Goal: Task Accomplishment & Management: Use online tool/utility

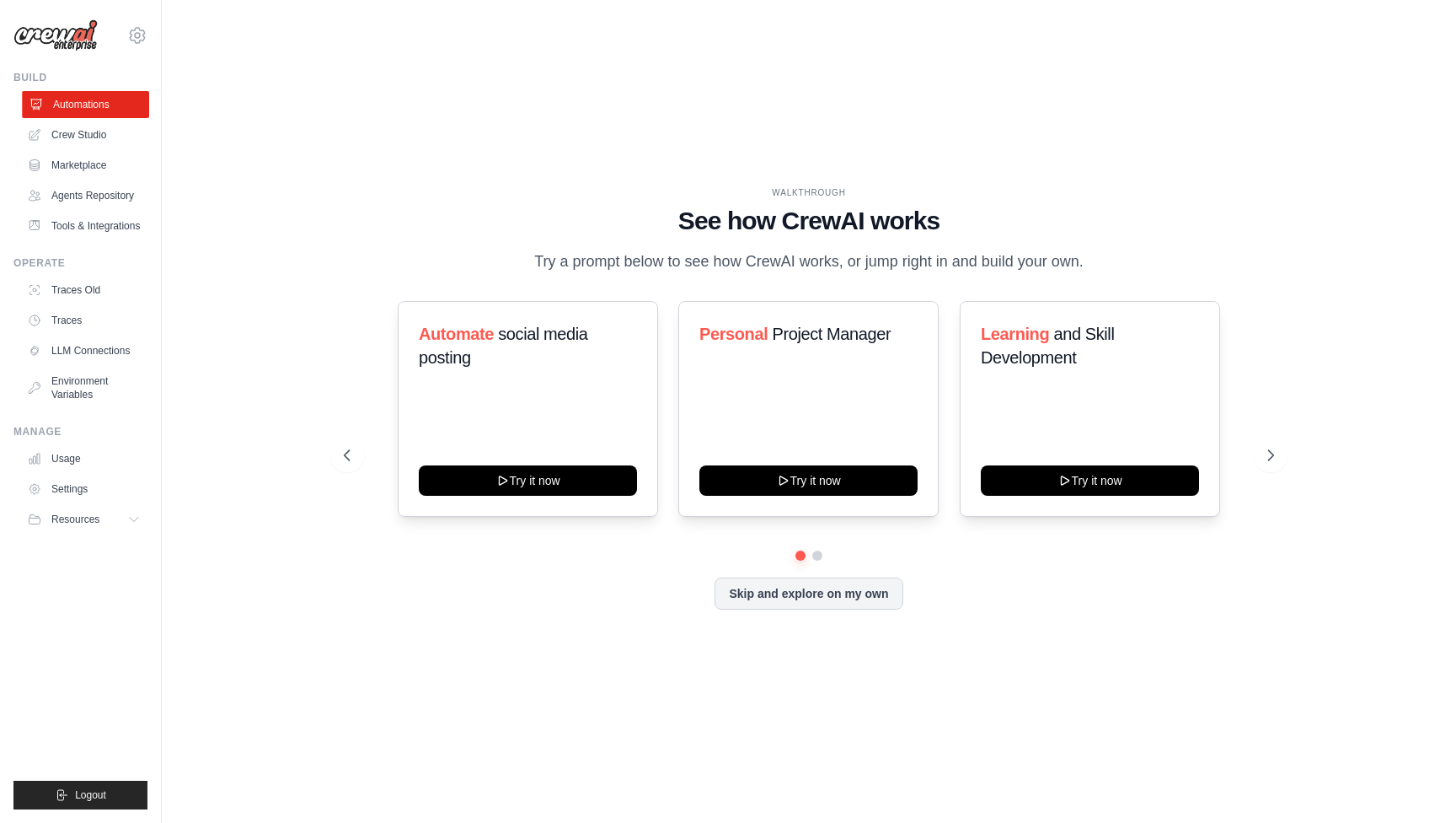
click at [65, 103] on link "Automations" at bounding box center [85, 105] width 127 height 27
click at [95, 140] on link "Crew Studio" at bounding box center [85, 135] width 127 height 27
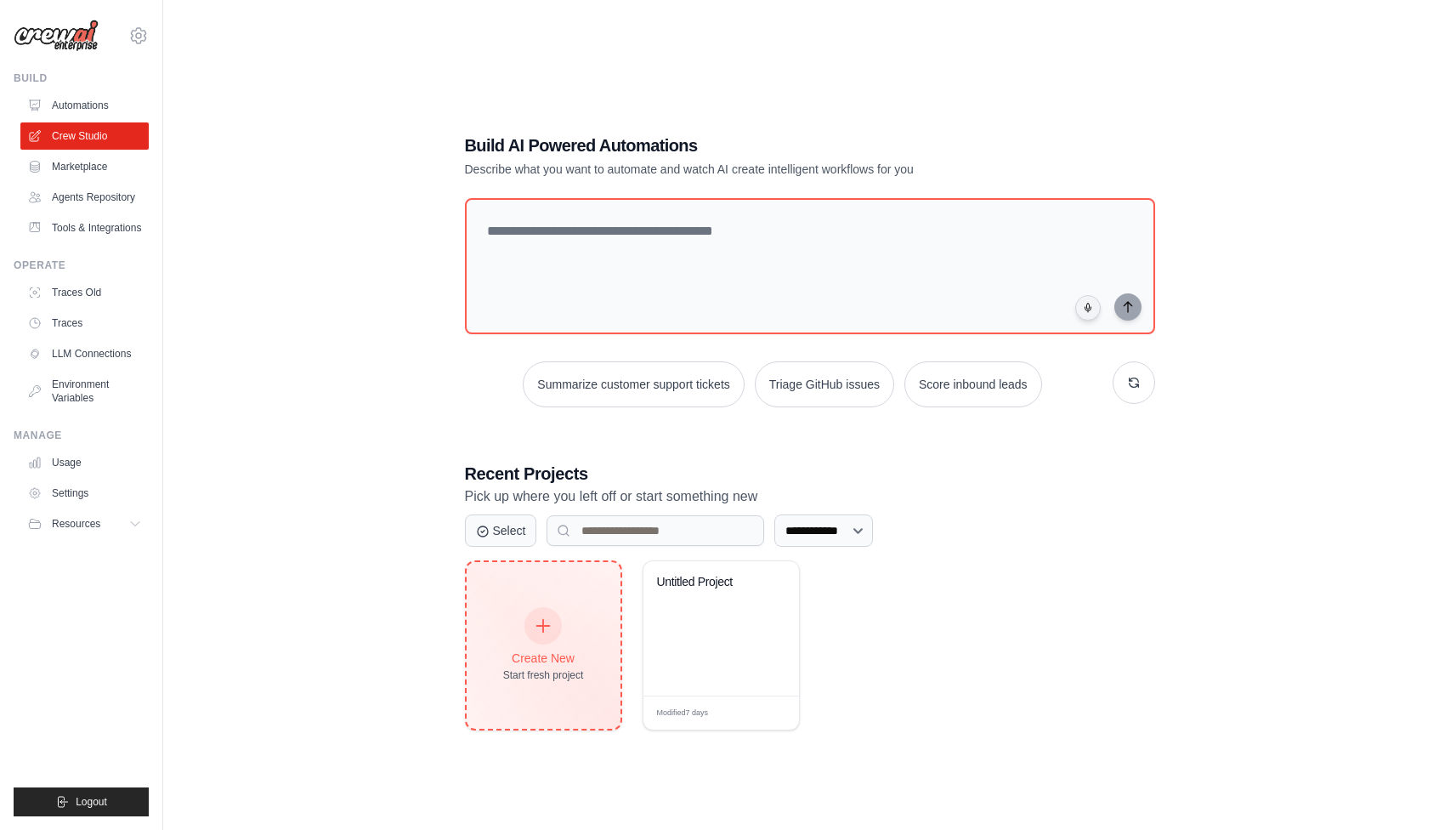
click at [560, 646] on div "Create New Start fresh project" at bounding box center [544, 644] width 81 height 73
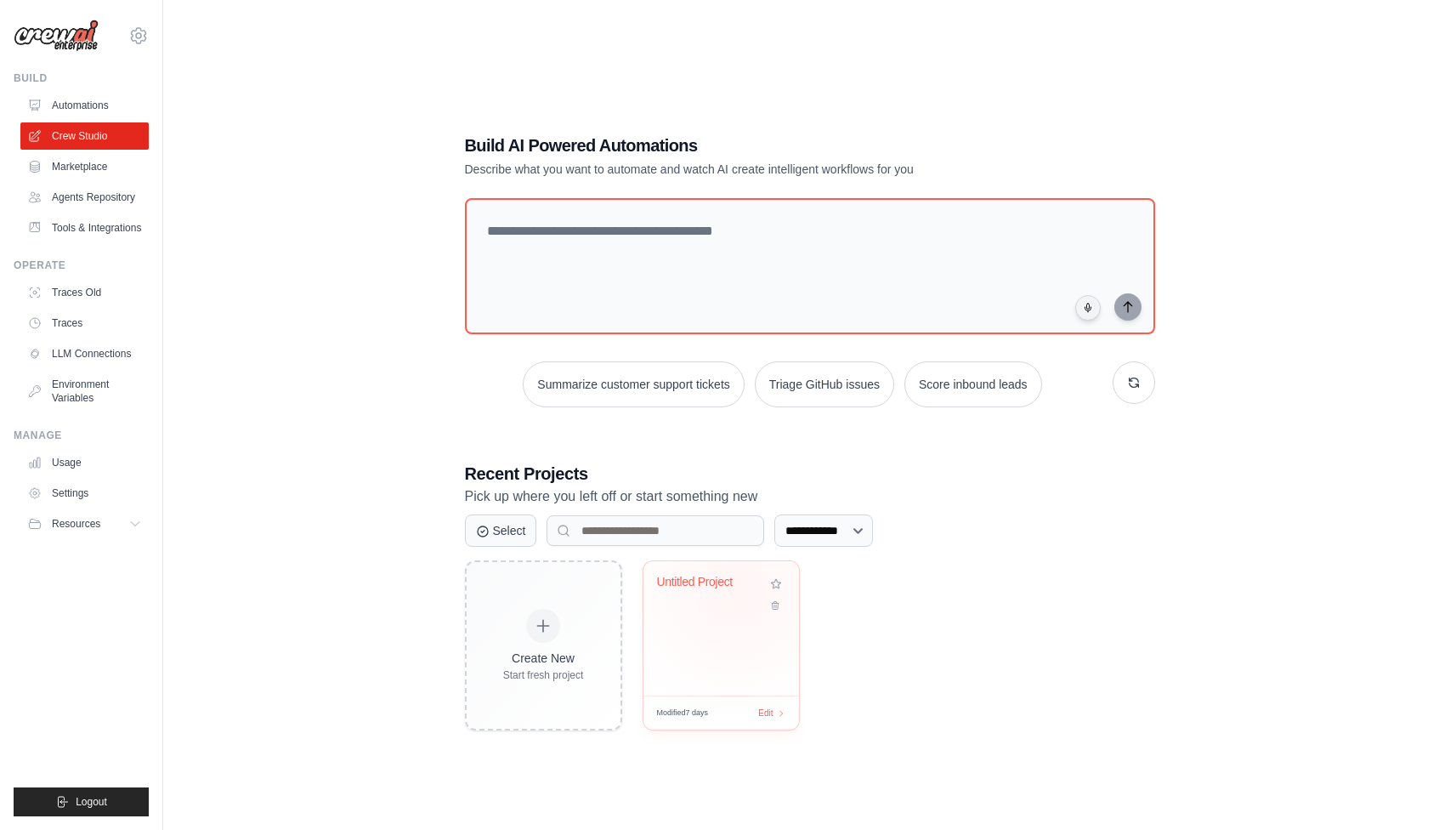
click at [734, 605] on div "Untitled Project" at bounding box center [721, 594] width 128 height 39
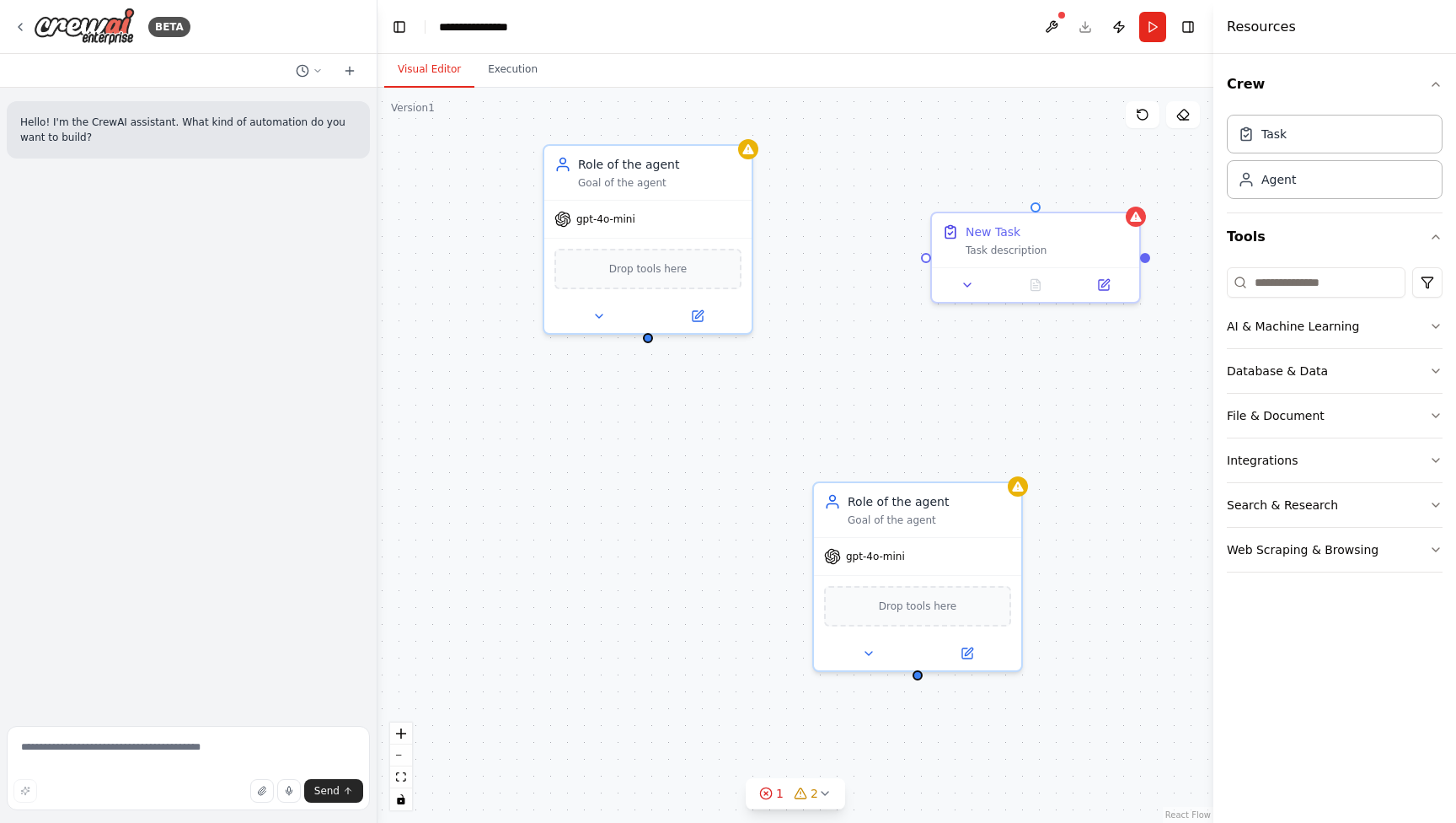
drag, startPoint x: 717, startPoint y: 384, endPoint x: 632, endPoint y: 348, distance: 92.3
click at [632, 347] on div "Role of the agent Goal of the agent gpt-4o-mini Drop tools here New Task Task d…" at bounding box center [796, 454] width 836 height 734
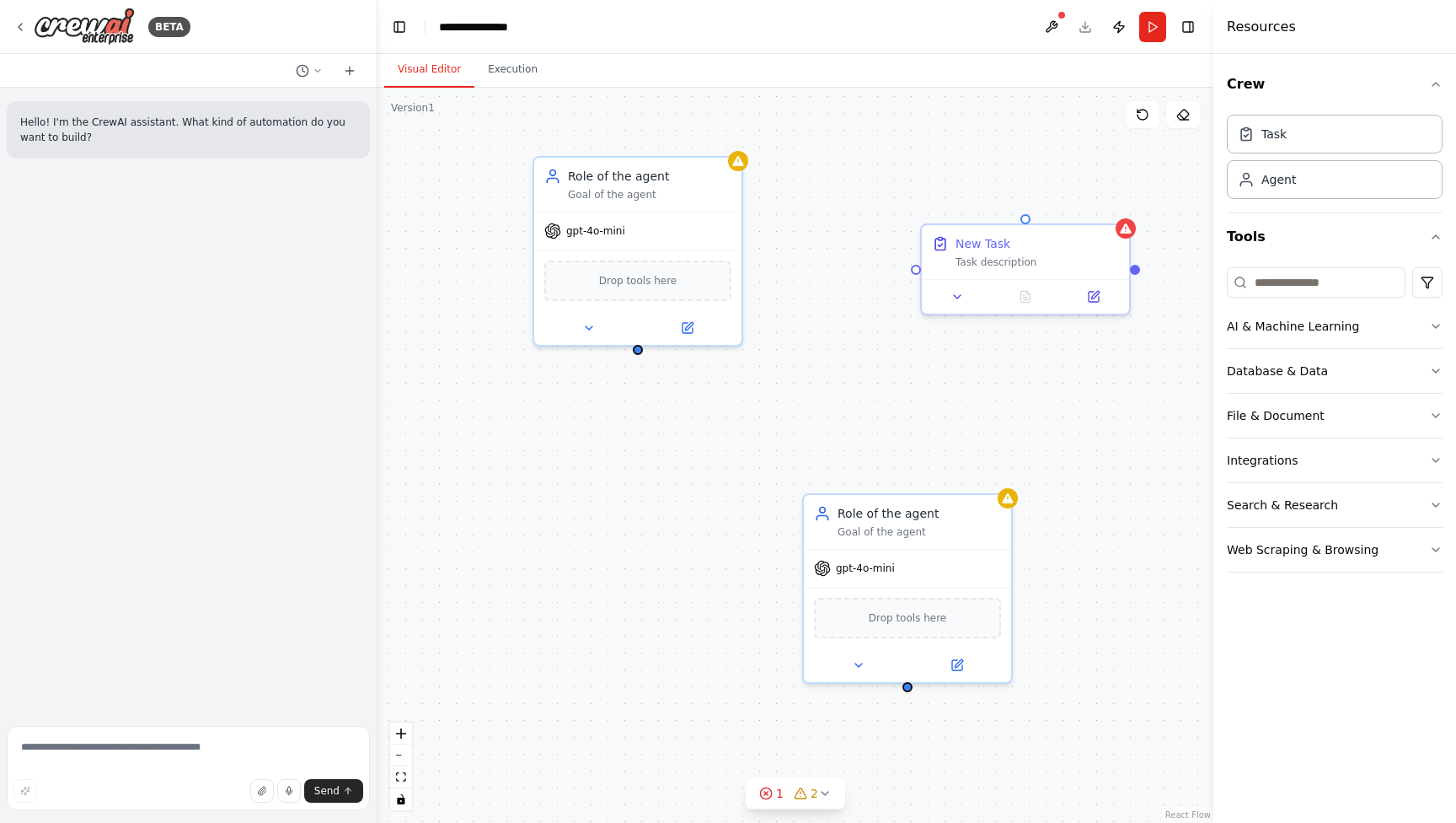
drag, startPoint x: 636, startPoint y: 347, endPoint x: 650, endPoint y: 360, distance: 19.1
click at [650, 360] on div "Role of the agent Goal of the agent gpt-4o-mini Drop tools here New Task Task d…" at bounding box center [796, 454] width 836 height 734
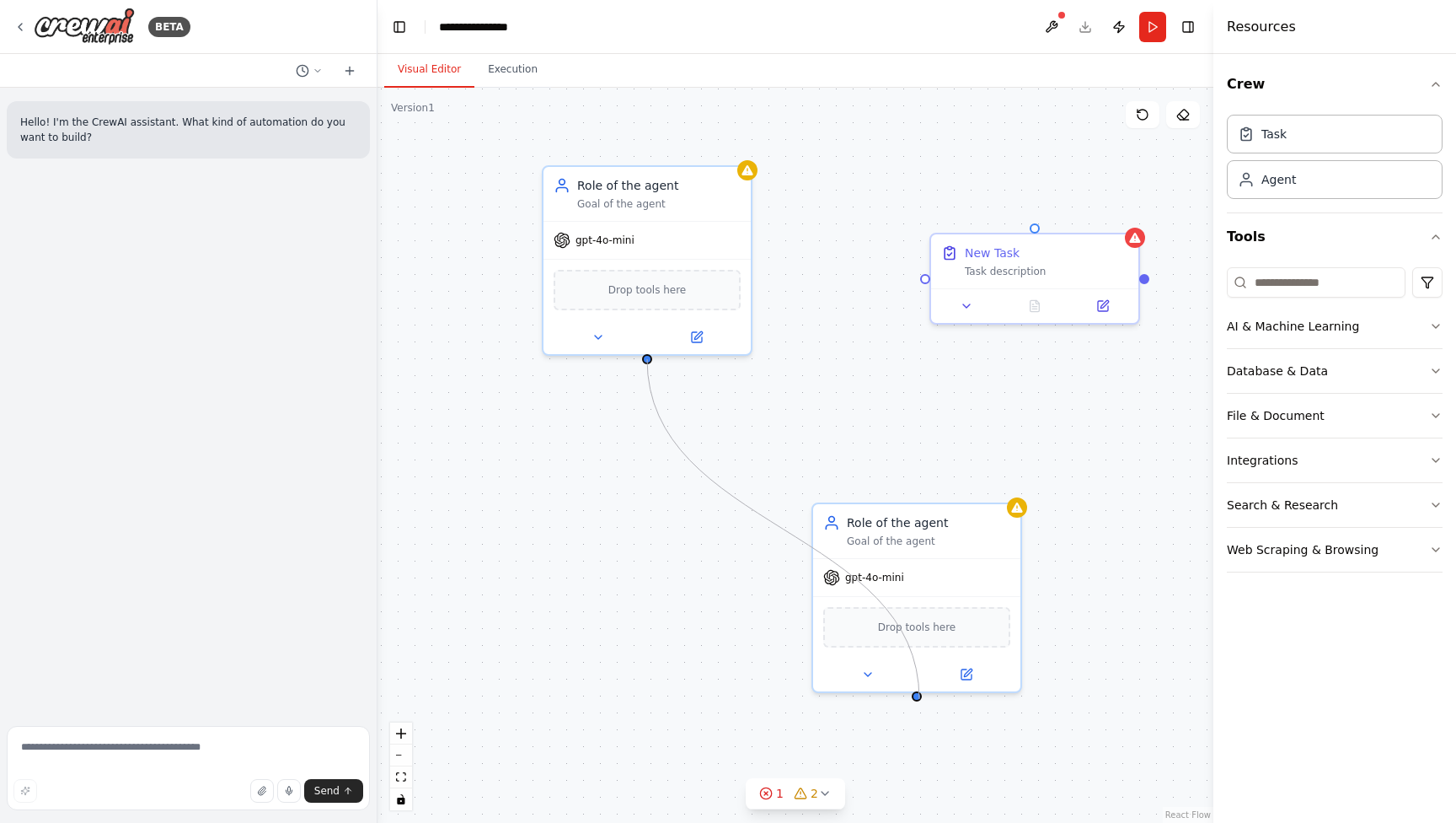
drag, startPoint x: 645, startPoint y: 359, endPoint x: 919, endPoint y: 699, distance: 436.7
click at [919, 699] on div "Role of the agent Goal of the agent gpt-4o-mini Drop tools here New Task Task d…" at bounding box center [796, 454] width 836 height 734
drag, startPoint x: 648, startPoint y: 359, endPoint x: 879, endPoint y: 433, distance: 242.6
click at [879, 433] on div "Role of the agent Goal of the agent gpt-4o-mini Drop tools here New Task Task d…" at bounding box center [796, 454] width 836 height 734
drag, startPoint x: 648, startPoint y: 359, endPoint x: 925, endPoint y: 279, distance: 288.3
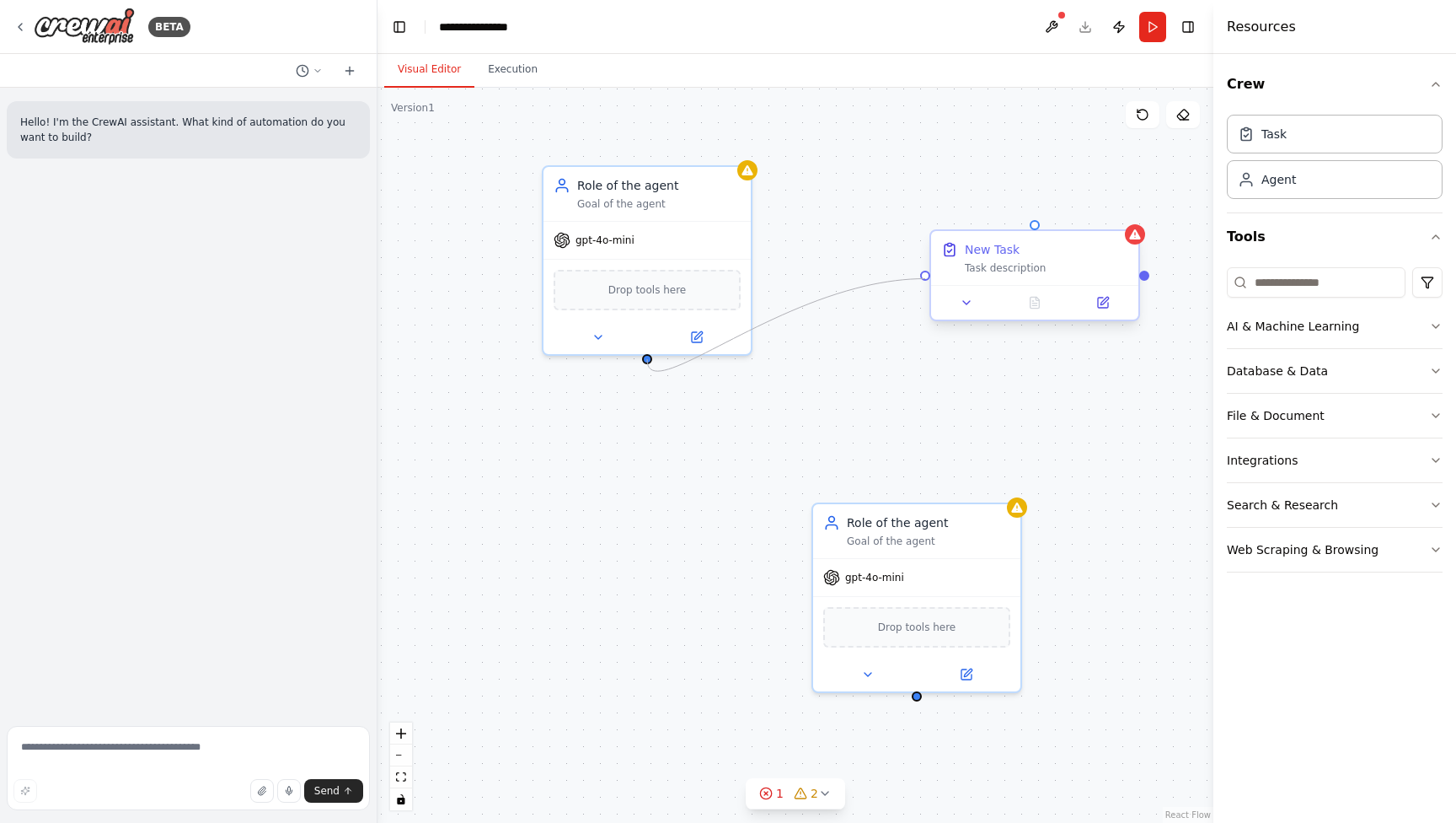
click at [925, 279] on div "Role of the agent Goal of the agent gpt-4o-mini Drop tools here New Task Task d…" at bounding box center [723, 431] width 836 height 734
drag, startPoint x: 1144, startPoint y: 277, endPoint x: 922, endPoint y: 700, distance: 477.7
click at [922, 700] on div ".deletable-edge-delete-btn { width: 20px; height: 20px; border: 0px solid #ffff…" at bounding box center [796, 454] width 836 height 734
click at [702, 338] on icon at bounding box center [696, 333] width 10 height 10
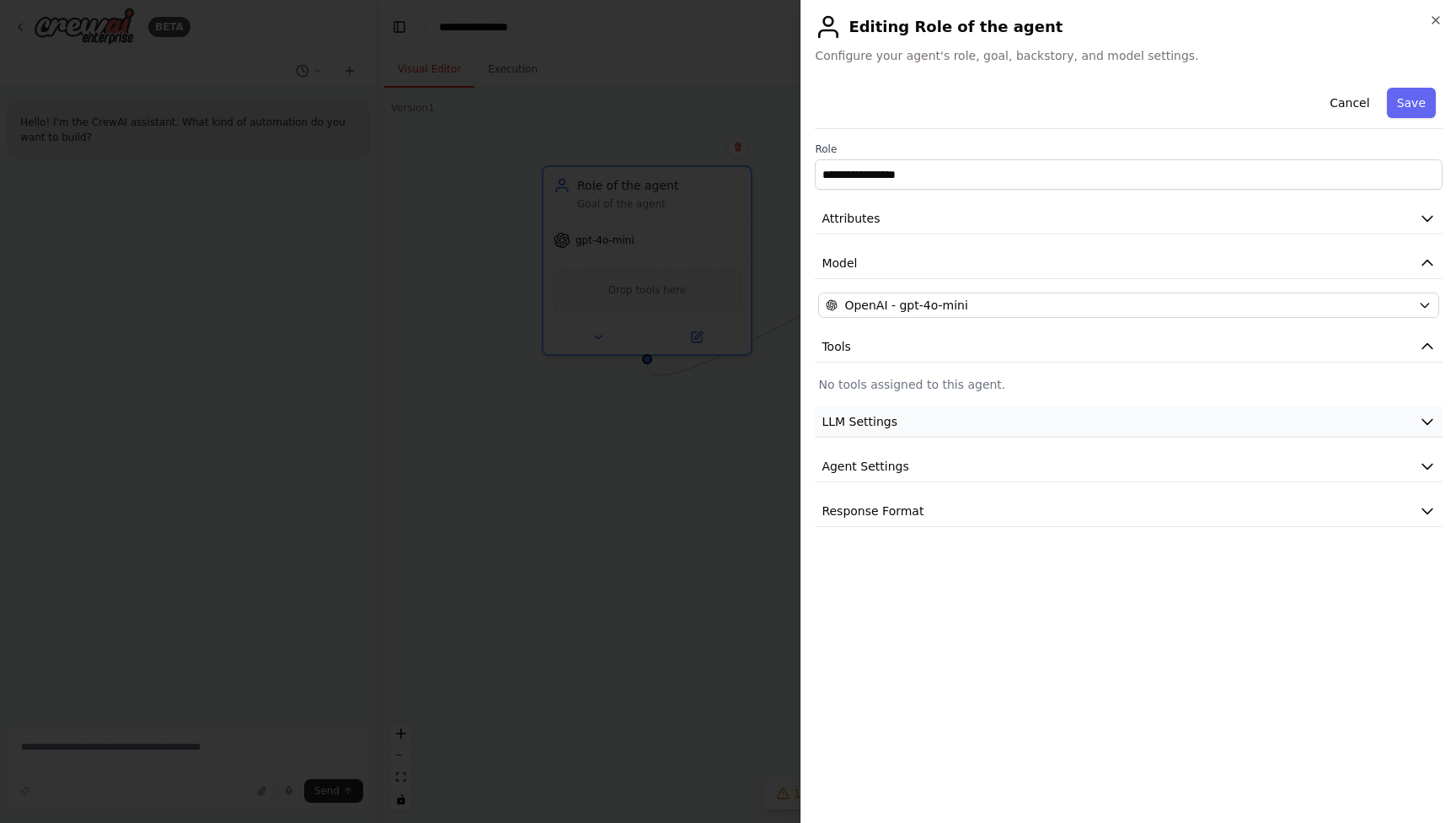
click at [832, 420] on span "LLM Settings" at bounding box center [859, 422] width 76 height 16
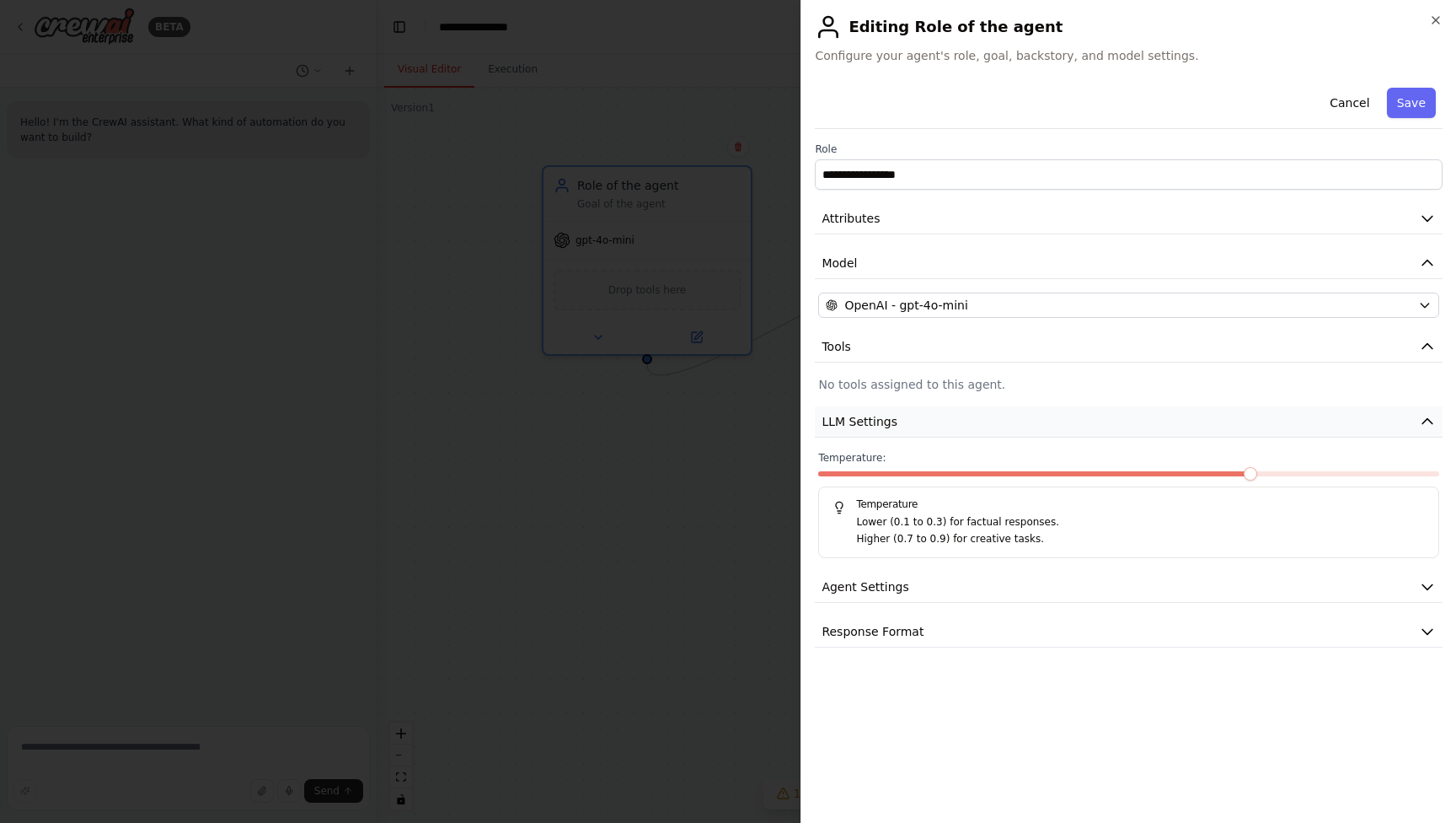
click at [832, 420] on span "LLM Settings" at bounding box center [859, 422] width 76 height 16
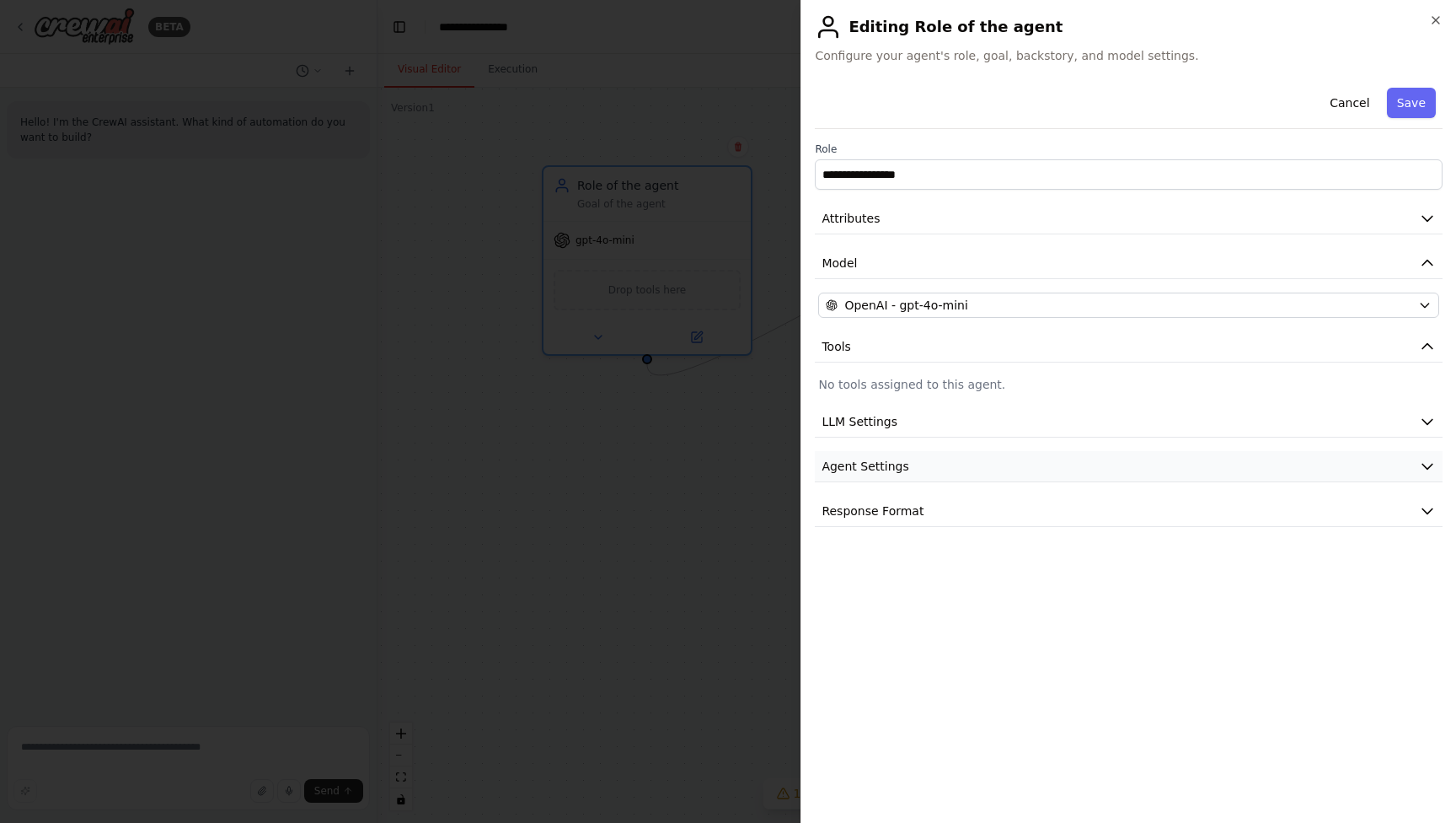
click at [841, 477] on button "Agent Settings" at bounding box center [1128, 466] width 628 height 31
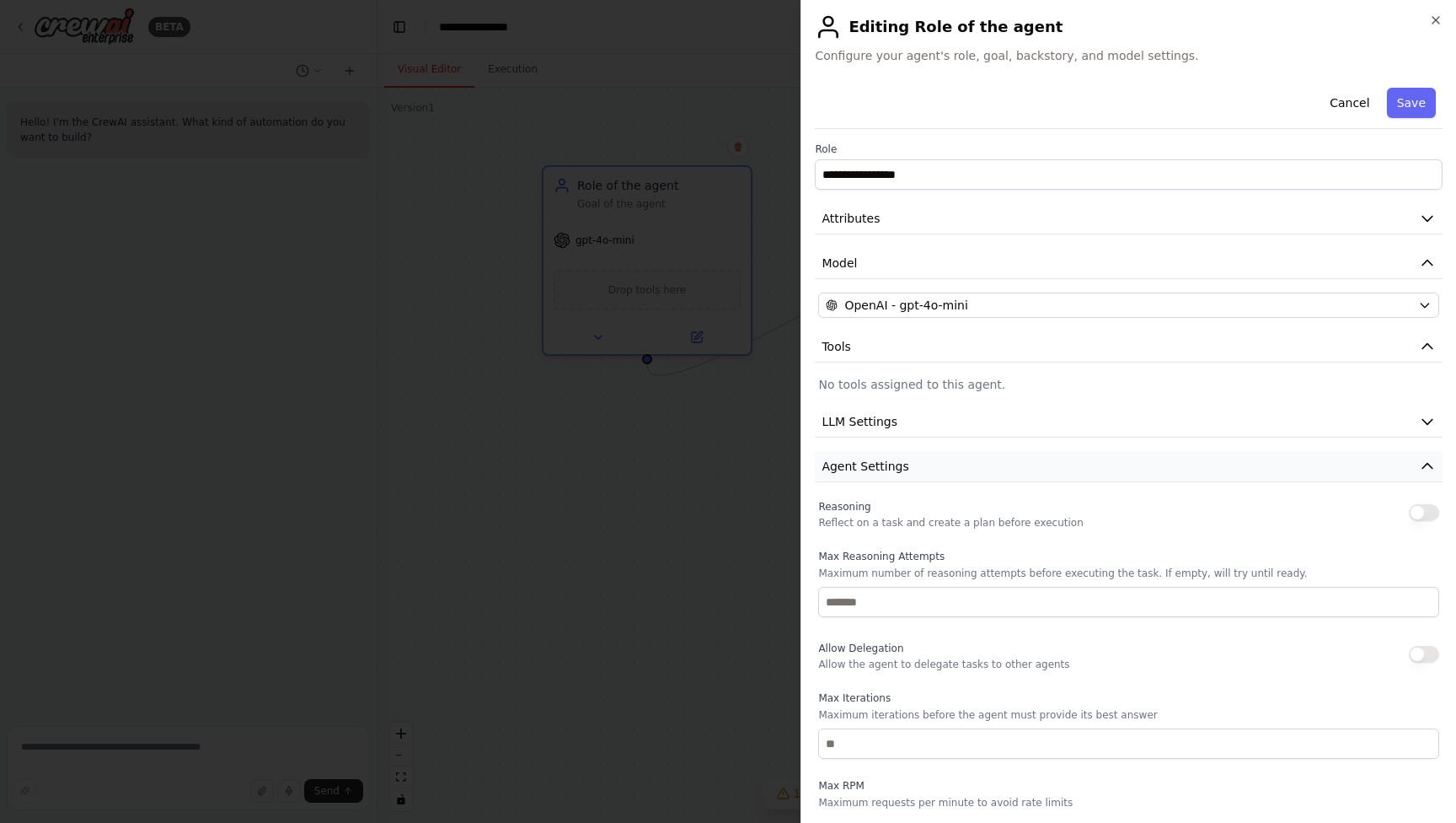
click at [841, 477] on button "Agent Settings" at bounding box center [1128, 466] width 628 height 31
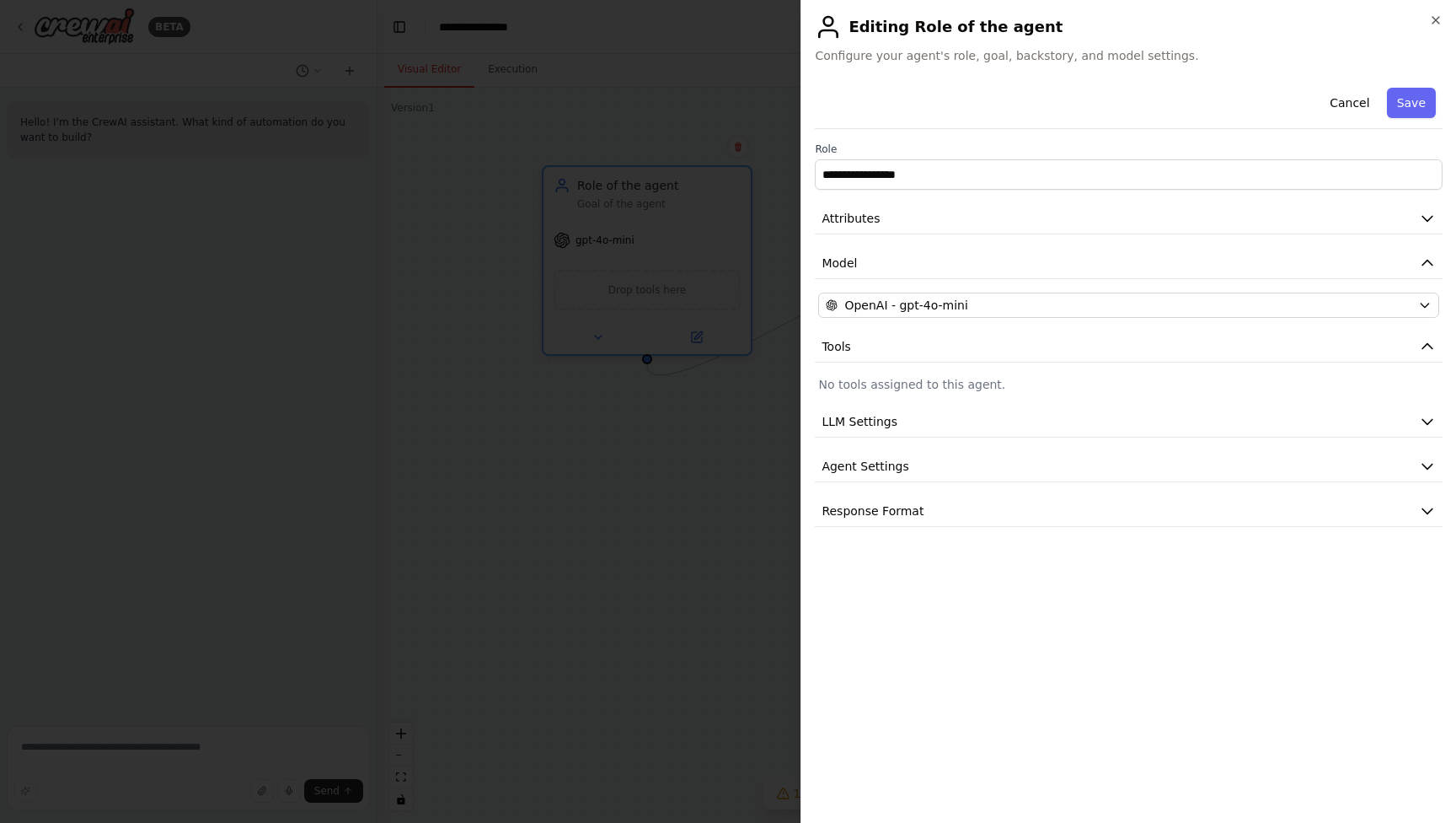
click at [845, 495] on div "**********" at bounding box center [1128, 304] width 628 height 446
click at [845, 501] on button "Response Format" at bounding box center [1128, 511] width 628 height 31
click at [891, 566] on p "Set a response format for the agent." at bounding box center [1128, 564] width 621 height 14
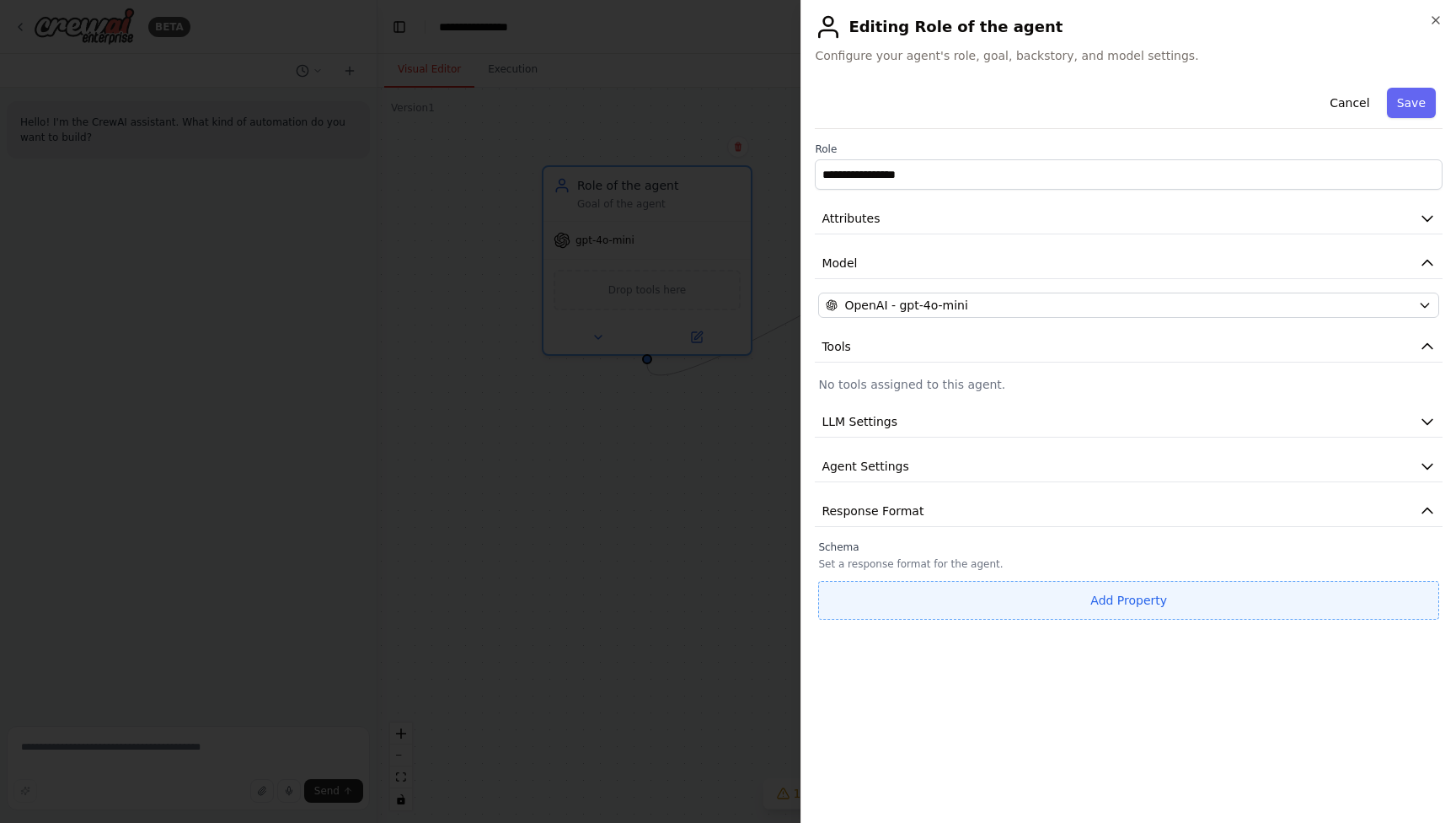
click at [904, 609] on button "Add Property" at bounding box center [1128, 599] width 621 height 38
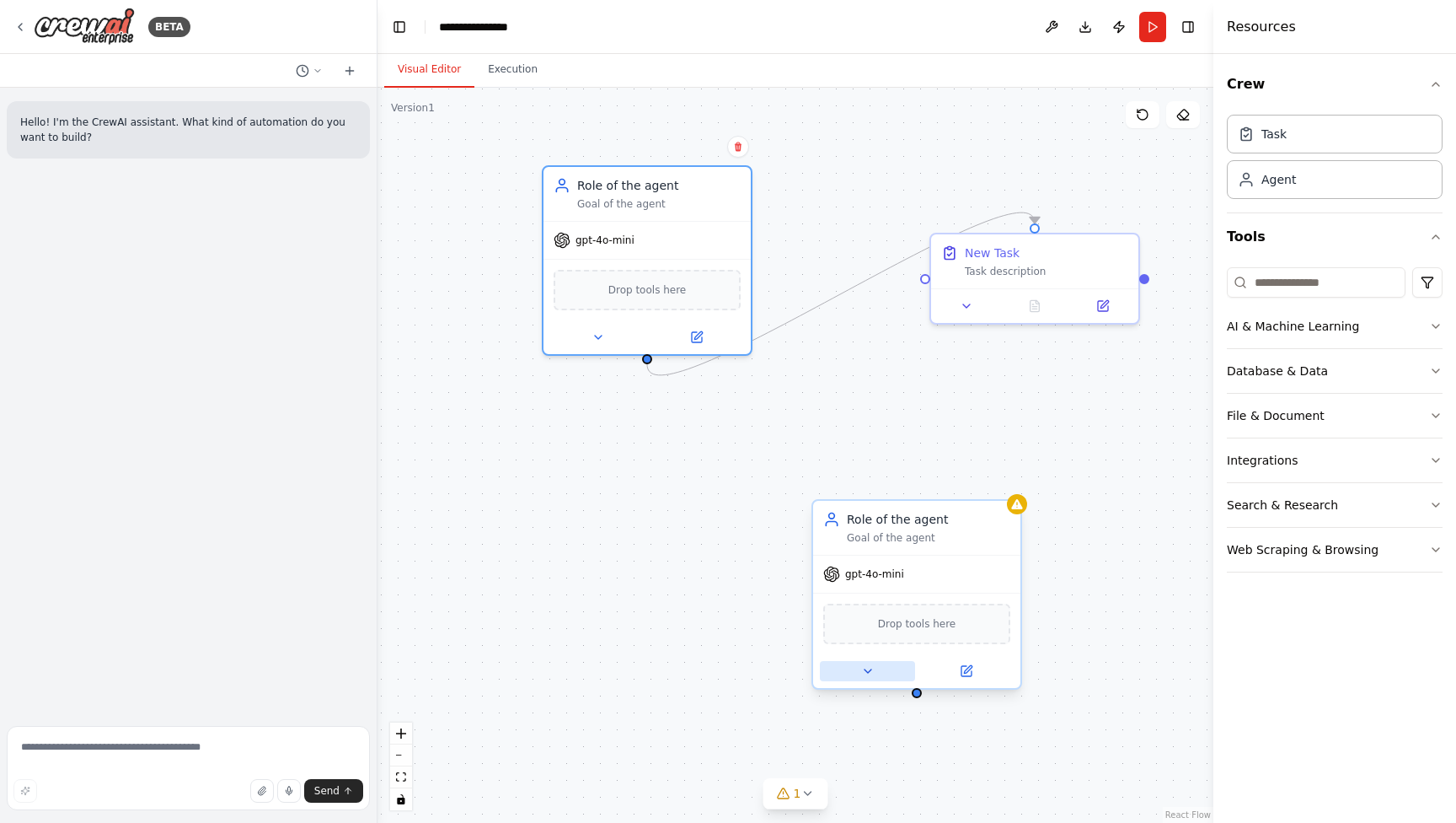
click at [870, 676] on icon at bounding box center [868, 671] width 14 height 14
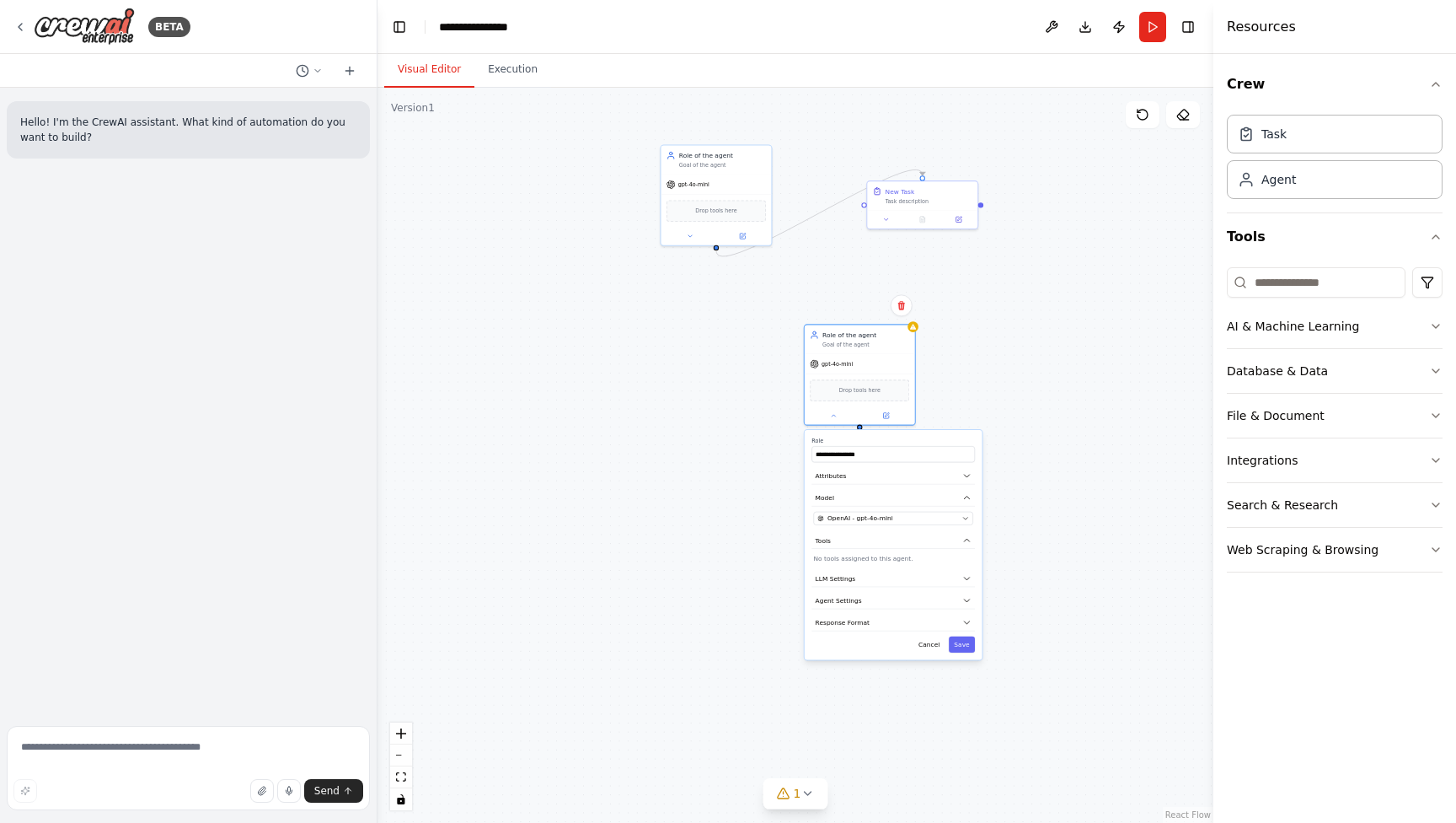
drag, startPoint x: 1012, startPoint y: 484, endPoint x: 998, endPoint y: 326, distance: 158.6
click at [998, 326] on div ".deletable-edge-delete-btn { width: 20px; height: 20px; border: 0px solid #ffff…" at bounding box center [796, 454] width 836 height 734
click at [944, 648] on button "Cancel" at bounding box center [929, 644] width 32 height 16
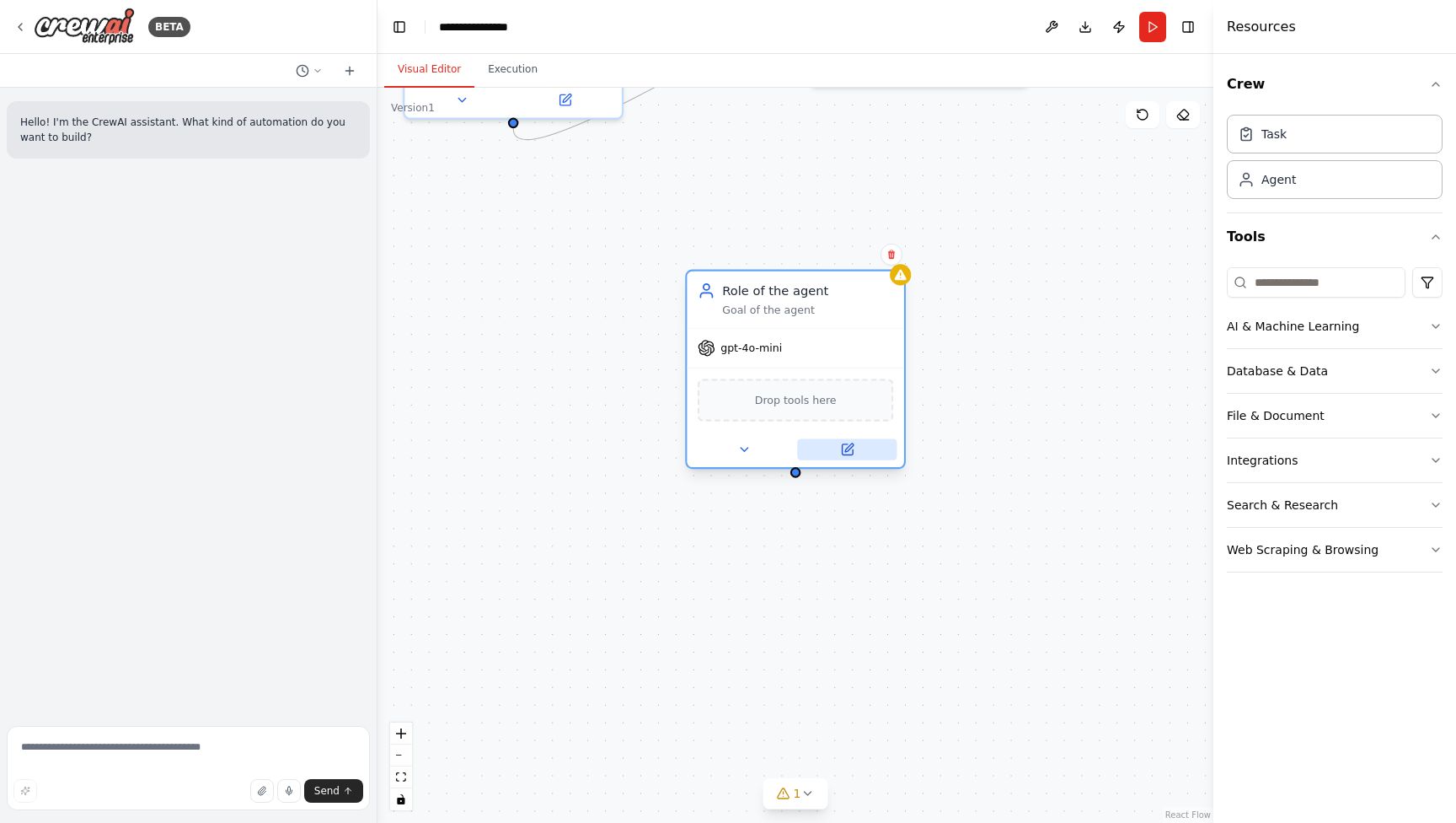
click at [850, 446] on icon at bounding box center [848, 447] width 8 height 8
click at [852, 446] on icon at bounding box center [848, 447] width 8 height 8
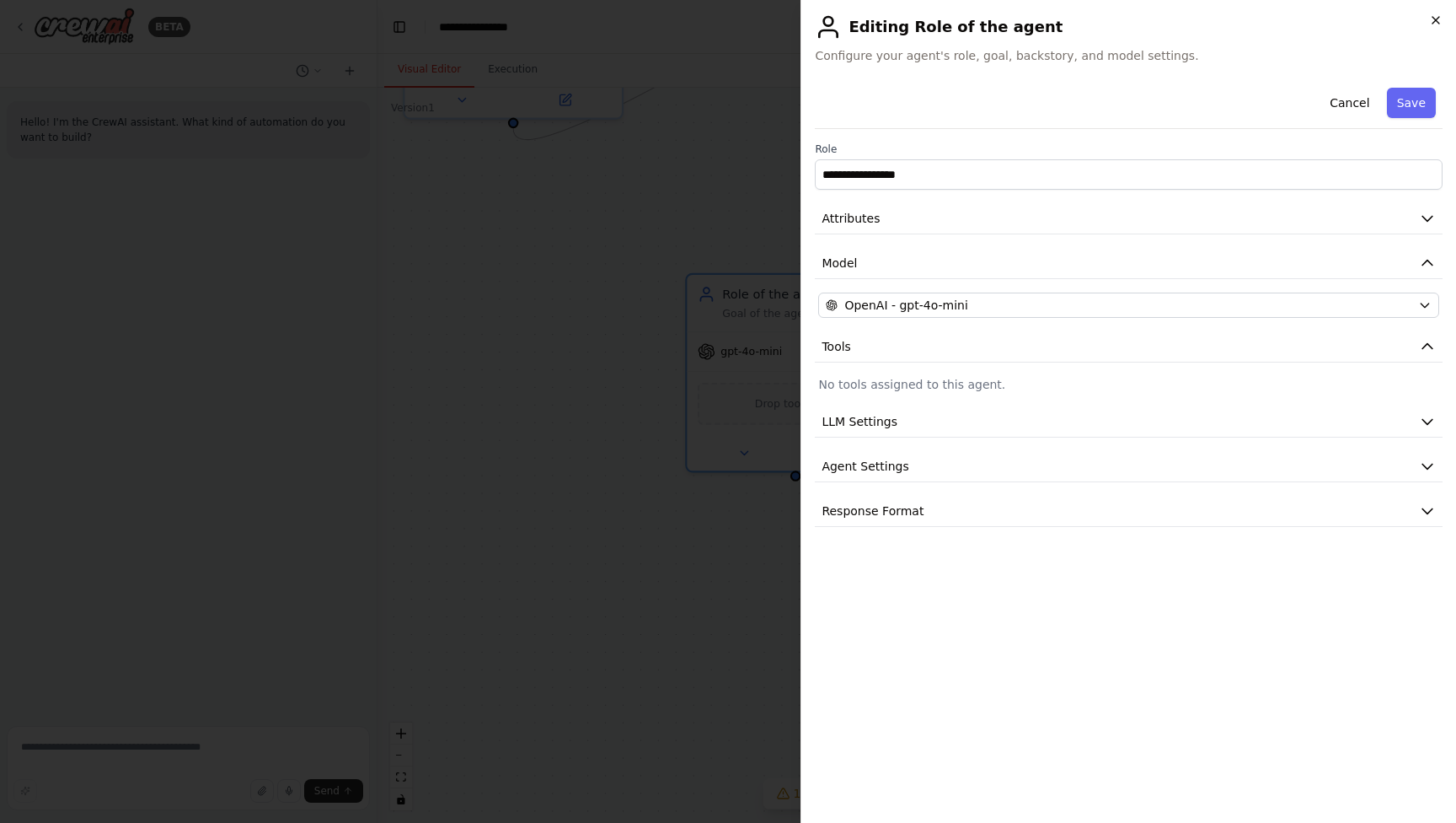
click at [1438, 21] on icon "button" at bounding box center [1436, 20] width 14 height 14
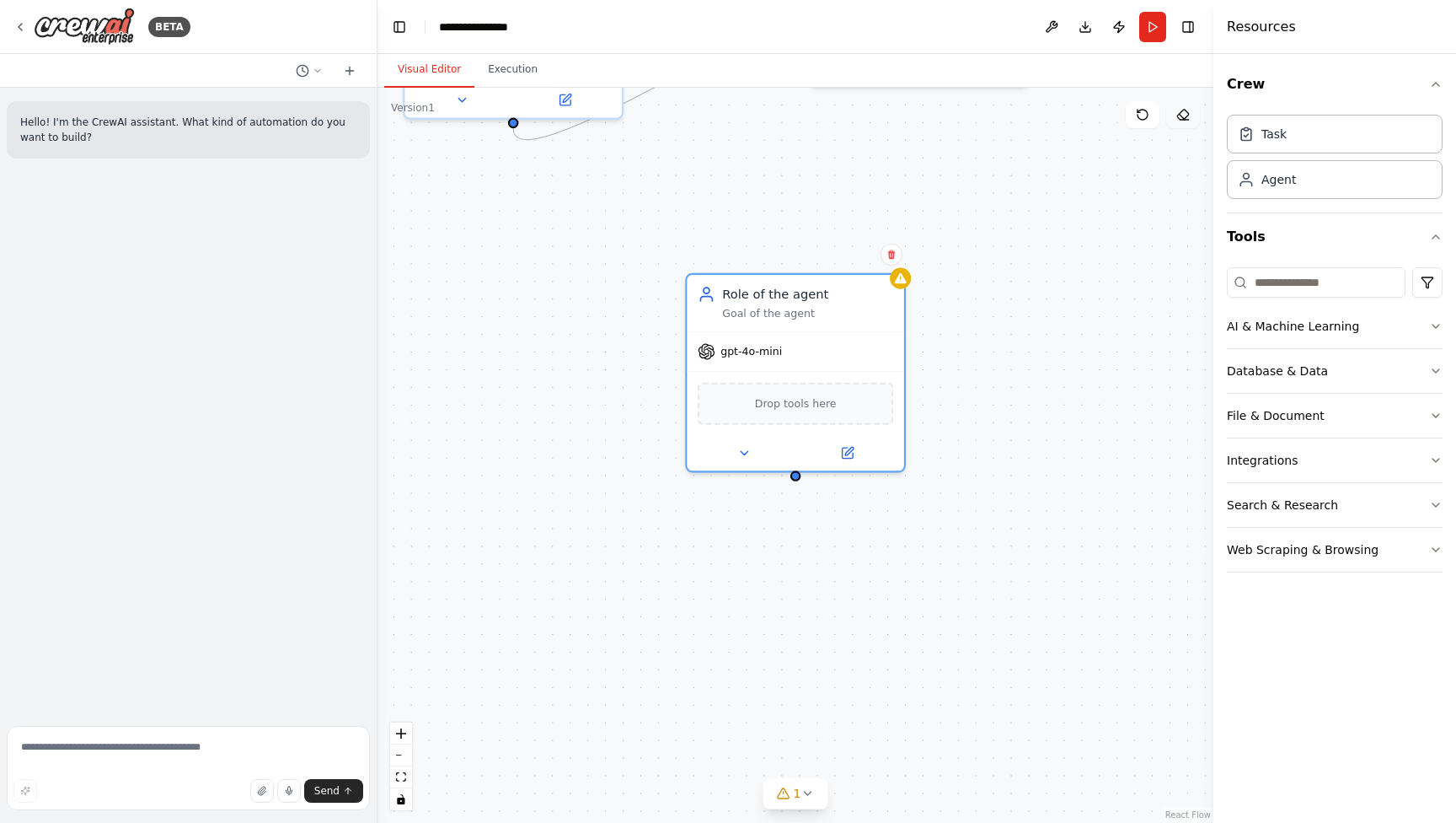
click at [1180, 114] on icon at bounding box center [1182, 114] width 14 height 14
click at [730, 390] on div "Drop tools here" at bounding box center [796, 400] width 195 height 42
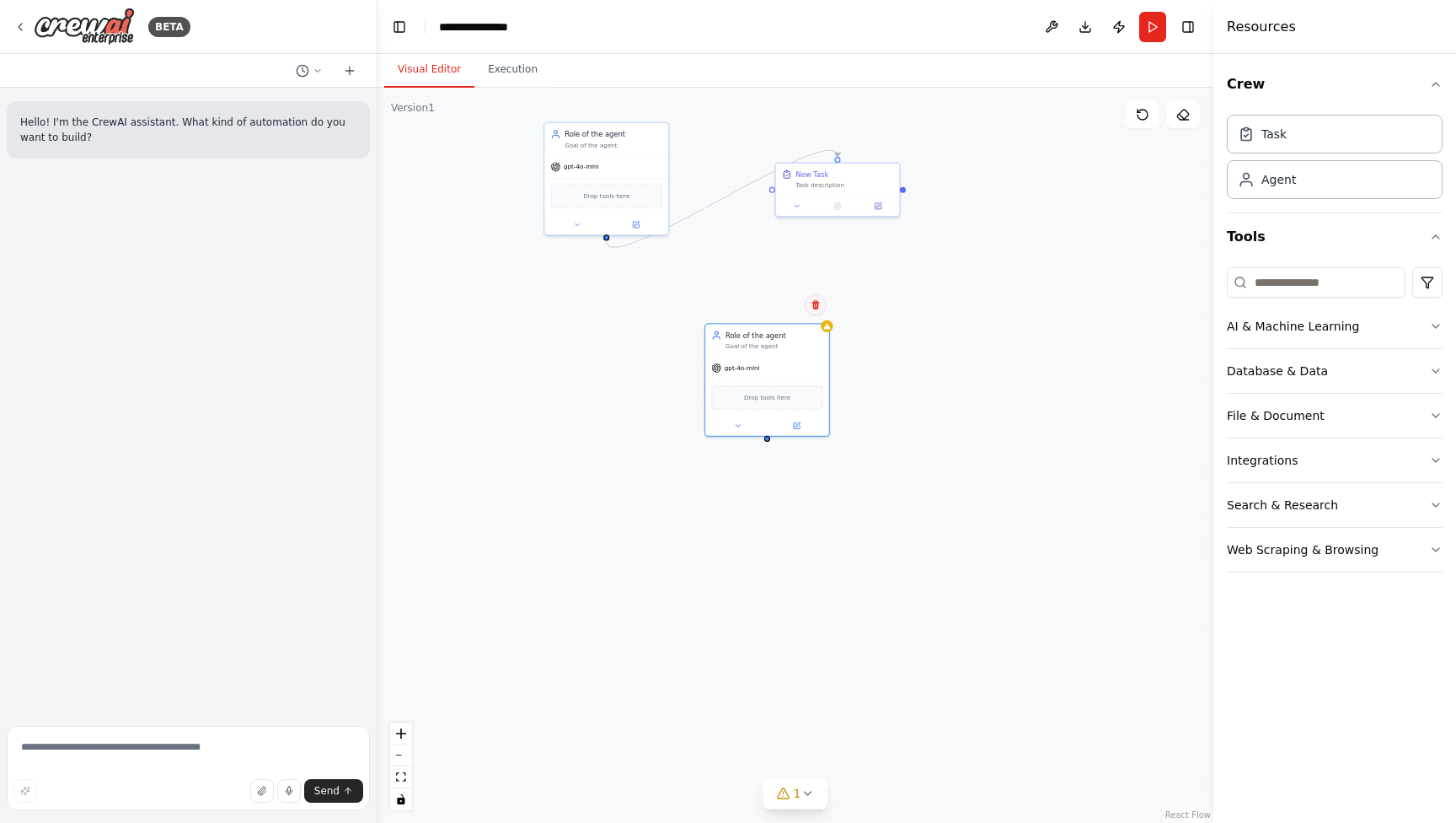
click at [808, 308] on button at bounding box center [816, 304] width 22 height 22
click at [773, 312] on button "Confirm" at bounding box center [768, 304] width 60 height 20
click at [594, 132] on div "gpt-4o-mini" at bounding box center [577, 138] width 171 height 30
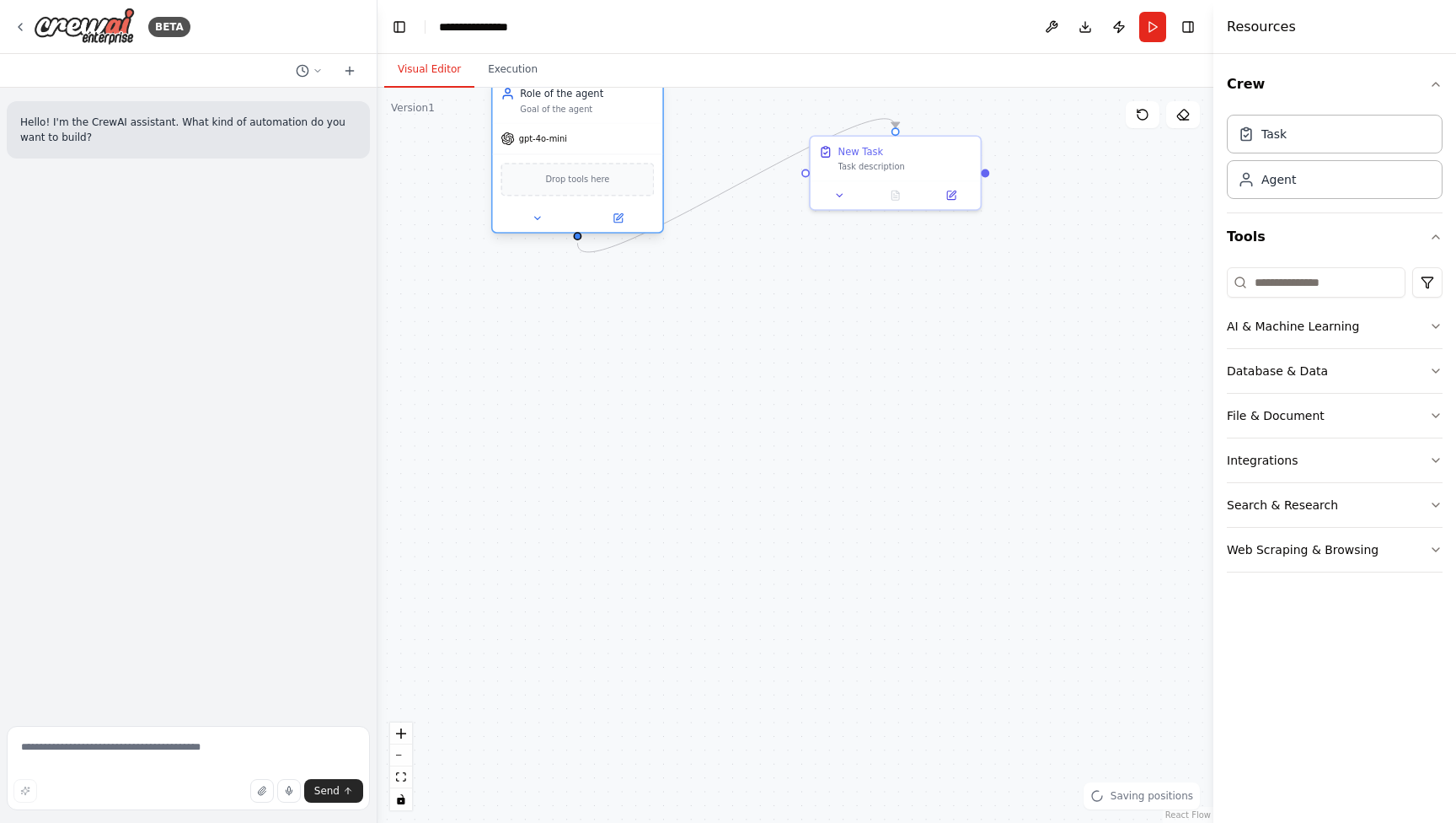
click at [602, 118] on div "Role of the agent Goal of the agent" at bounding box center [577, 100] width 171 height 44
click at [552, 96] on div "Role of the agent" at bounding box center [587, 93] width 134 height 14
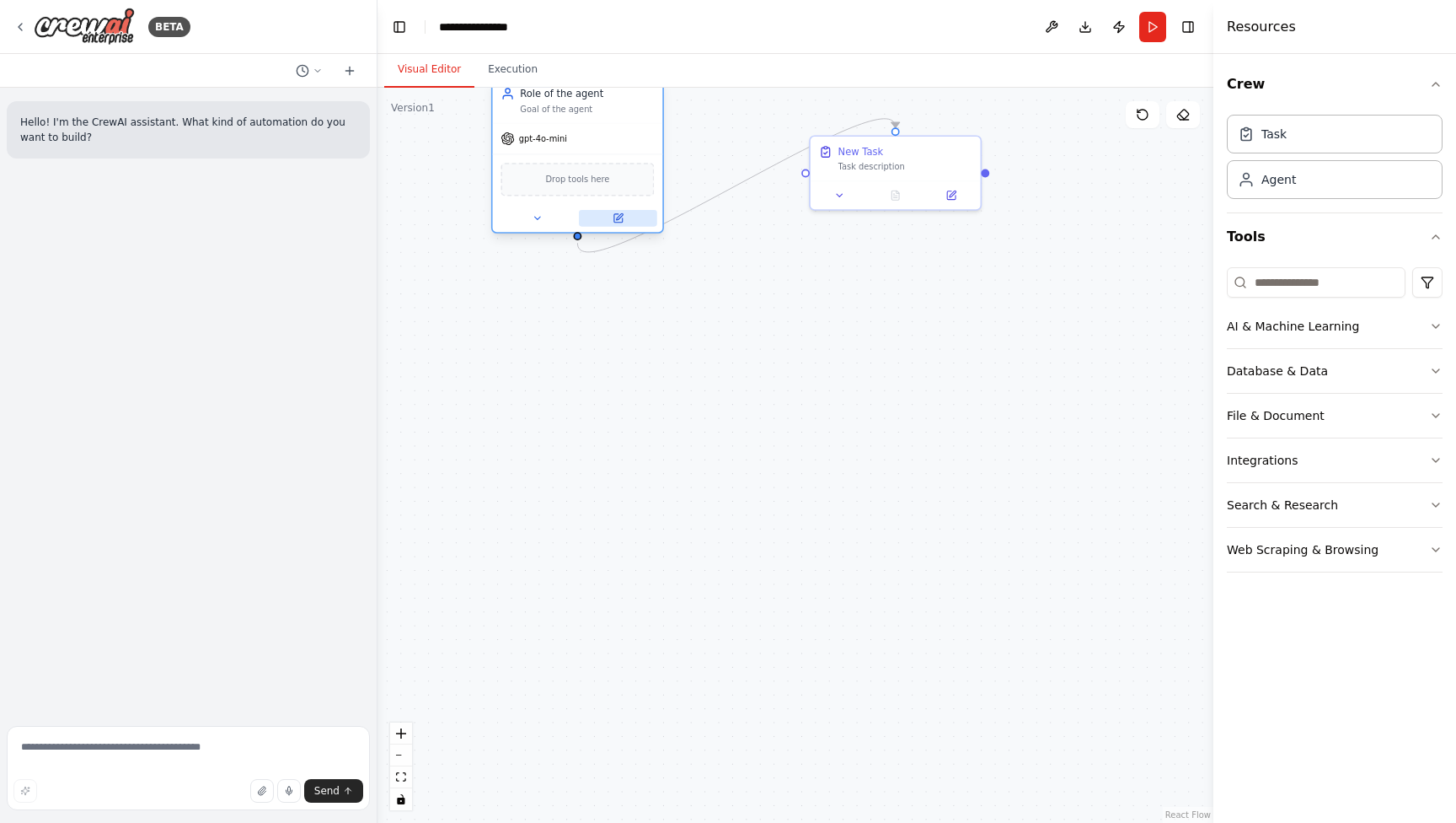
click at [626, 225] on button at bounding box center [619, 218] width 78 height 16
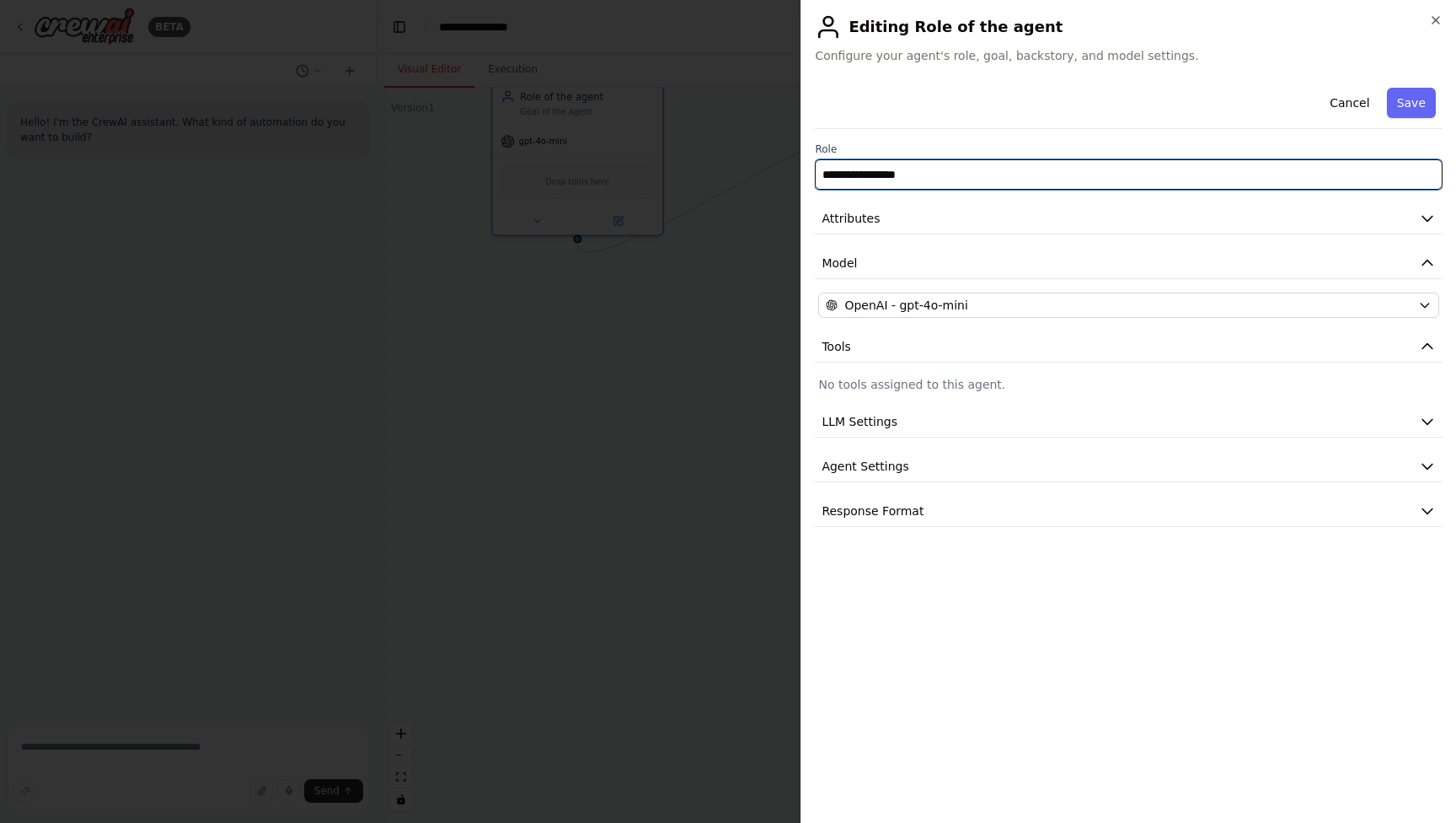
click at [1021, 176] on input "**********" at bounding box center [1128, 174] width 628 height 30
type input "*******"
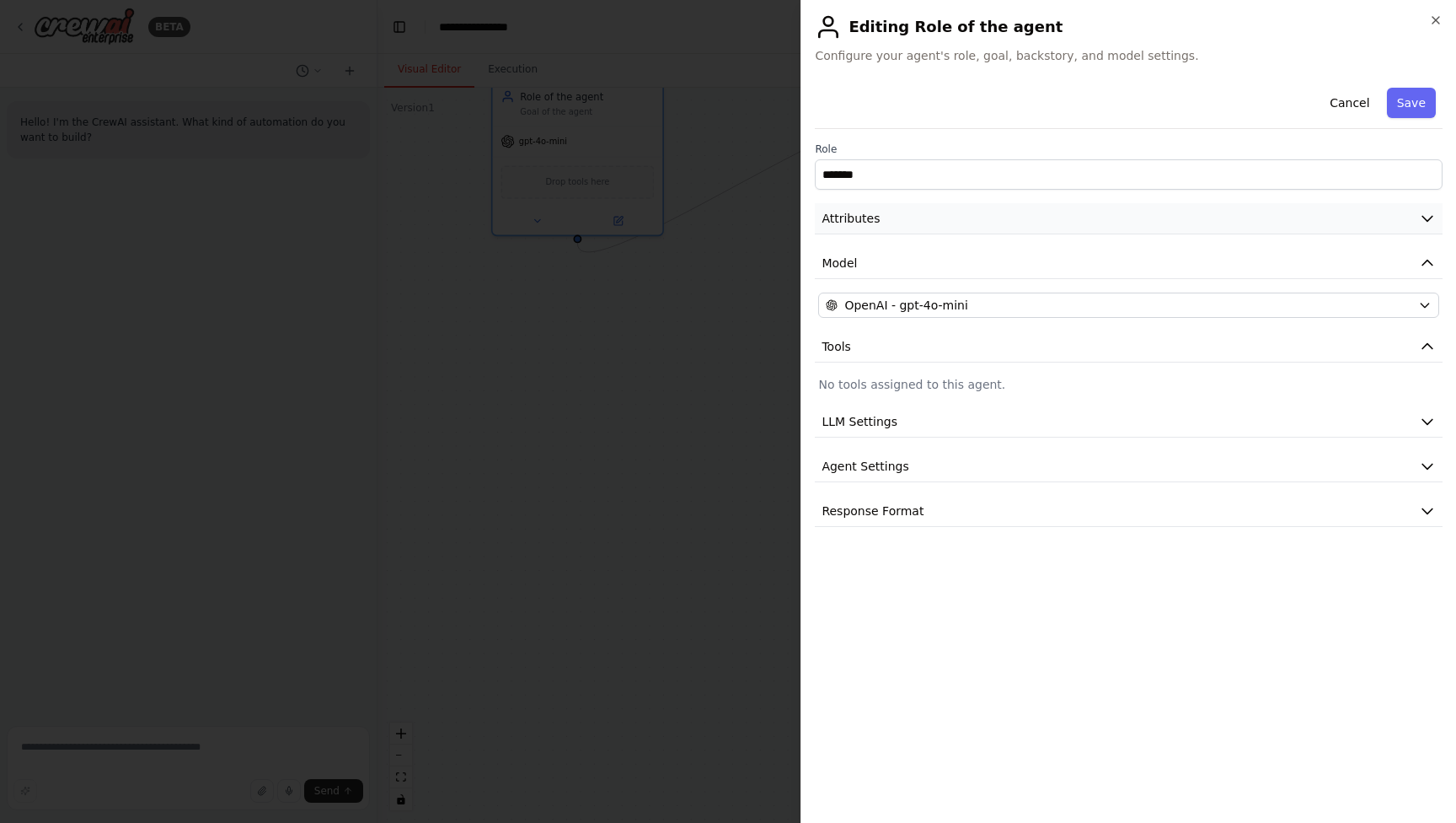
click at [1014, 224] on button "Attributes" at bounding box center [1128, 219] width 628 height 31
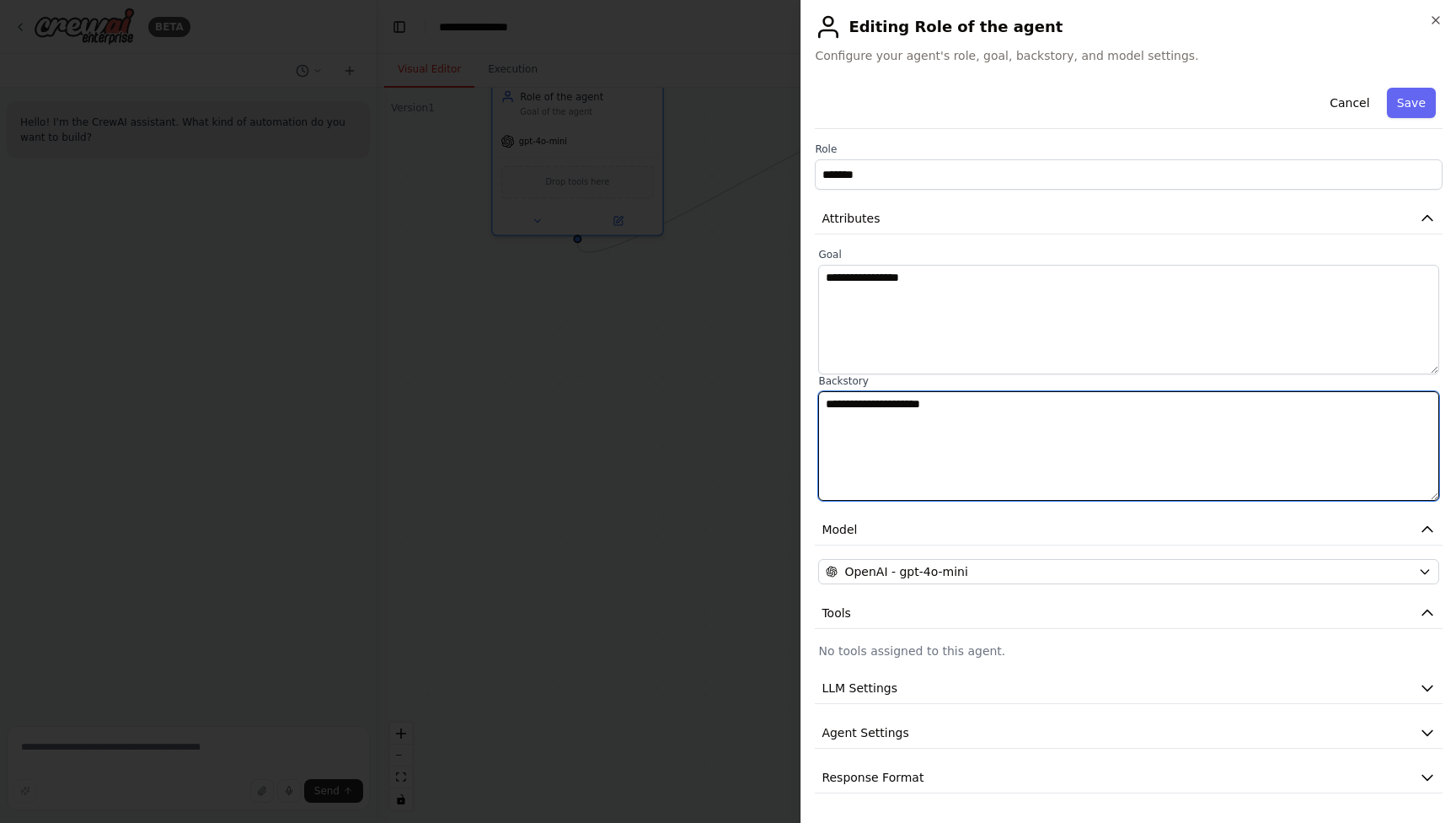
click at [1058, 445] on textarea "**********" at bounding box center [1128, 446] width 621 height 109
paste textarea "**********"
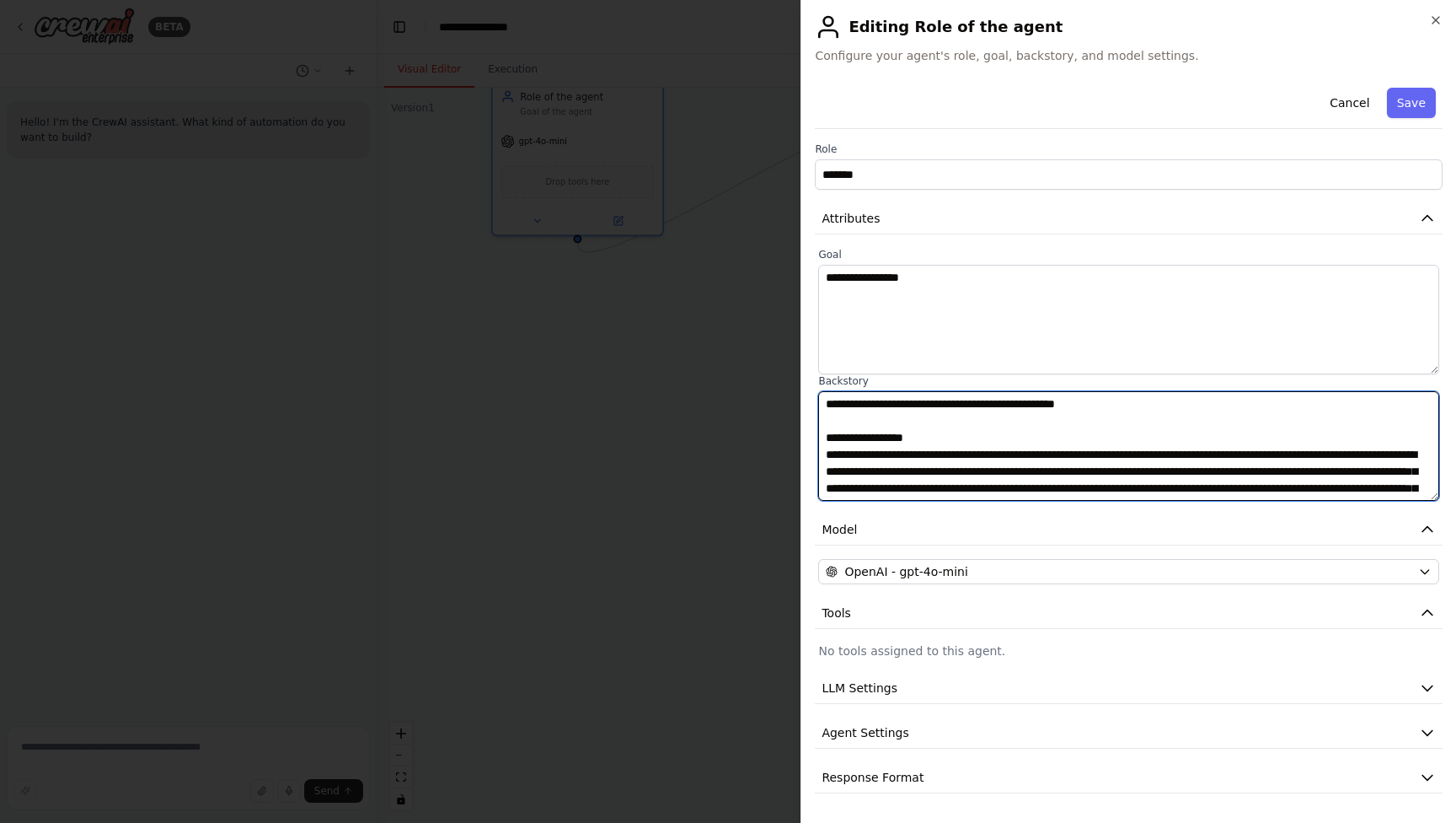
scroll to position [-3, 0]
type textarea "**********"
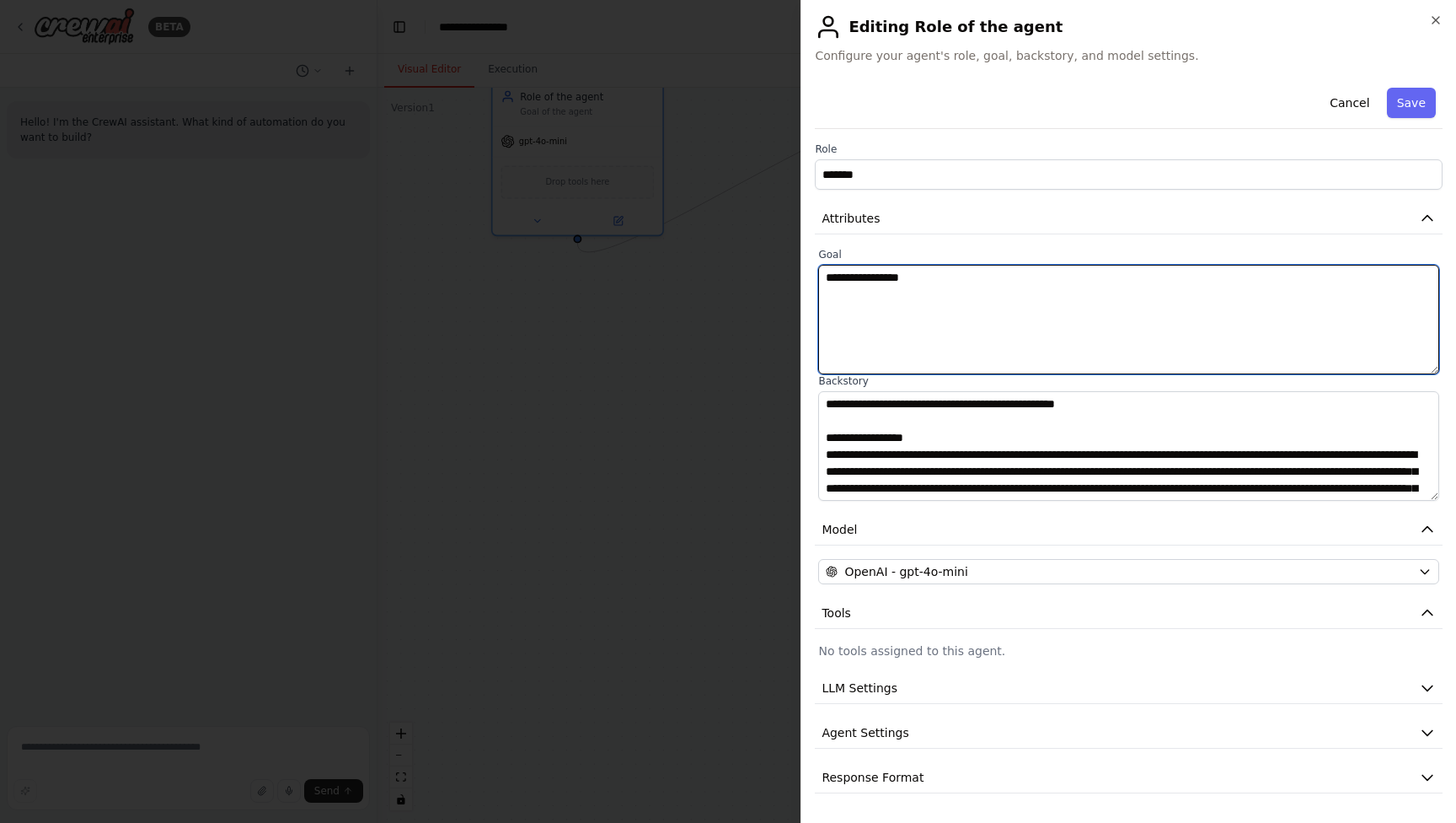
scroll to position [0, 0]
click at [1007, 298] on textarea "**********" at bounding box center [1128, 319] width 621 height 109
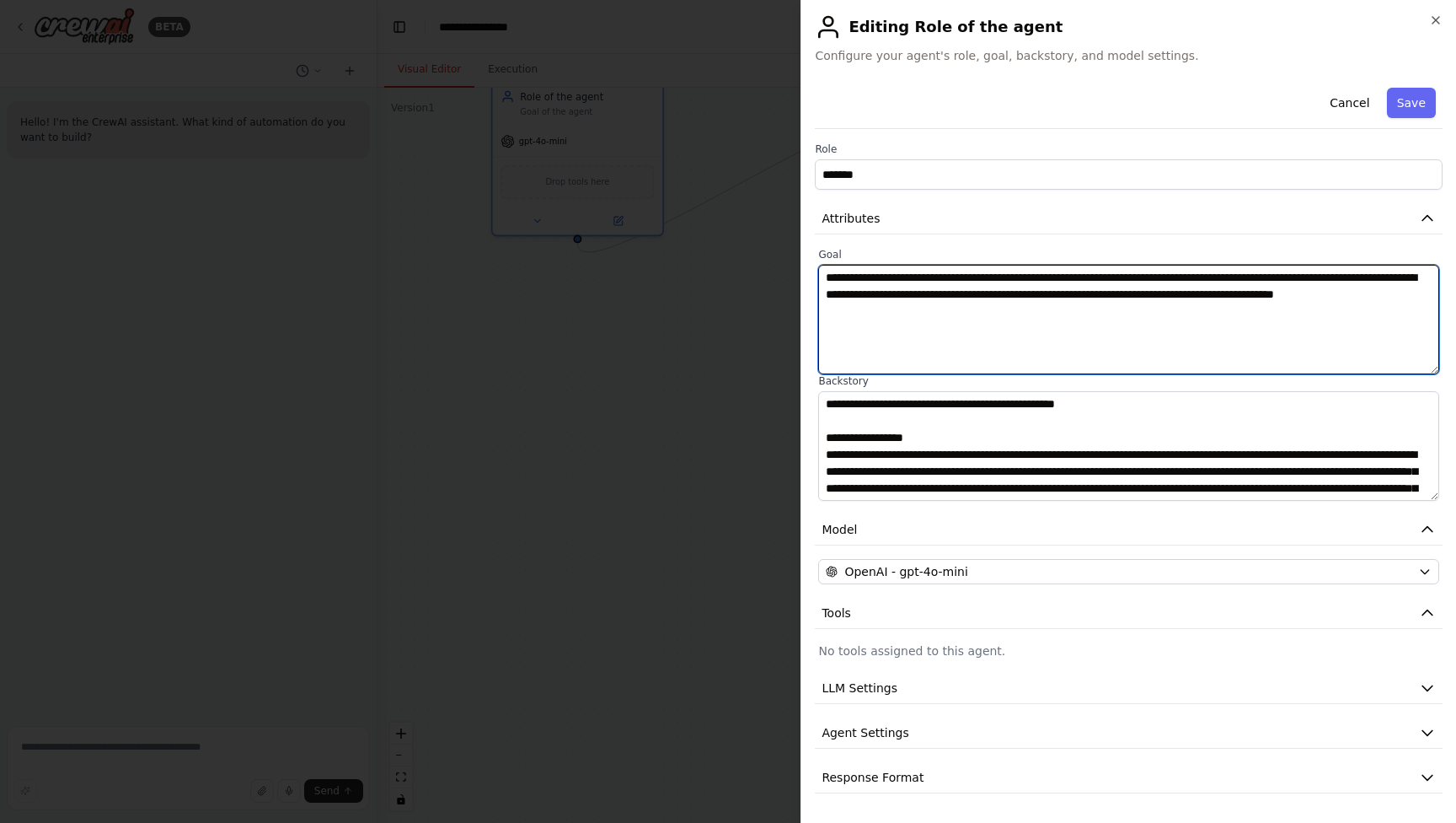
click at [851, 304] on textarea "**********" at bounding box center [1128, 319] width 621 height 109
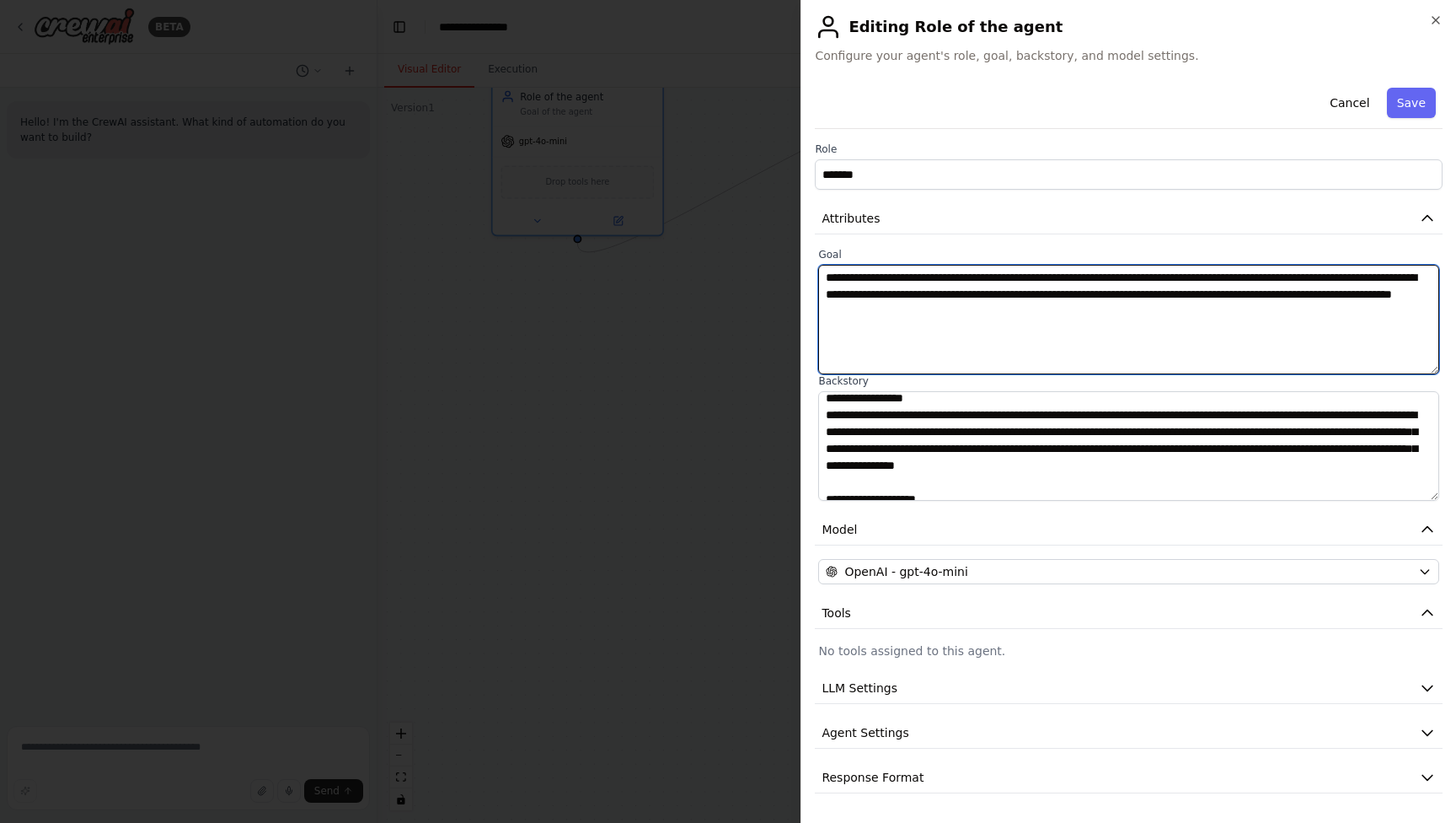
scroll to position [55, 0]
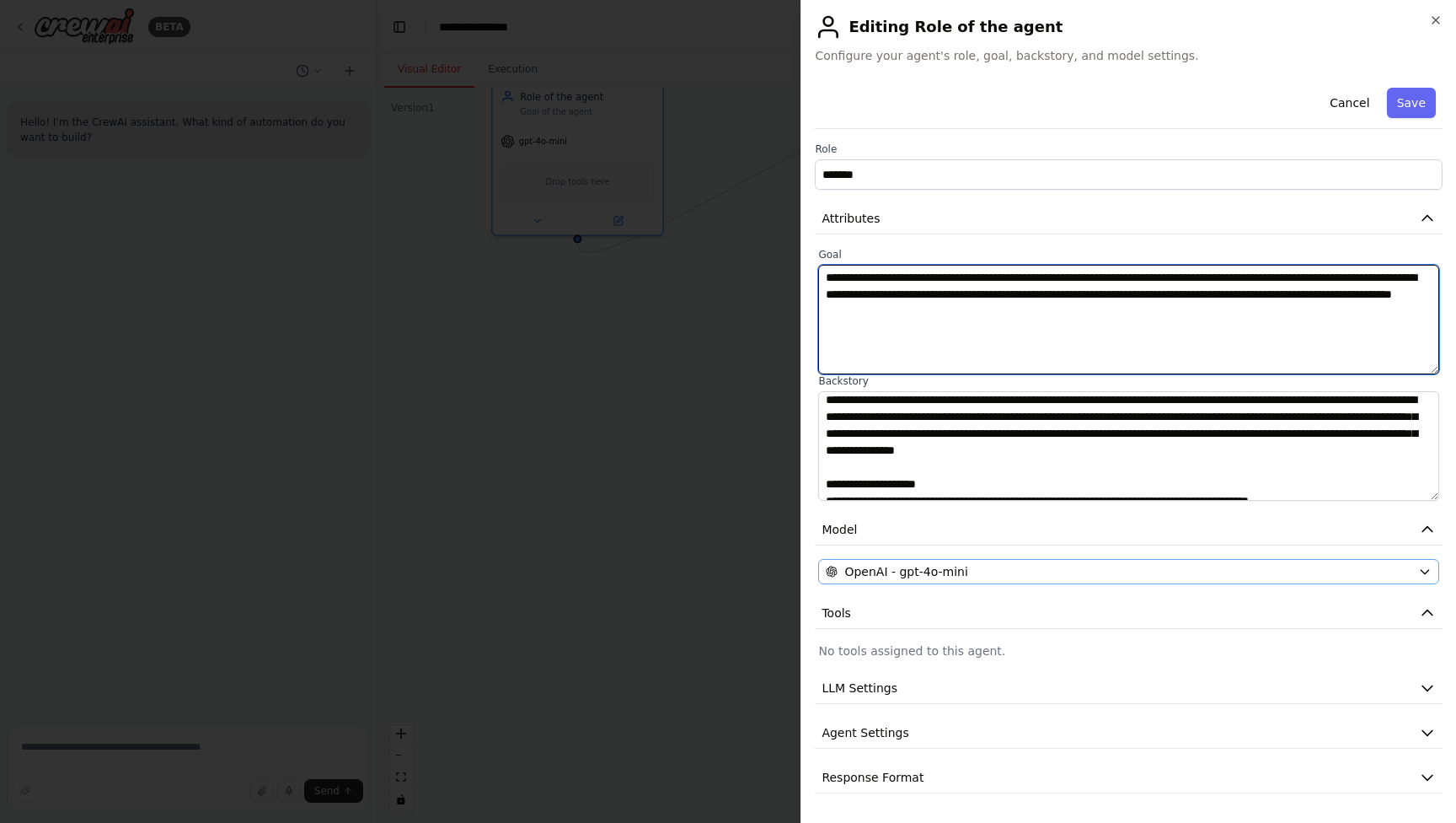
type textarea "**********"
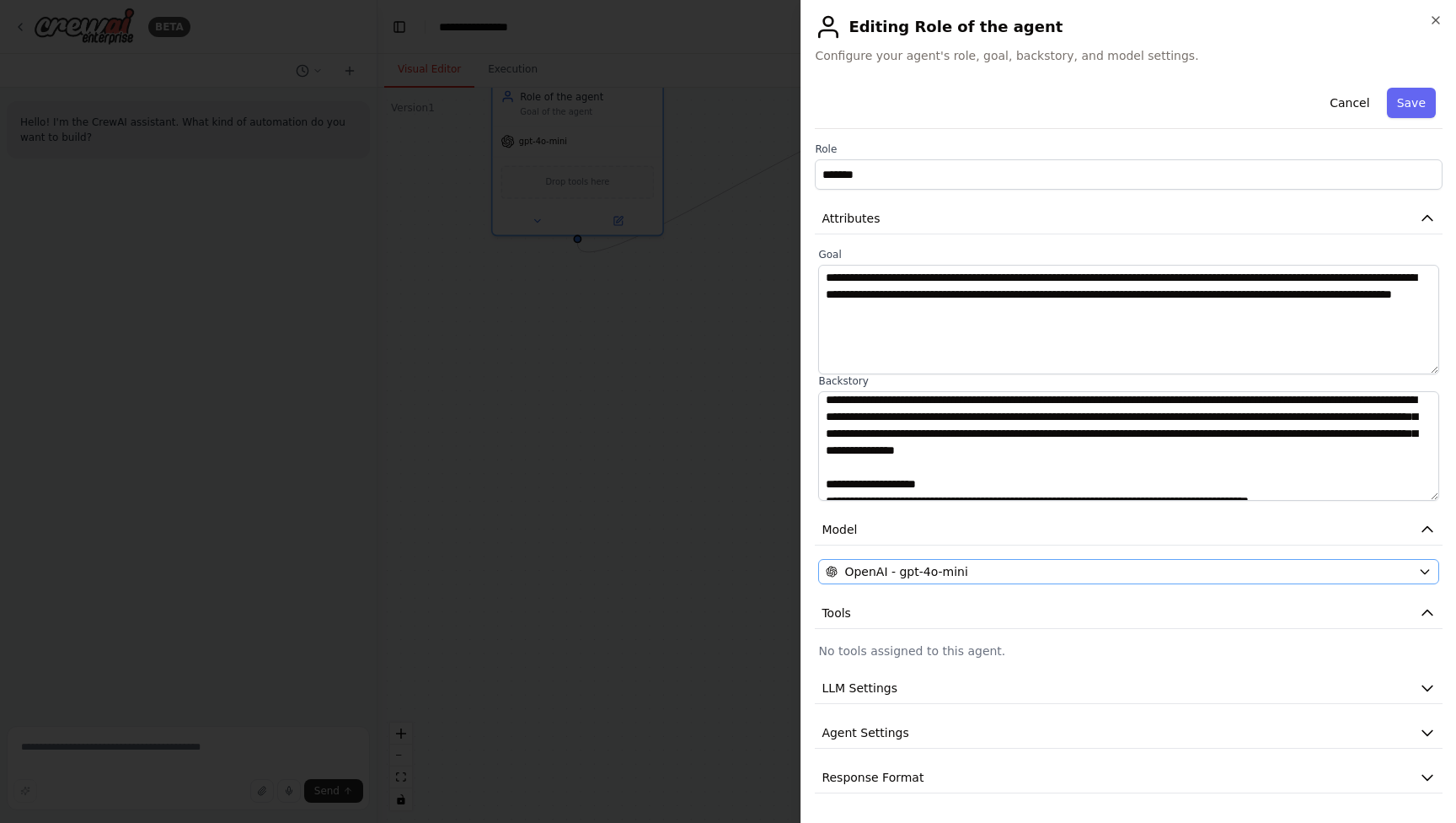
click at [965, 569] on div "OpenAI - gpt-4o-mini" at bounding box center [1118, 571] width 586 height 16
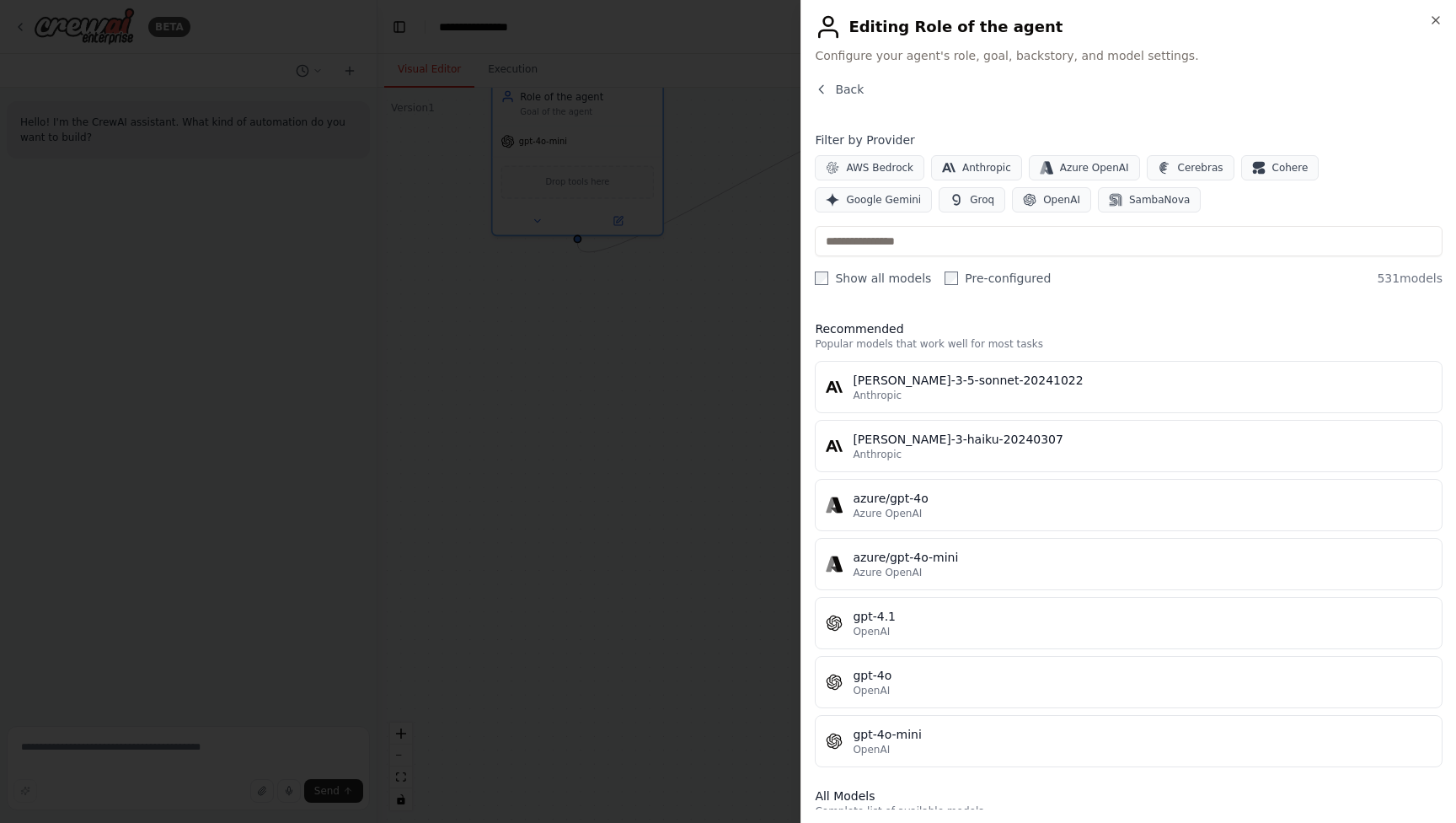
scroll to position [0, 0]
click at [1012, 199] on button "OpenAI" at bounding box center [1051, 200] width 79 height 26
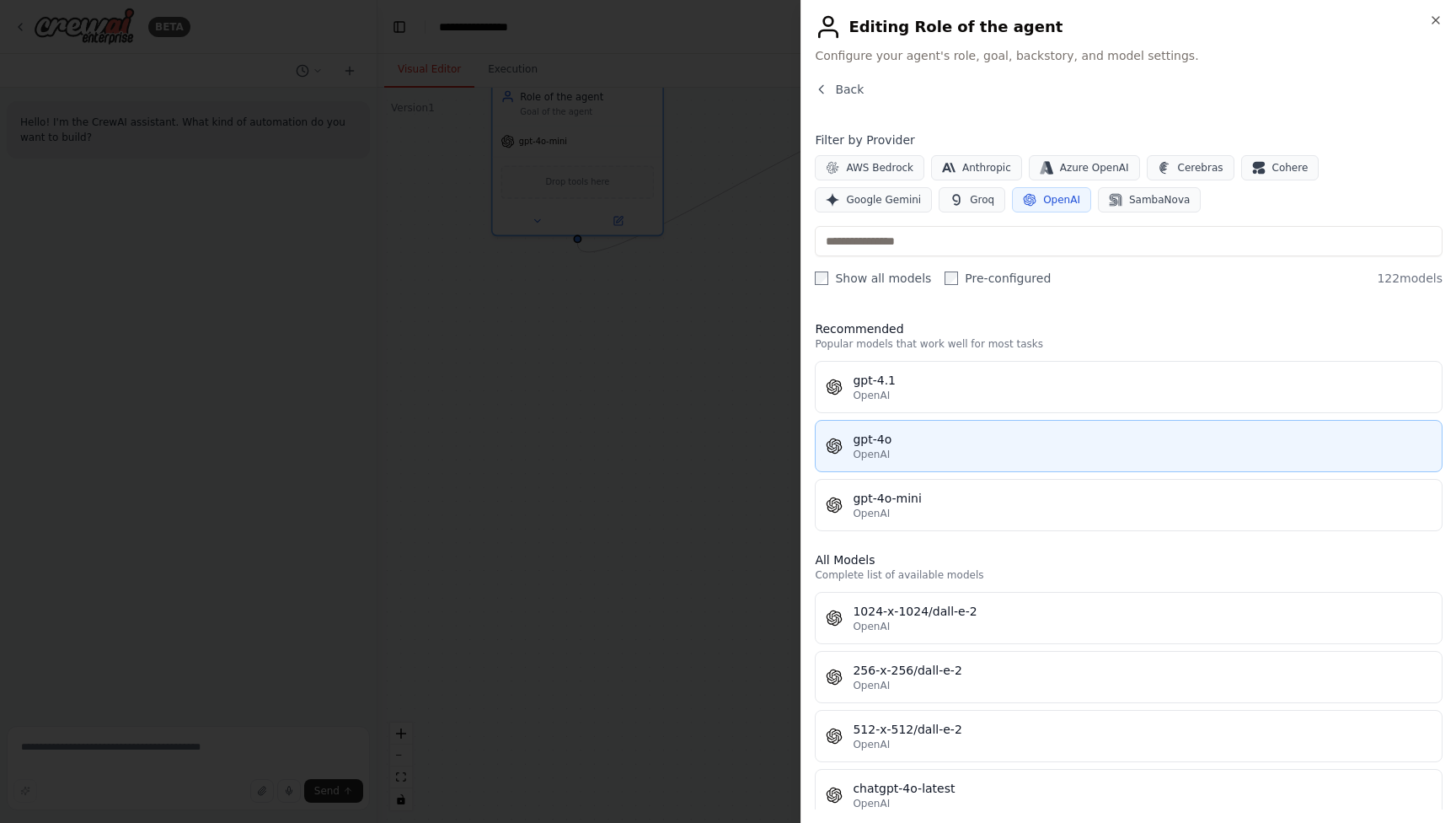
click at [893, 462] on button "gpt-4o OpenAI" at bounding box center [1128, 445] width 628 height 52
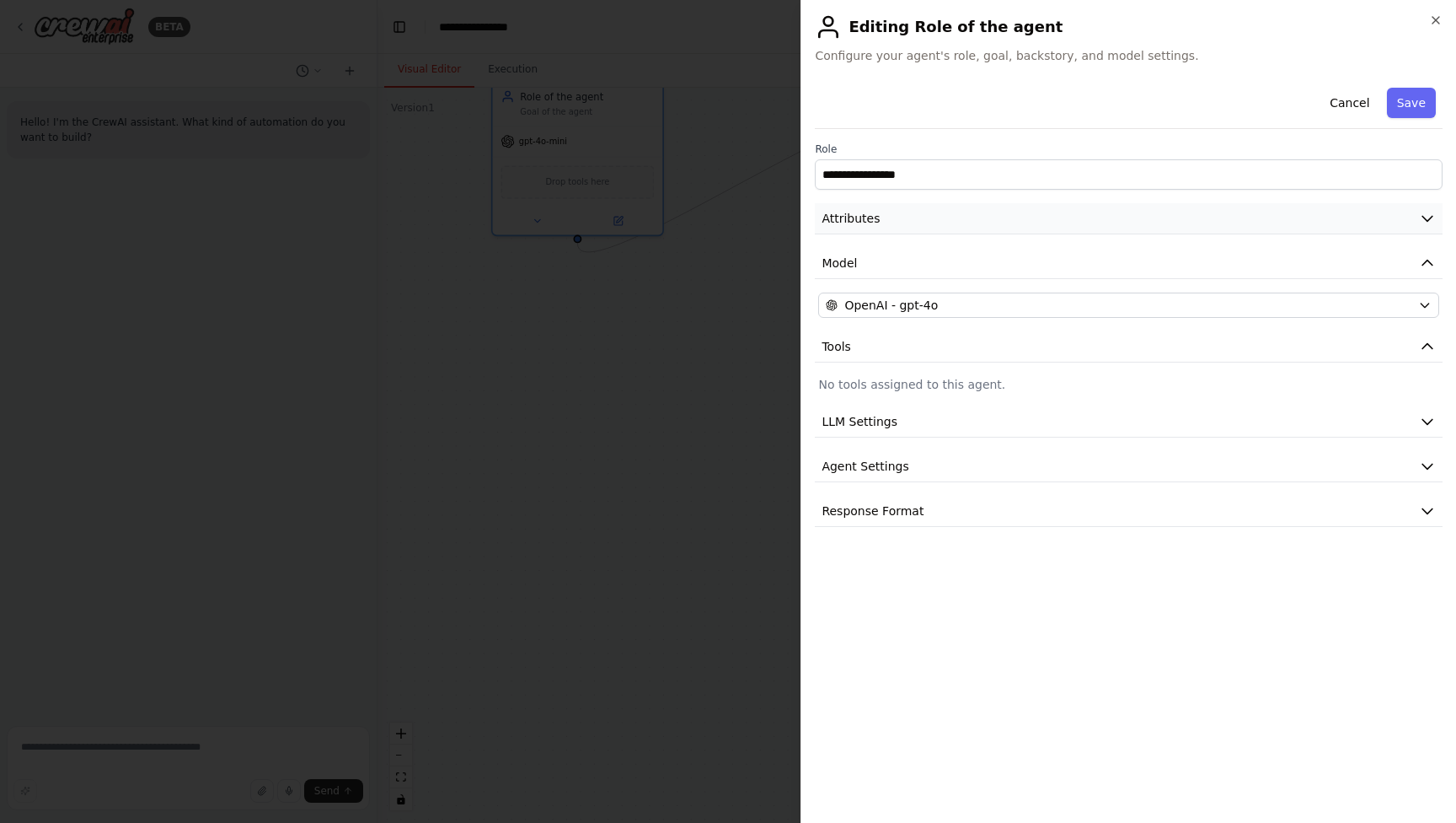
click at [1081, 211] on button "Attributes" at bounding box center [1128, 219] width 628 height 31
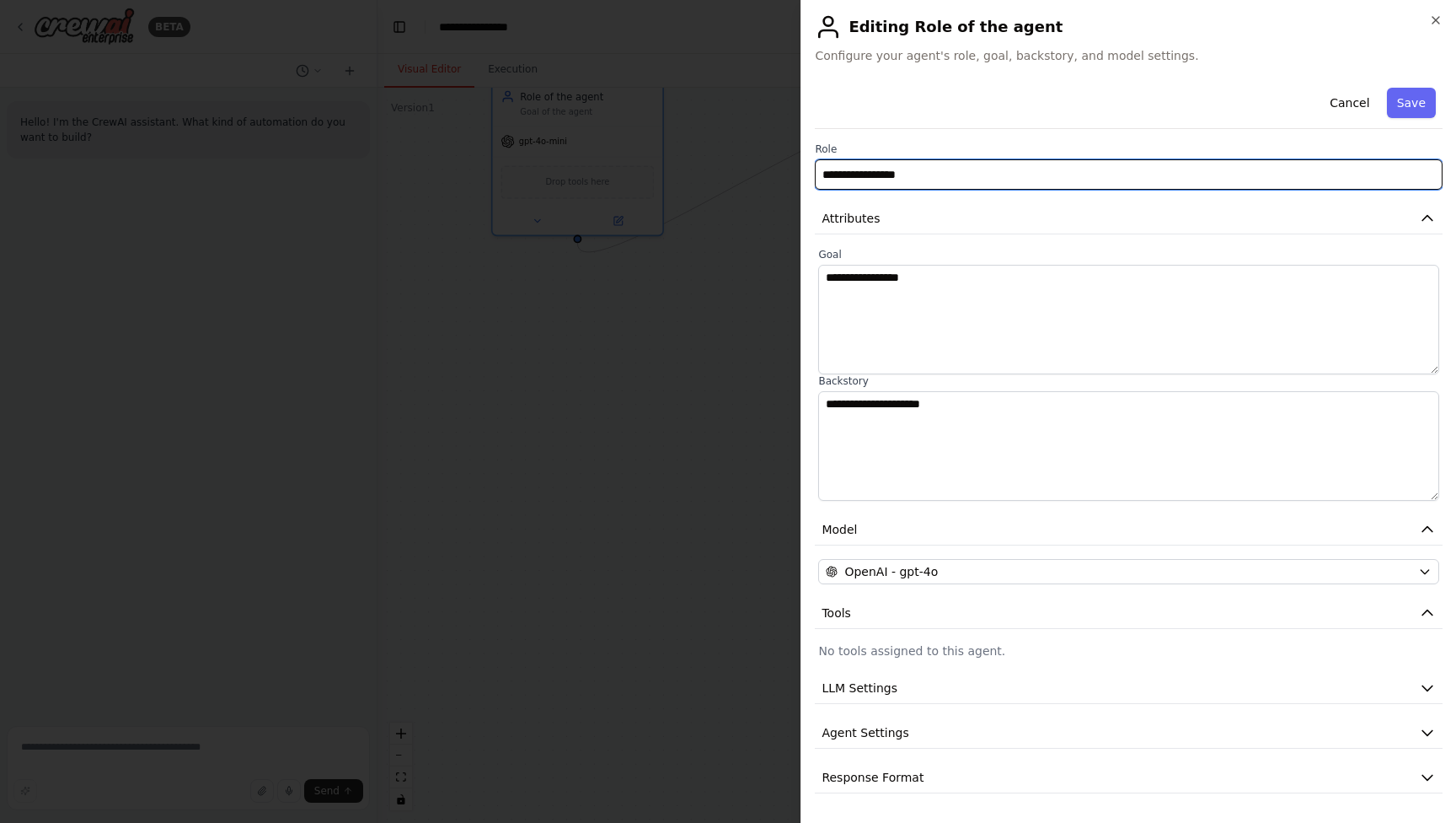
click at [1057, 178] on input "**********" at bounding box center [1128, 174] width 628 height 30
type input "*******"
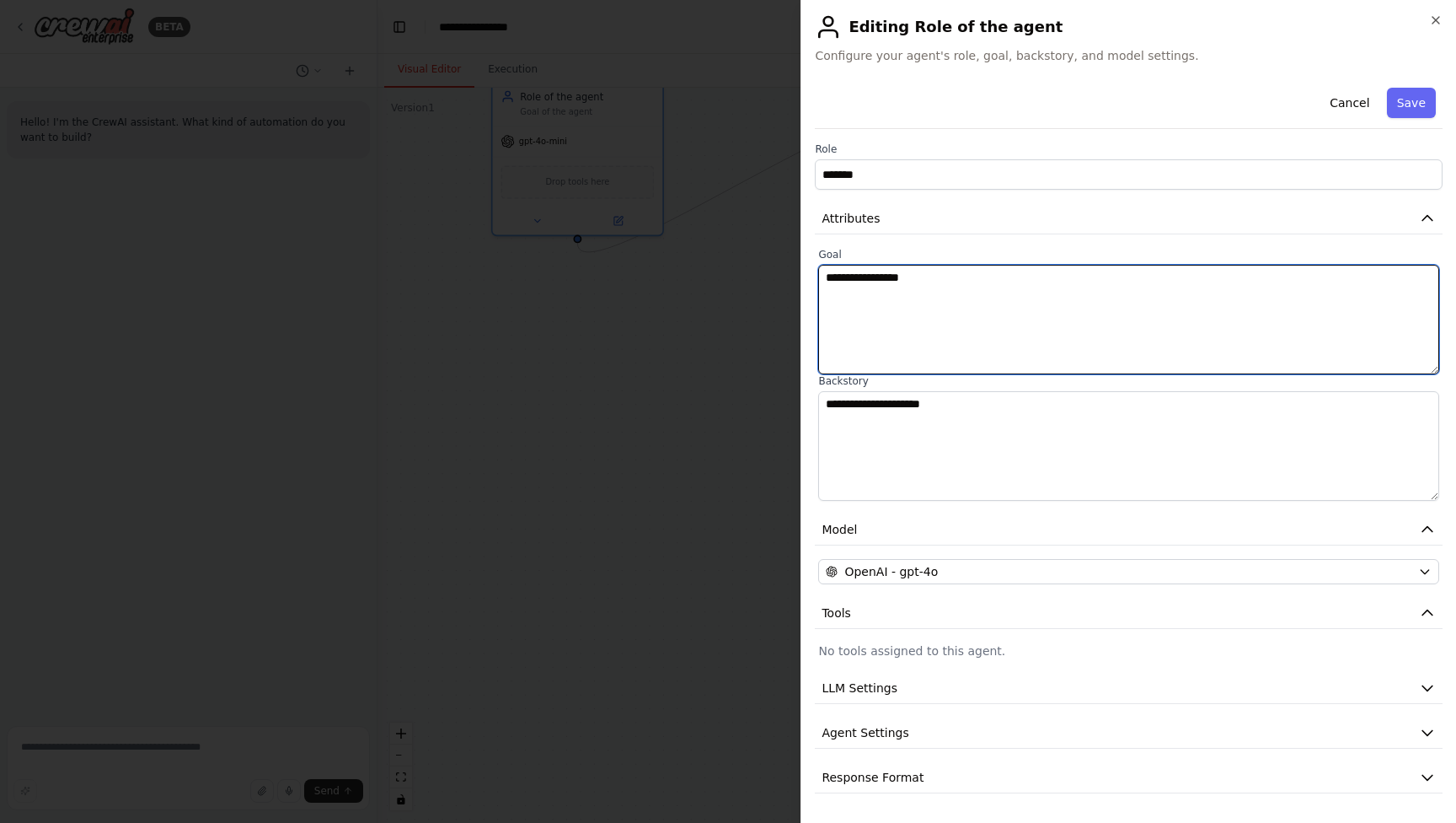
click at [1057, 266] on textarea "**********" at bounding box center [1128, 319] width 621 height 109
paste textarea "**********"
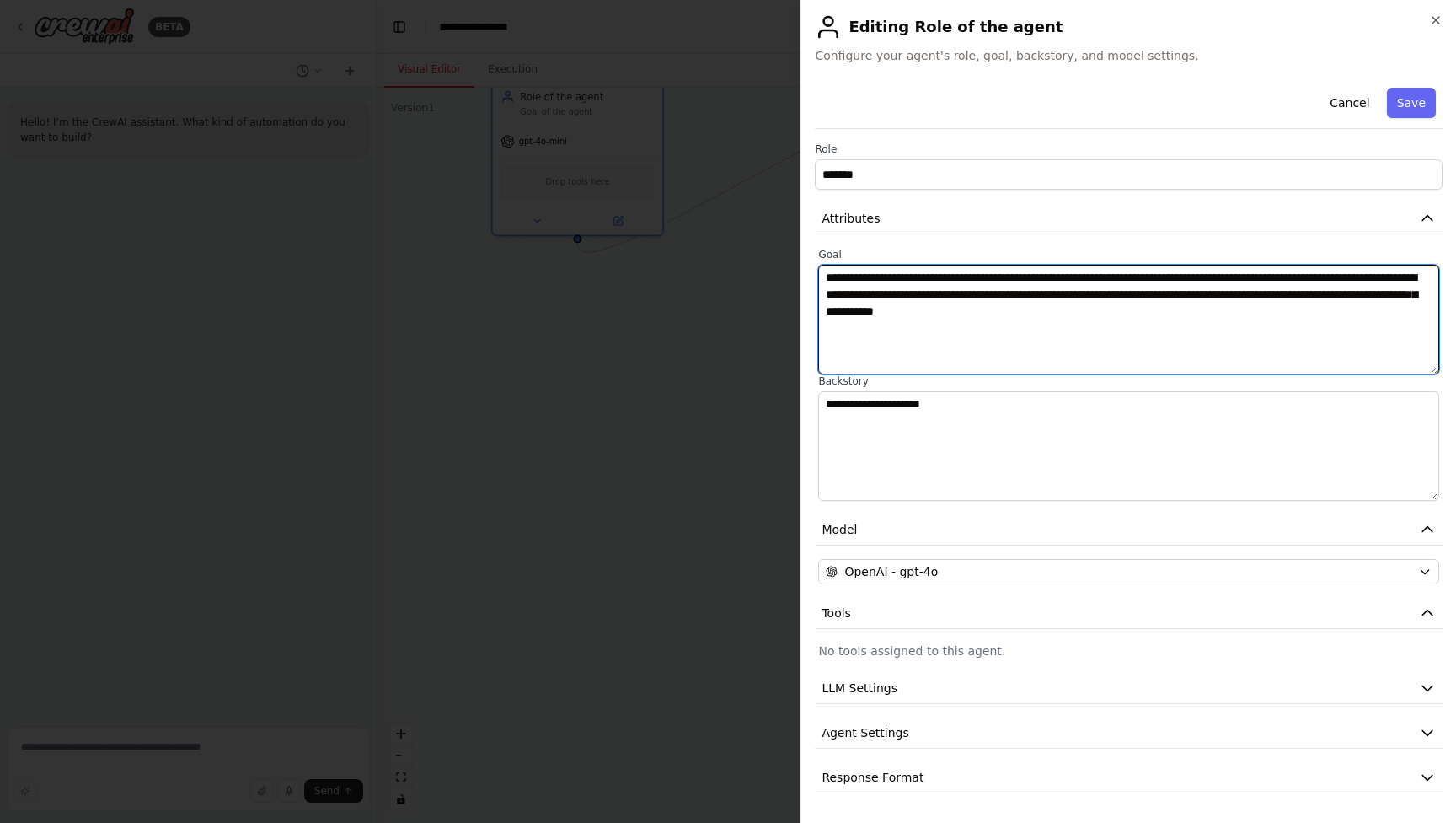
paste textarea
type textarea "**********"
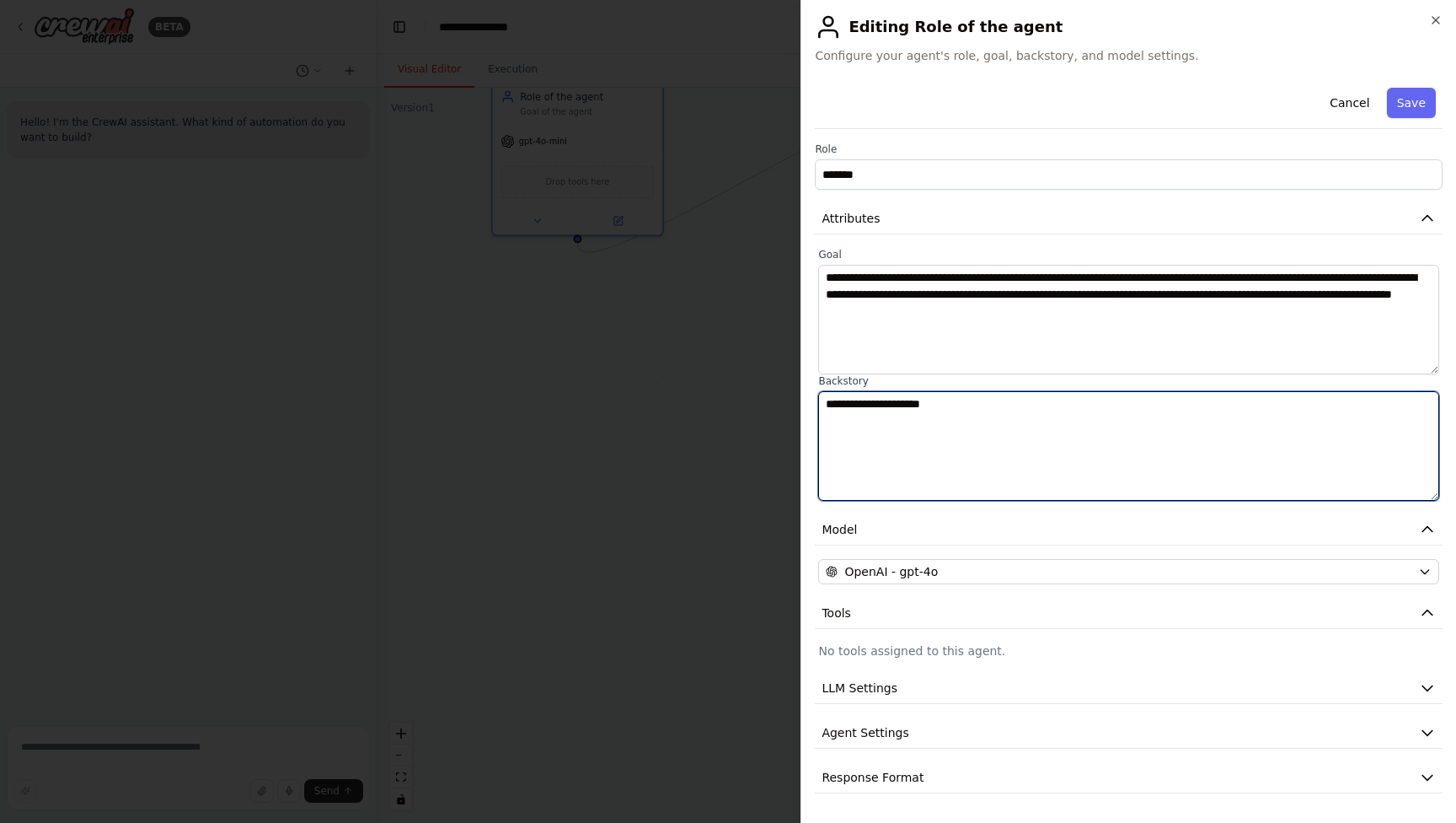
click at [1035, 442] on textarea "**********" at bounding box center [1128, 446] width 621 height 109
paste textarea "**********"
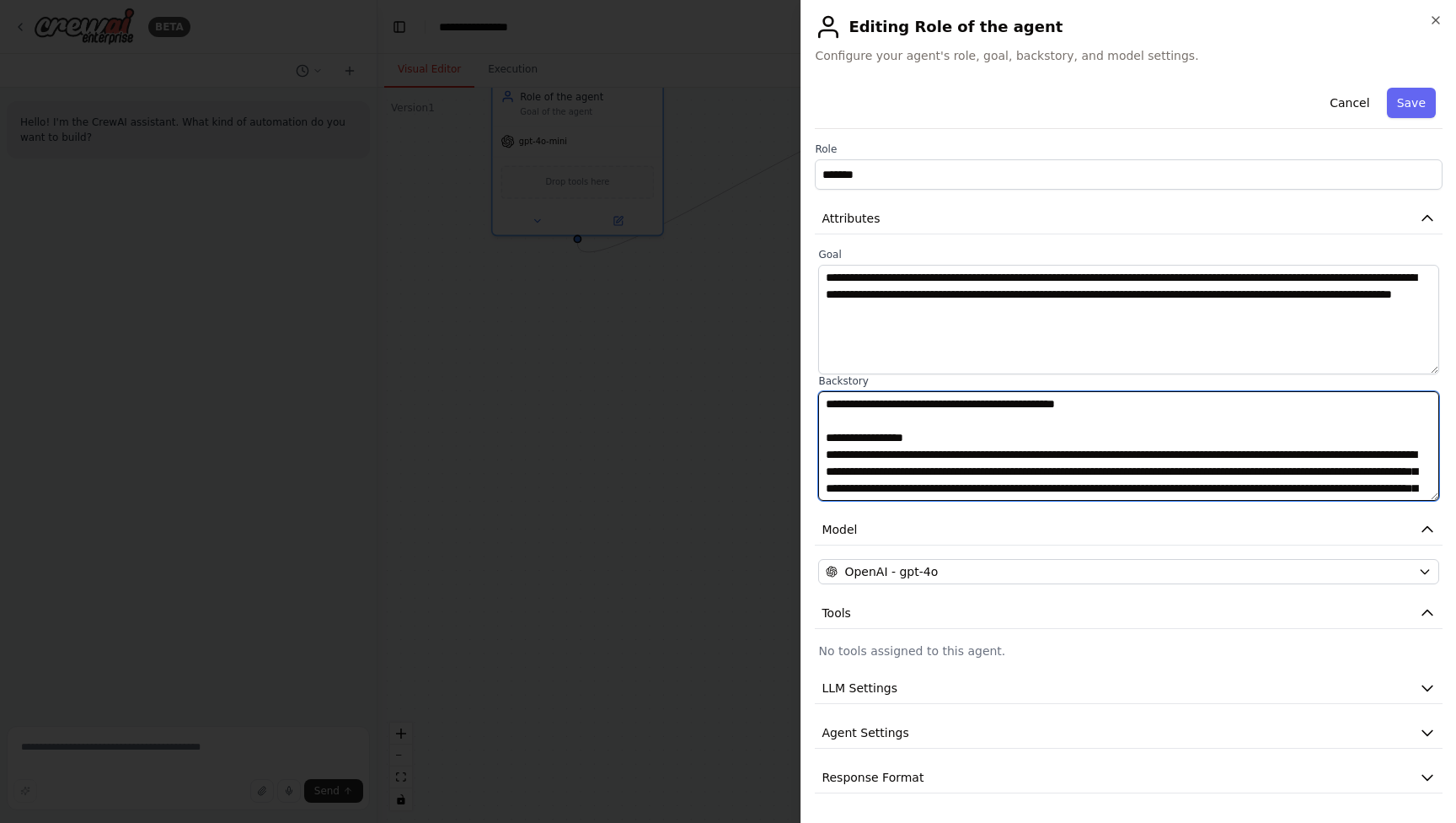
scroll to position [1635, 0]
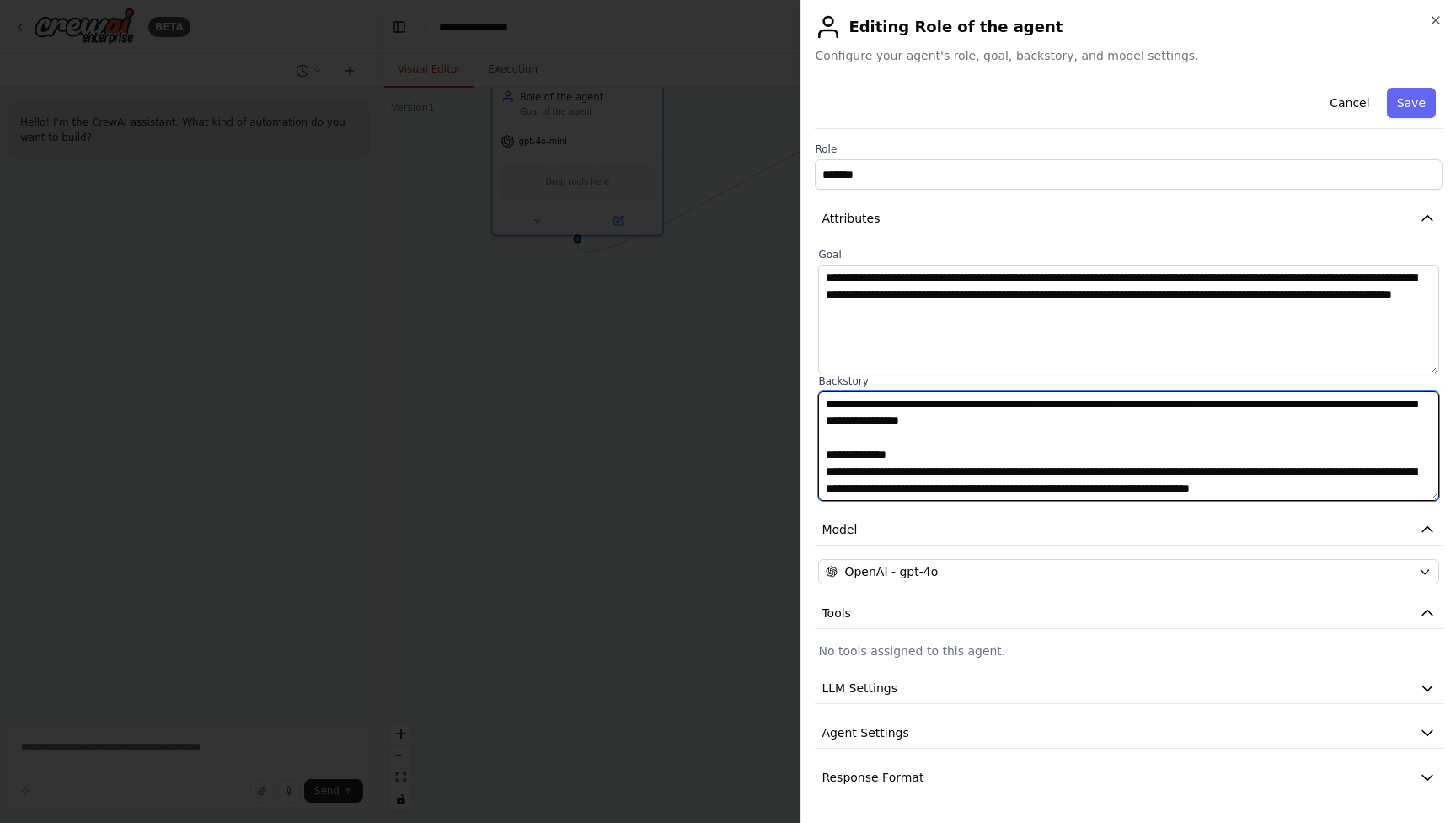
type textarea "**********"
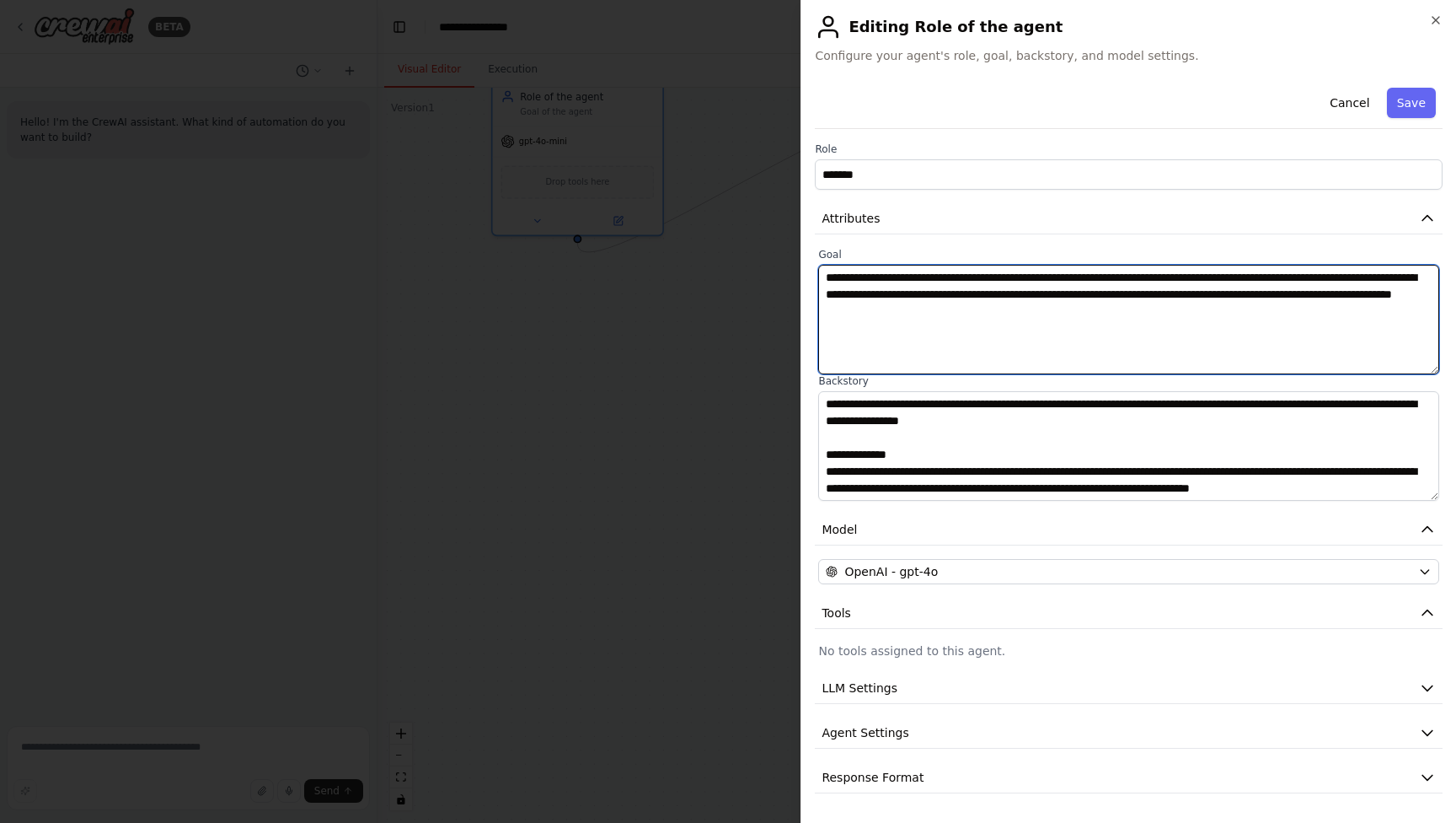
click at [1043, 359] on textarea "**********" at bounding box center [1128, 319] width 621 height 109
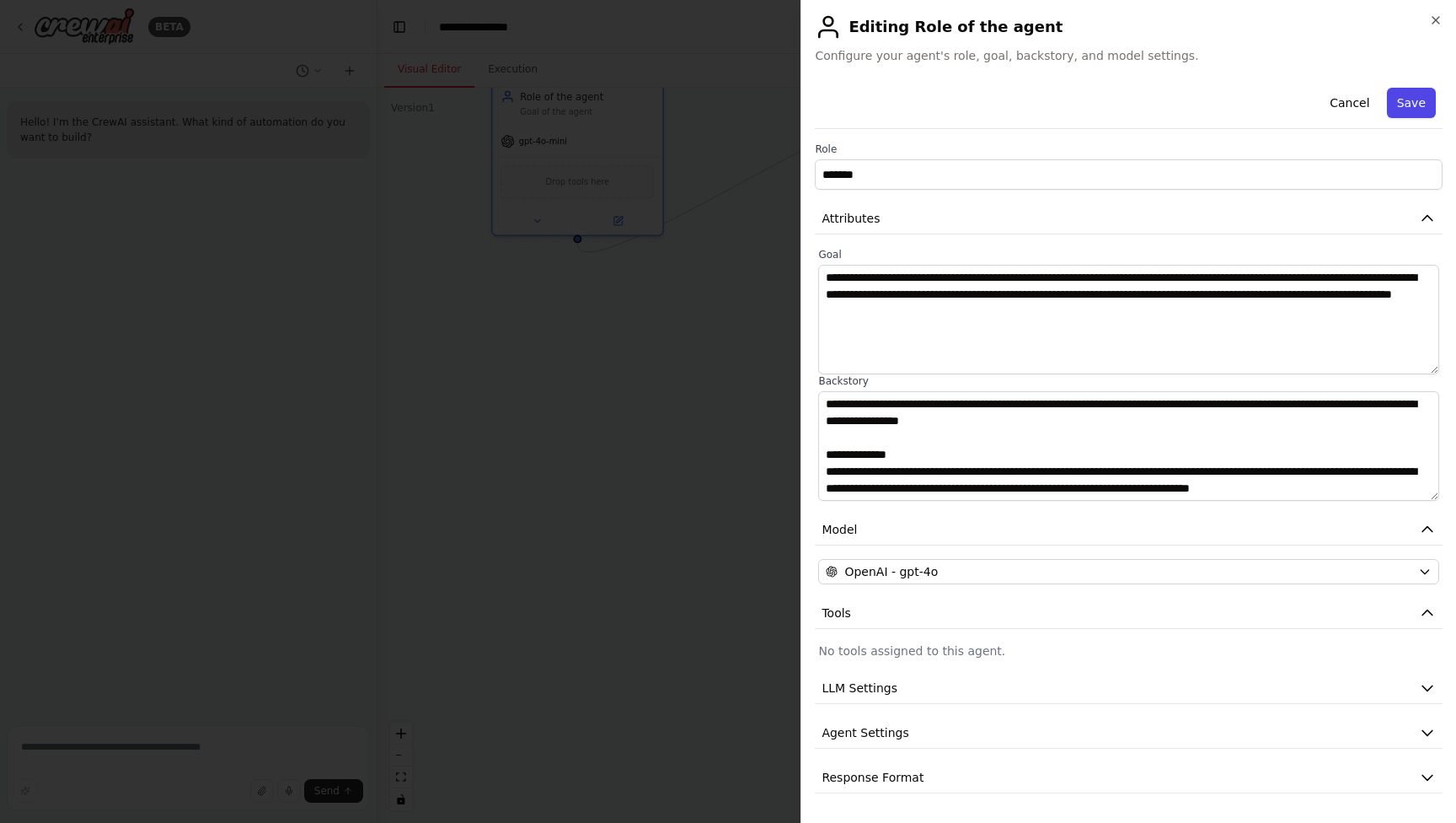
click at [1420, 107] on button "Save" at bounding box center [1411, 102] width 49 height 30
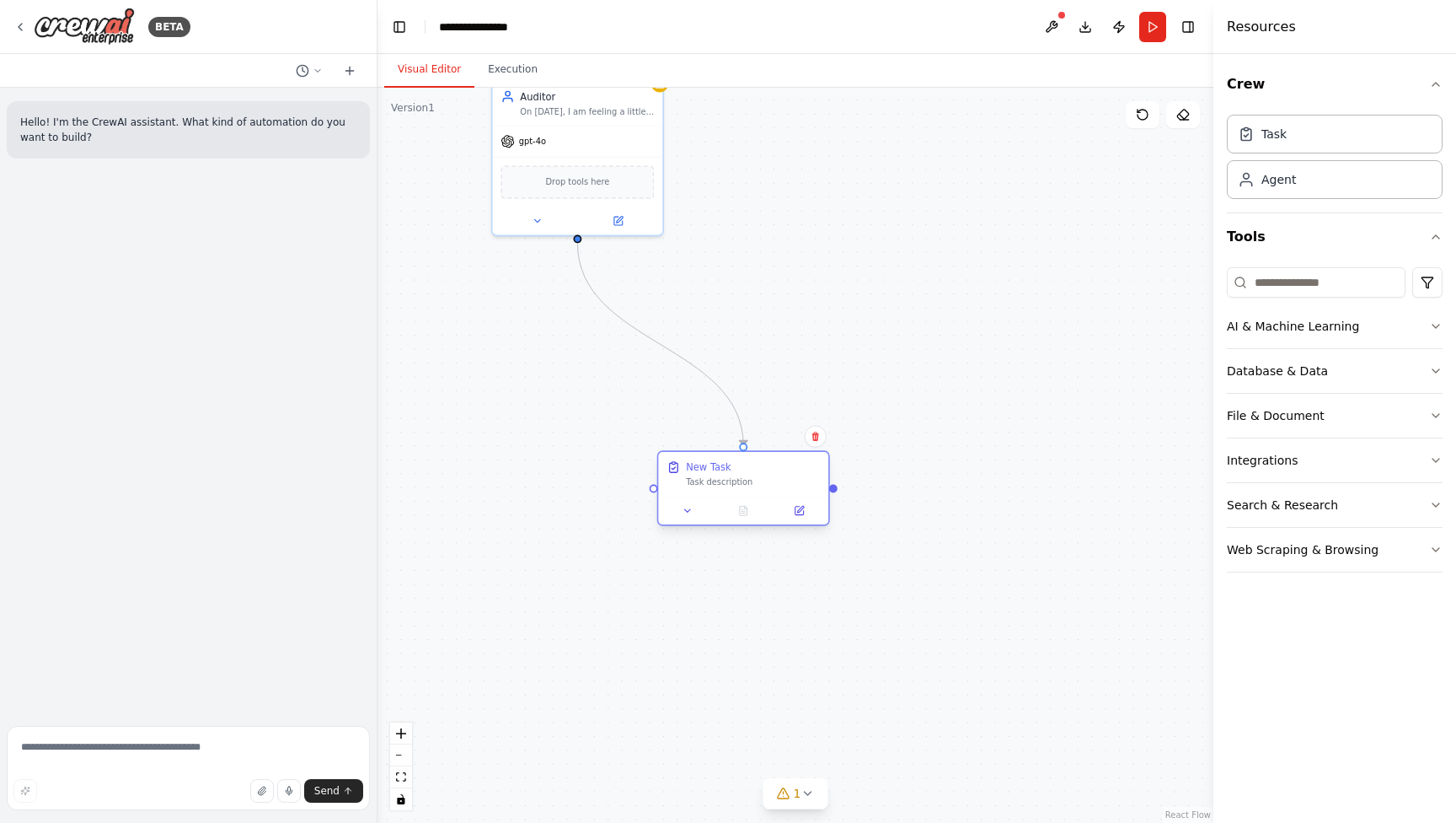
drag, startPoint x: 917, startPoint y: 167, endPoint x: 761, endPoint y: 485, distance: 354.2
click at [761, 485] on div "Task description" at bounding box center [753, 483] width 134 height 11
click at [820, 440] on icon at bounding box center [816, 436] width 10 height 10
click at [790, 436] on button "Confirm" at bounding box center [767, 436] width 60 height 20
click at [597, 190] on div "Drop tools here" at bounding box center [577, 179] width 153 height 33
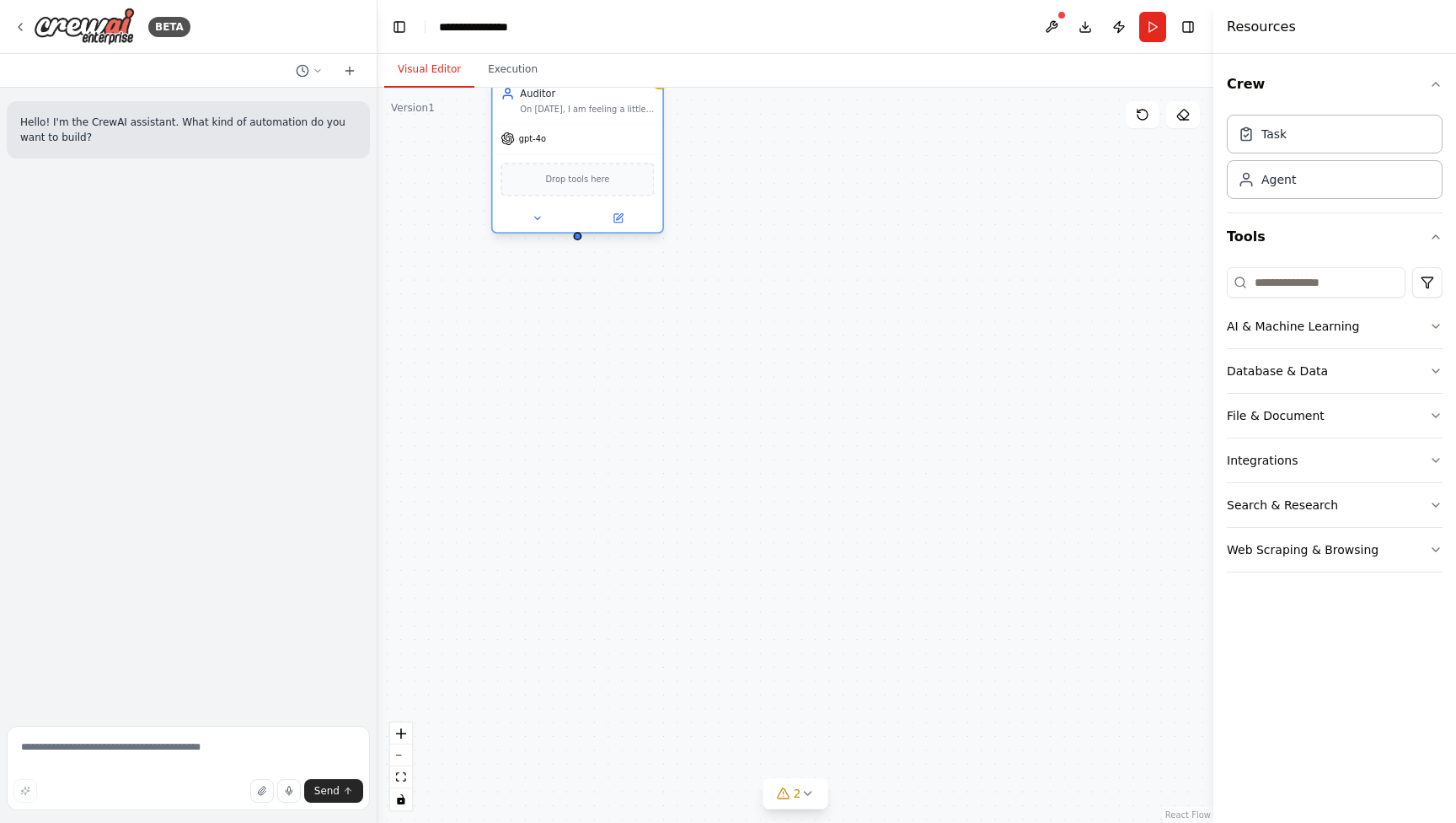
click at [597, 183] on span "Drop tools here" at bounding box center [577, 179] width 64 height 14
click at [1326, 276] on input at bounding box center [1316, 282] width 179 height 30
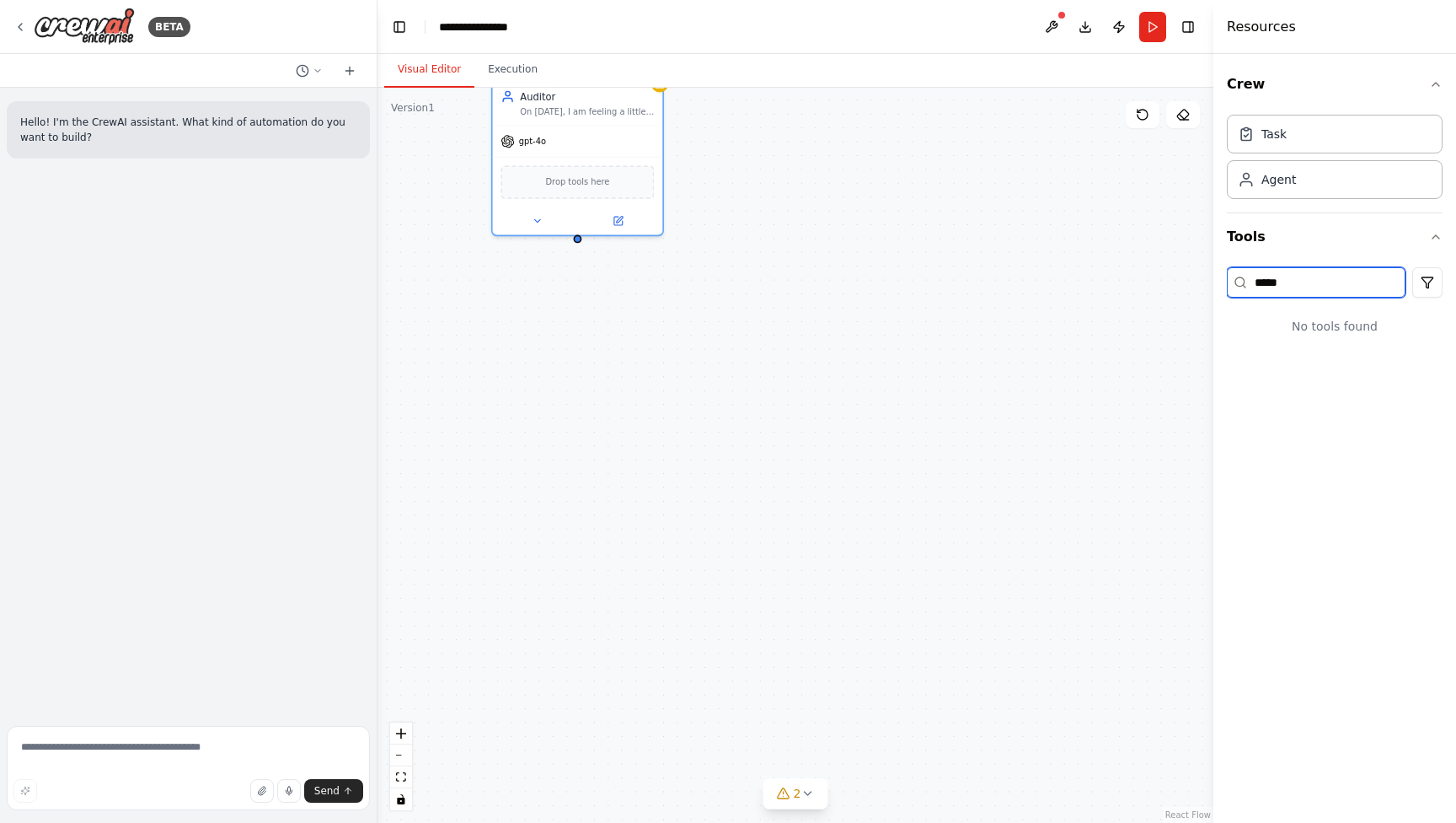
type input "*****"
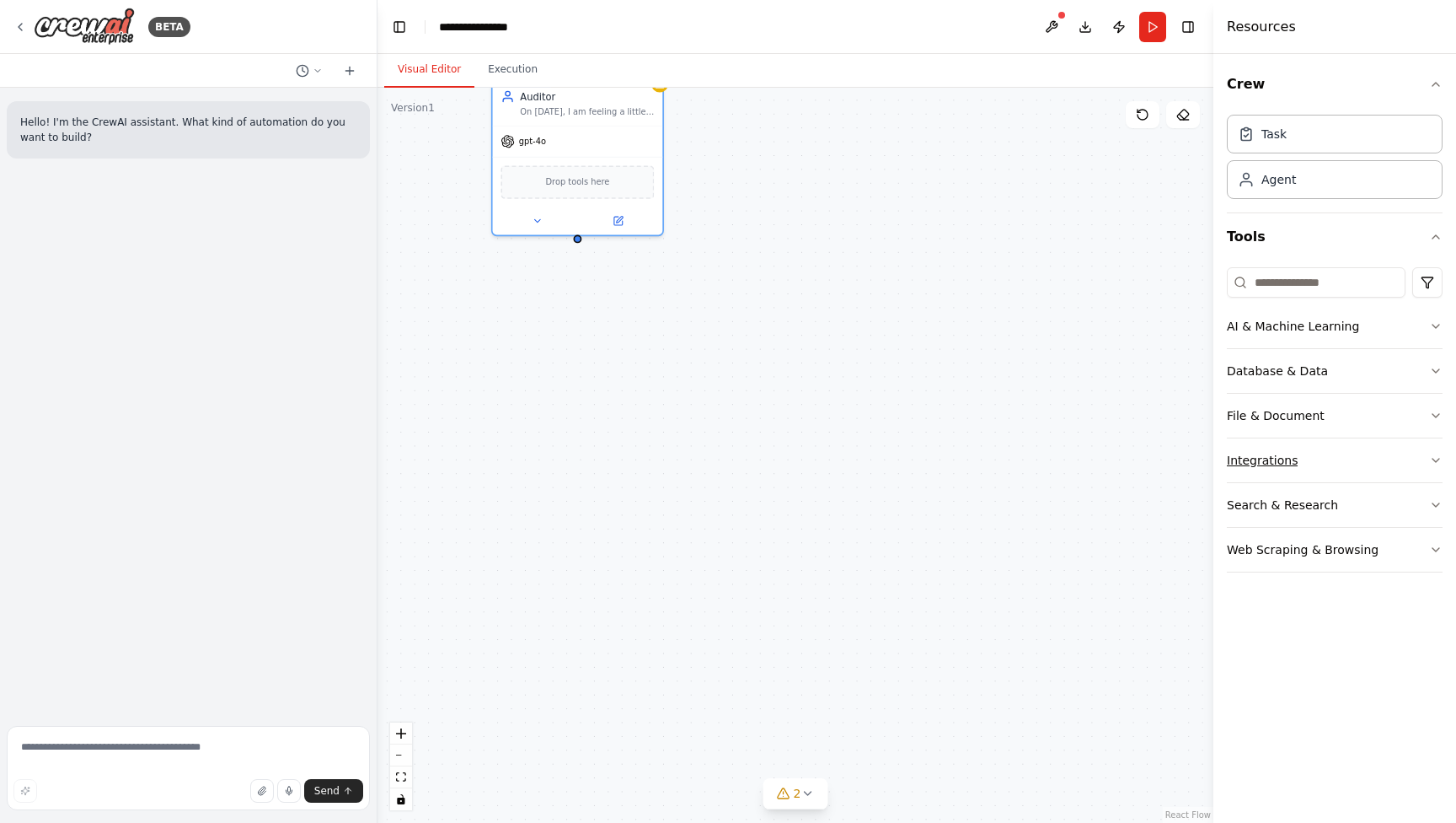
click at [1365, 458] on button "Integrations" at bounding box center [1335, 460] width 215 height 44
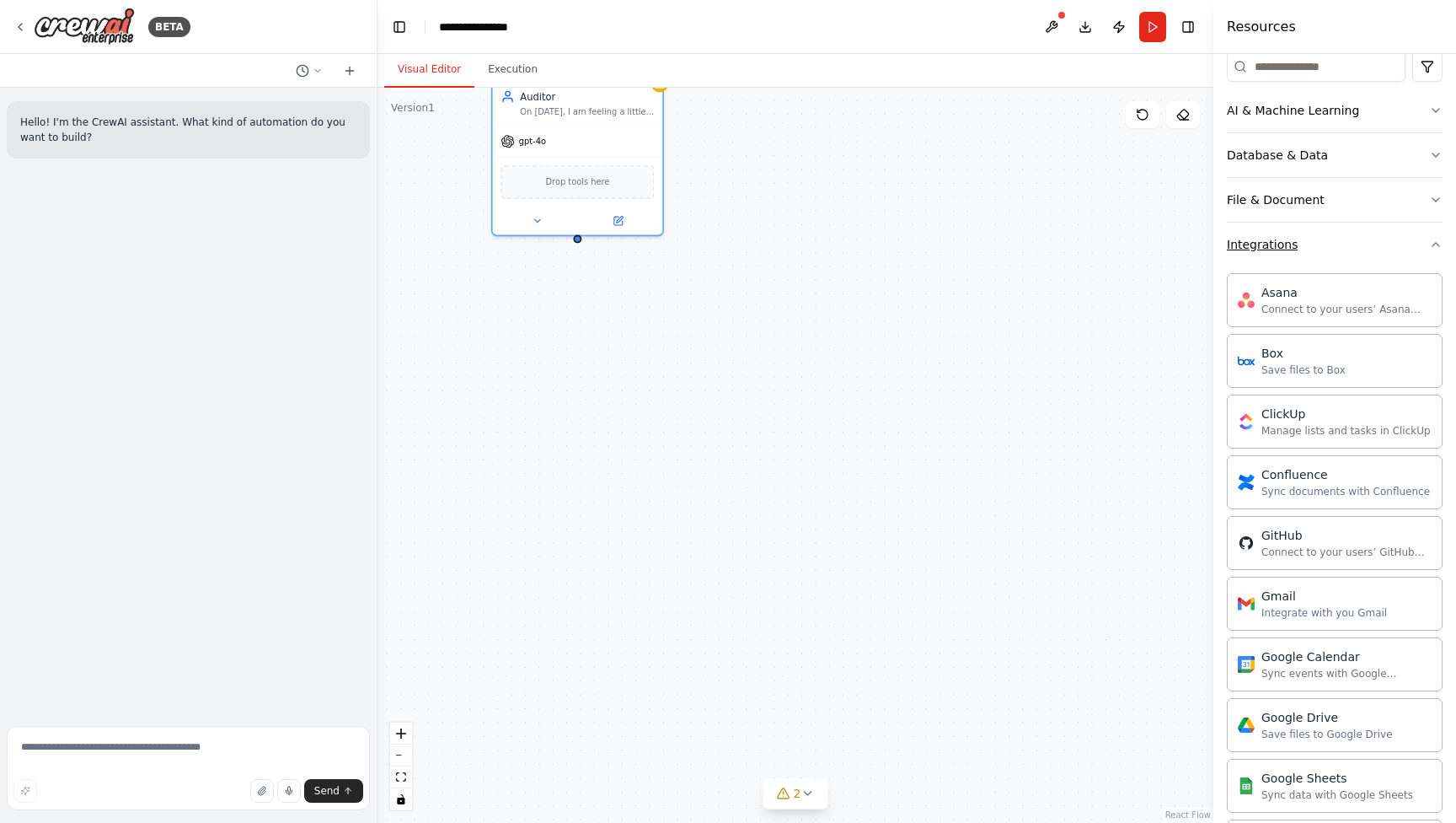
scroll to position [264, 0]
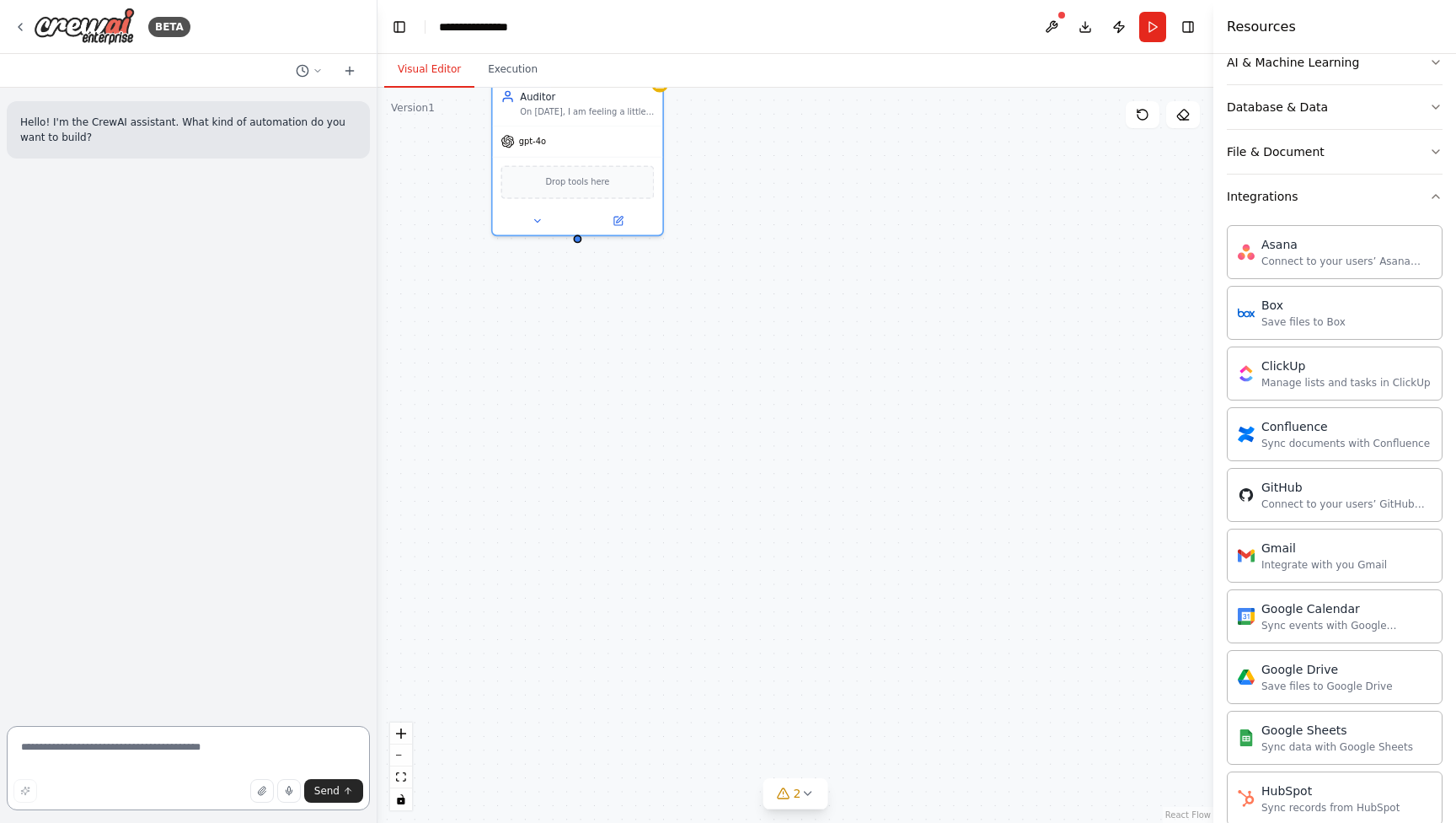
click at [135, 756] on textarea at bounding box center [188, 767] width 363 height 84
paste textarea "**********"
type textarea "**********"
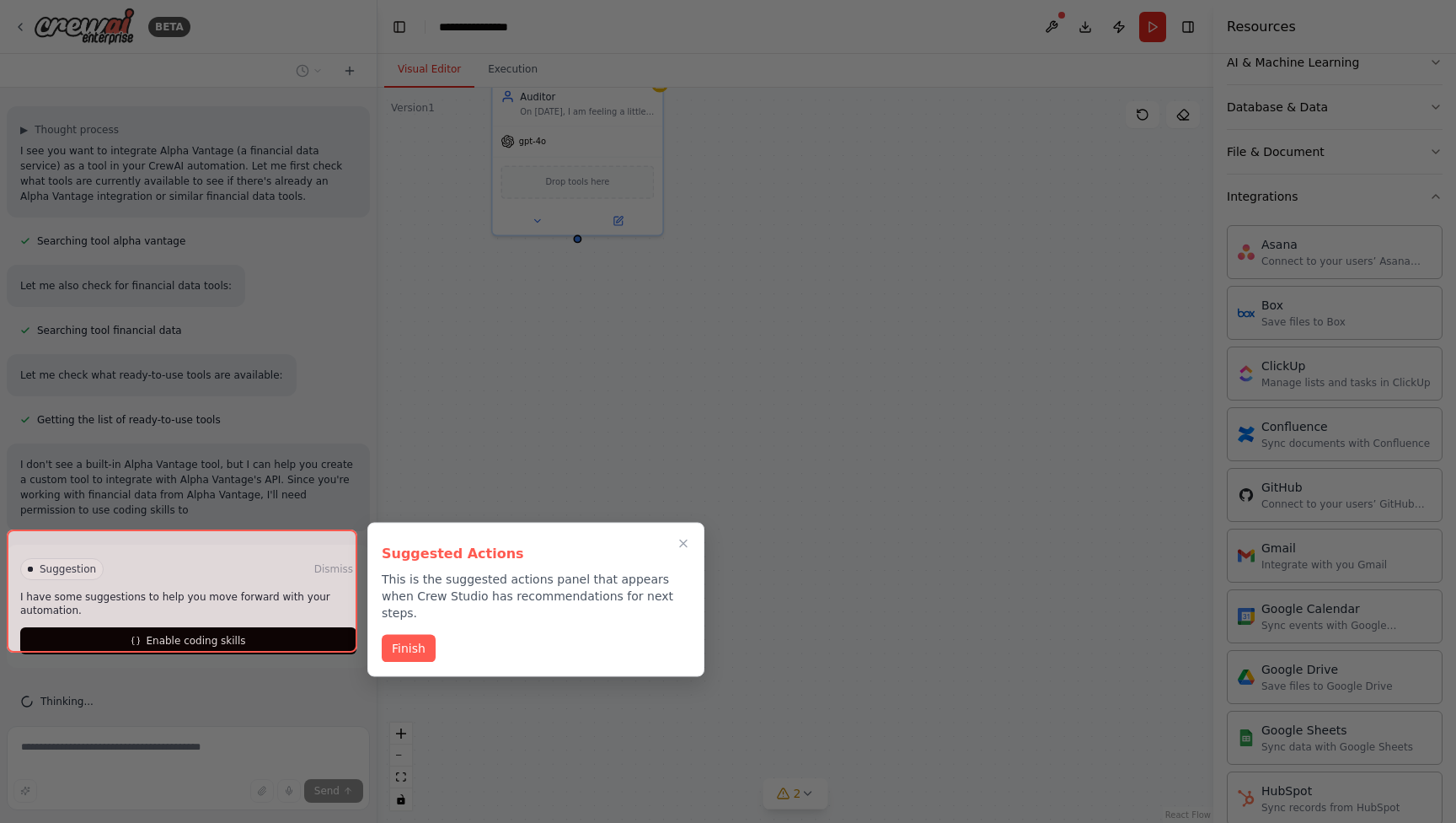
scroll to position [183, 0]
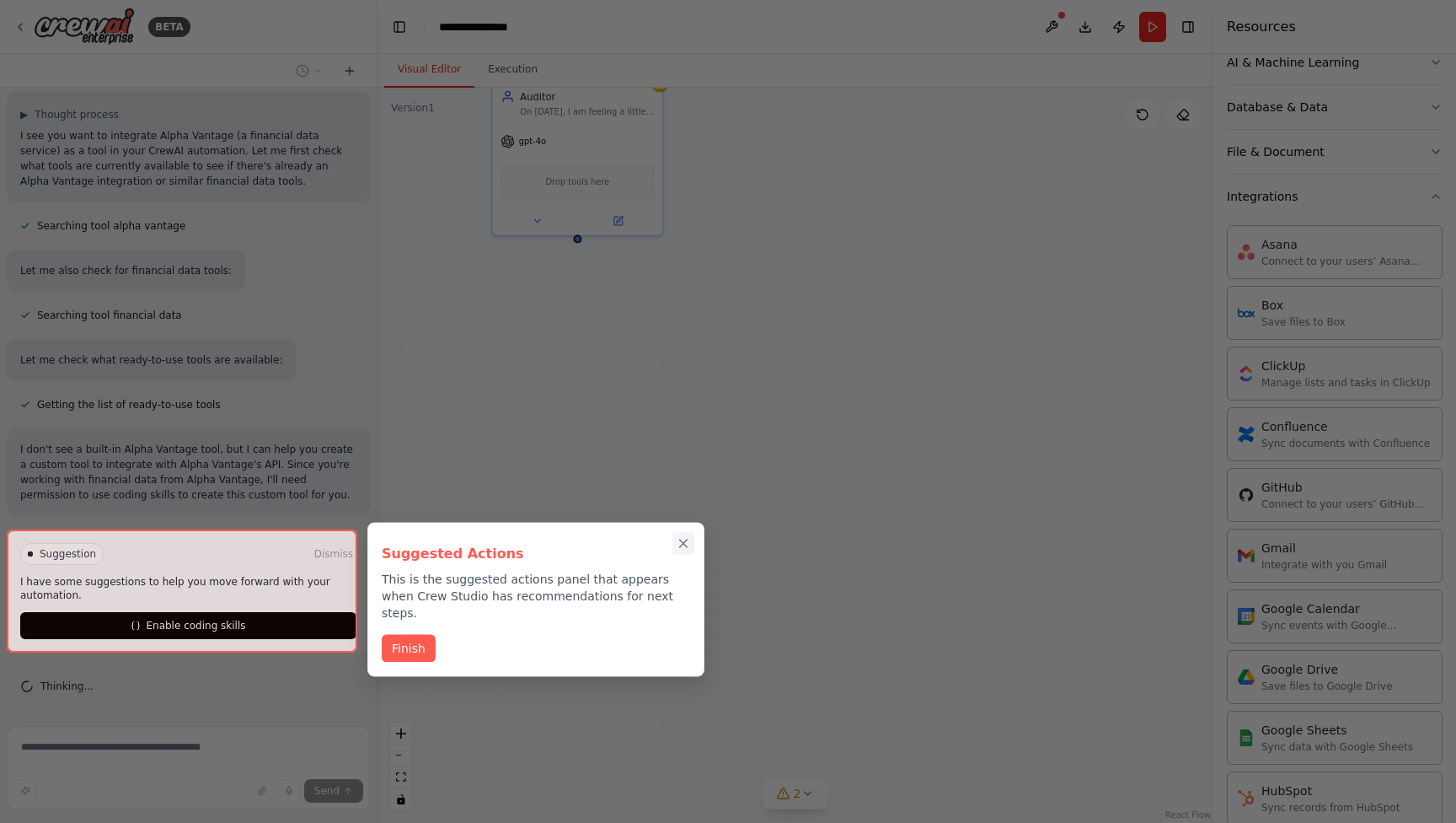
click at [688, 545] on icon "Close walkthrough" at bounding box center [683, 543] width 16 height 16
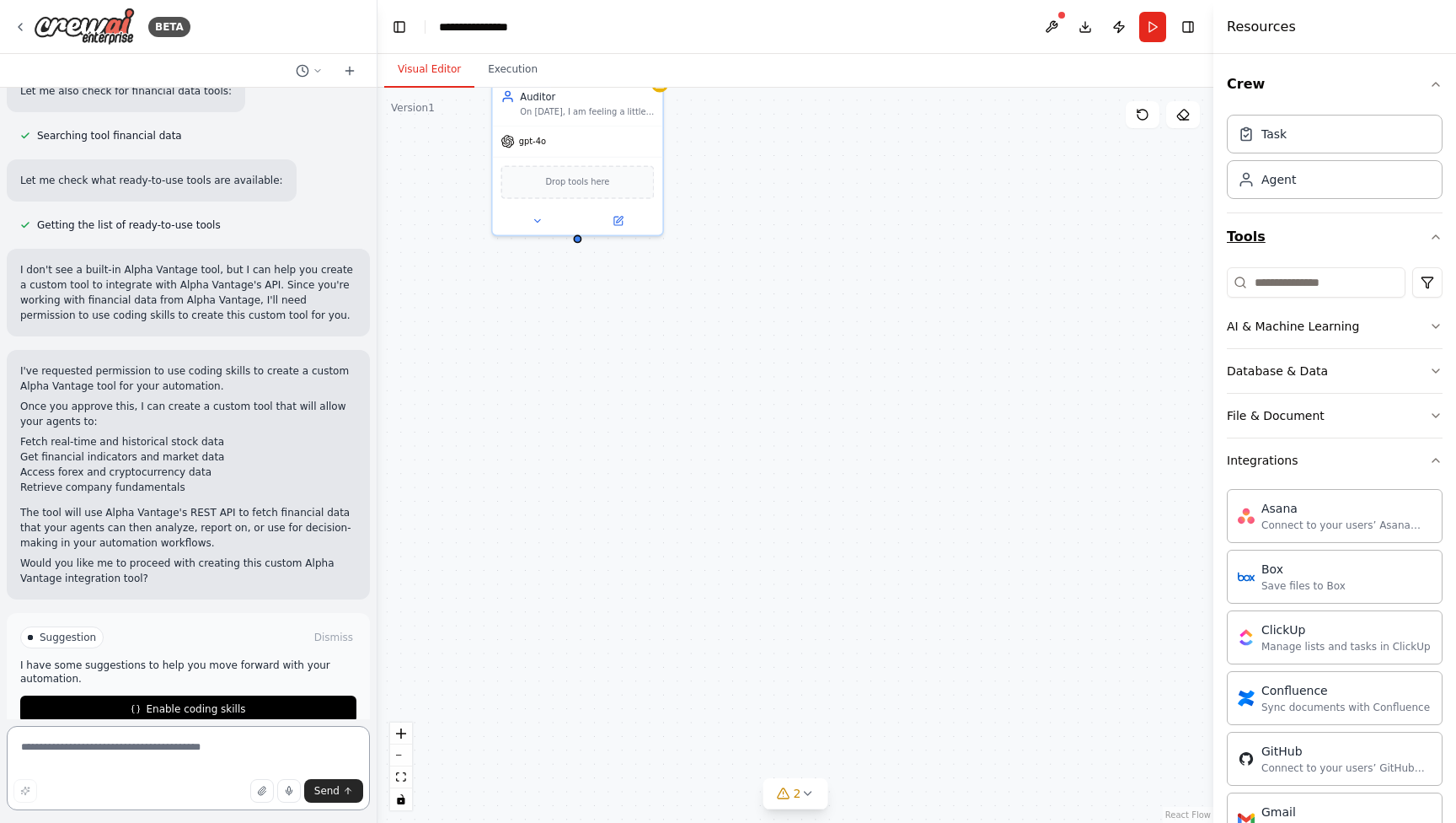
scroll to position [0, 0]
click at [282, 692] on div "Suggestion Dismiss I have some suggestions to help you move forward with your a…" at bounding box center [188, 673] width 337 height 96
click at [282, 702] on button "Enable coding skills" at bounding box center [188, 709] width 337 height 27
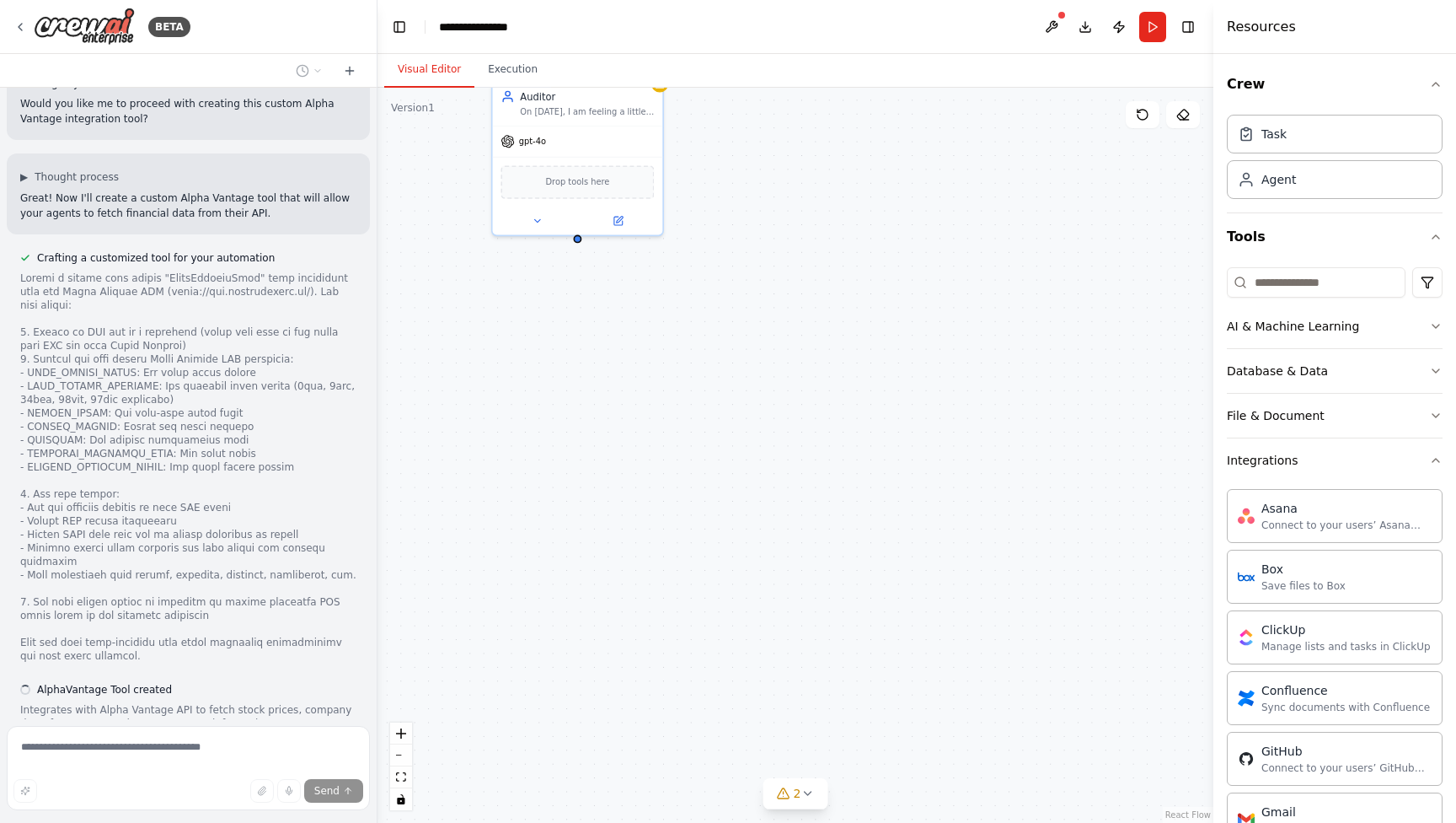
scroll to position [937, 0]
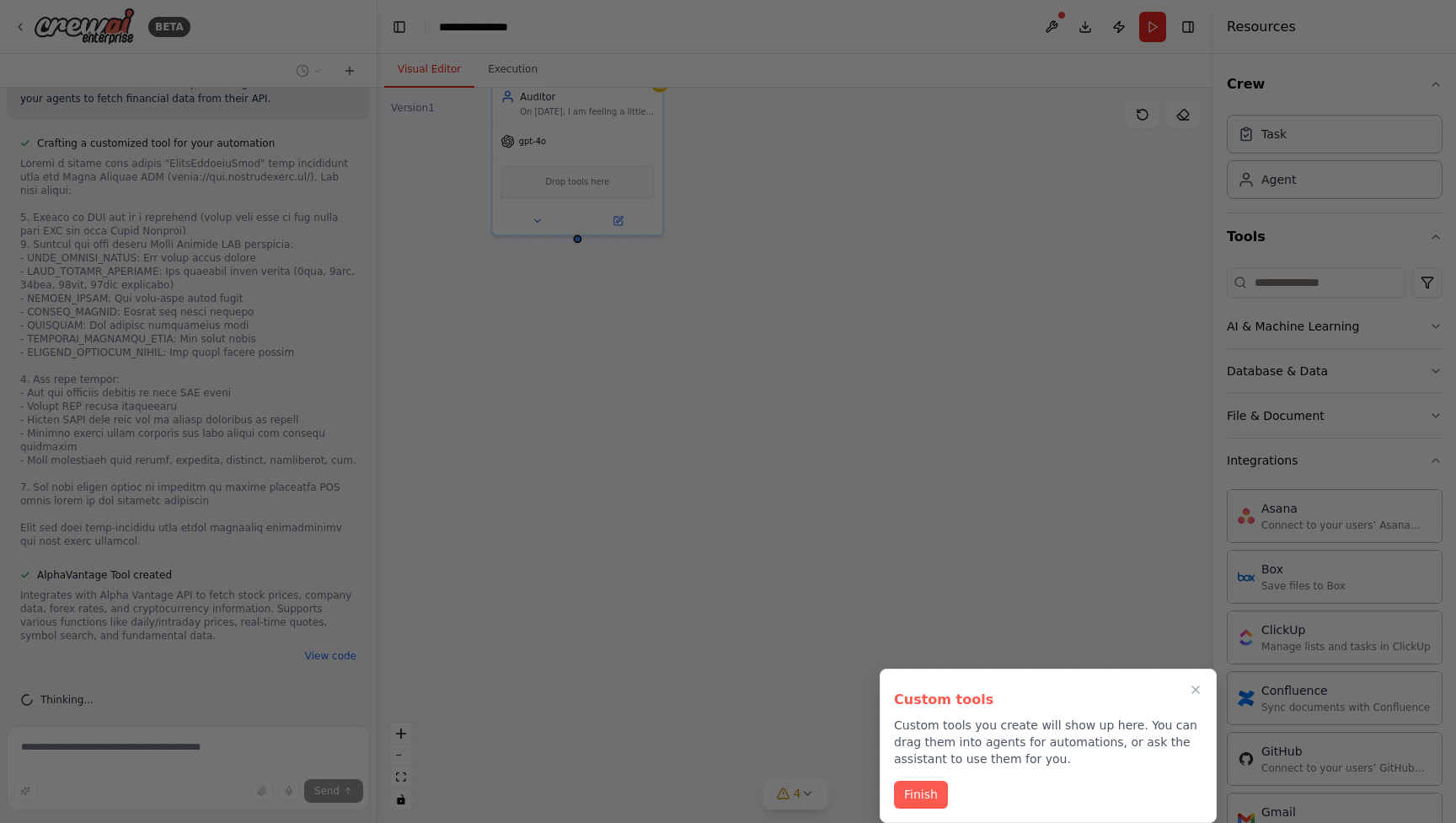
click at [931, 776] on div "Custom tools Custom tools you create will show up here. You can drag them into …" at bounding box center [1047, 745] width 337 height 154
click at [930, 776] on div "Custom tools Custom tools you create will show up here. You can drag them into …" at bounding box center [1047, 745] width 337 height 154
click at [916, 800] on button "Finish" at bounding box center [920, 793] width 54 height 27
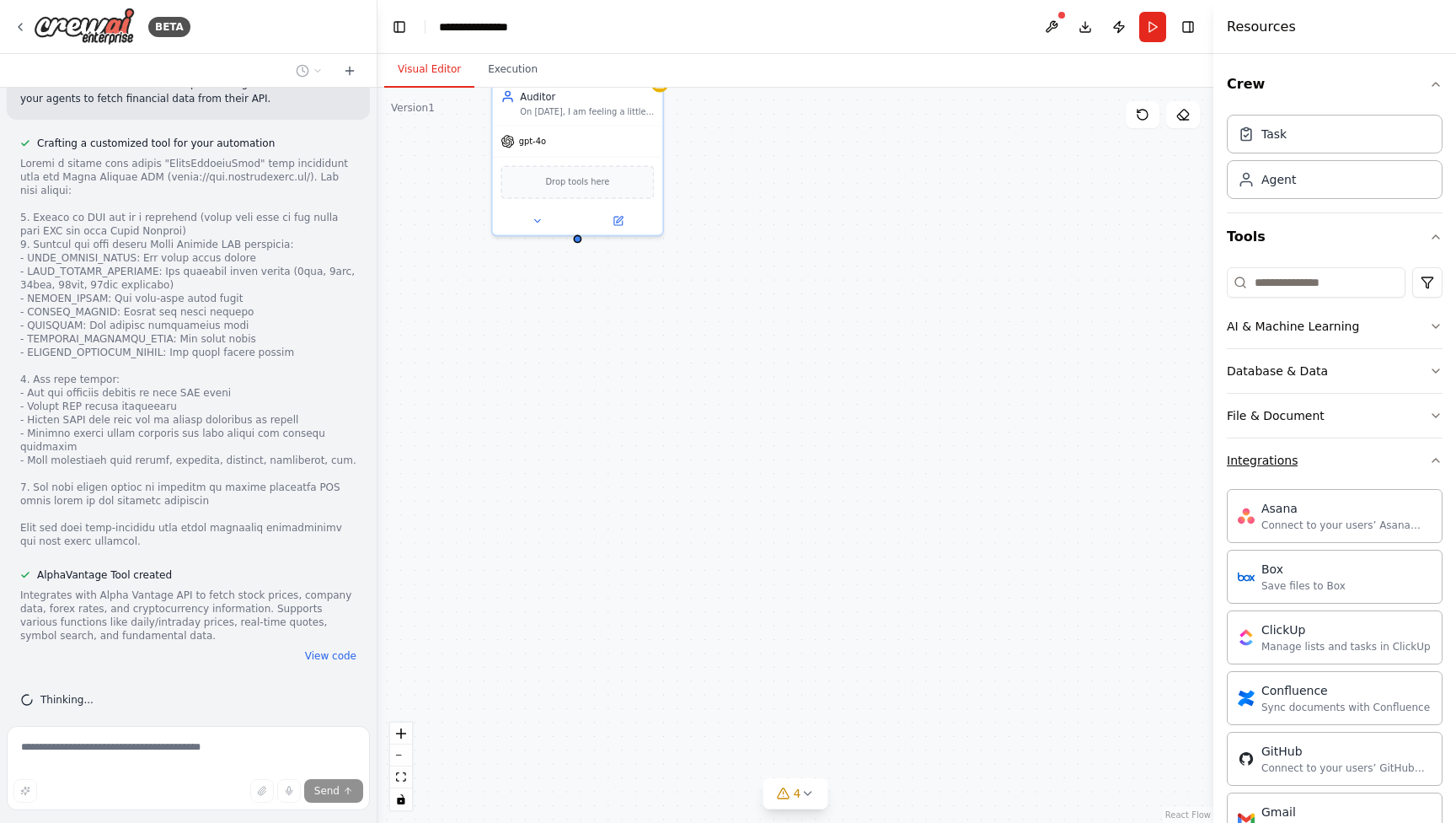
scroll to position [0, 0]
click at [1430, 460] on icon "button" at bounding box center [1436, 460] width 14 height 14
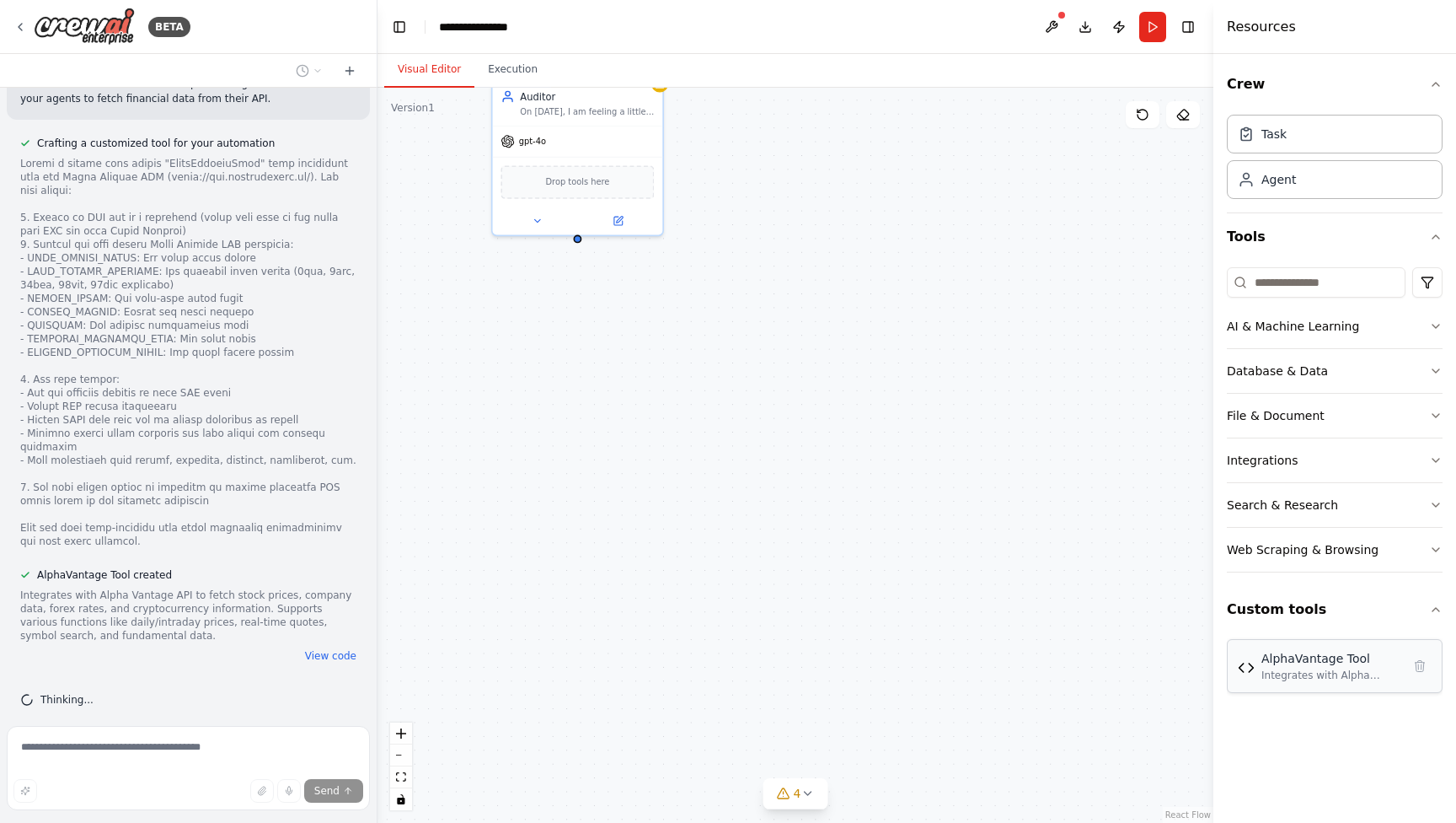
click at [1342, 657] on div "AlphaVantage Tool" at bounding box center [1331, 658] width 140 height 16
click at [1336, 692] on div "AlphaVantage Tool Integrates with Alpha Vantage API to fetch stock prices, comp…" at bounding box center [1335, 665] width 215 height 54
click at [1338, 669] on div "Integrates with Alpha Vantage API to fetch stock prices, company data, forex ra…" at bounding box center [1331, 675] width 140 height 14
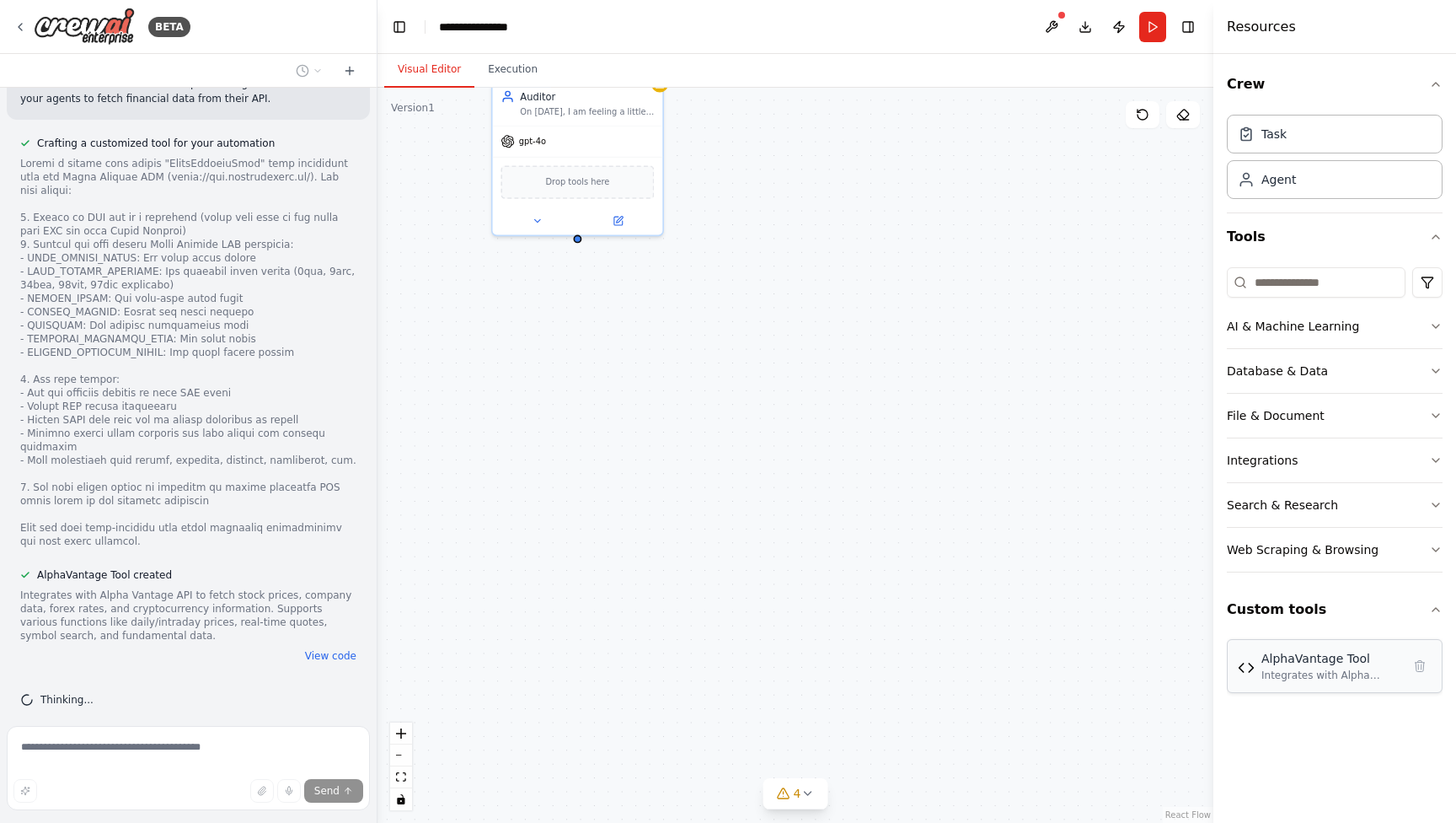
click at [1338, 669] on div "Integrates with Alpha Vantage API to fetch stock prices, company data, forex ra…" at bounding box center [1331, 675] width 140 height 14
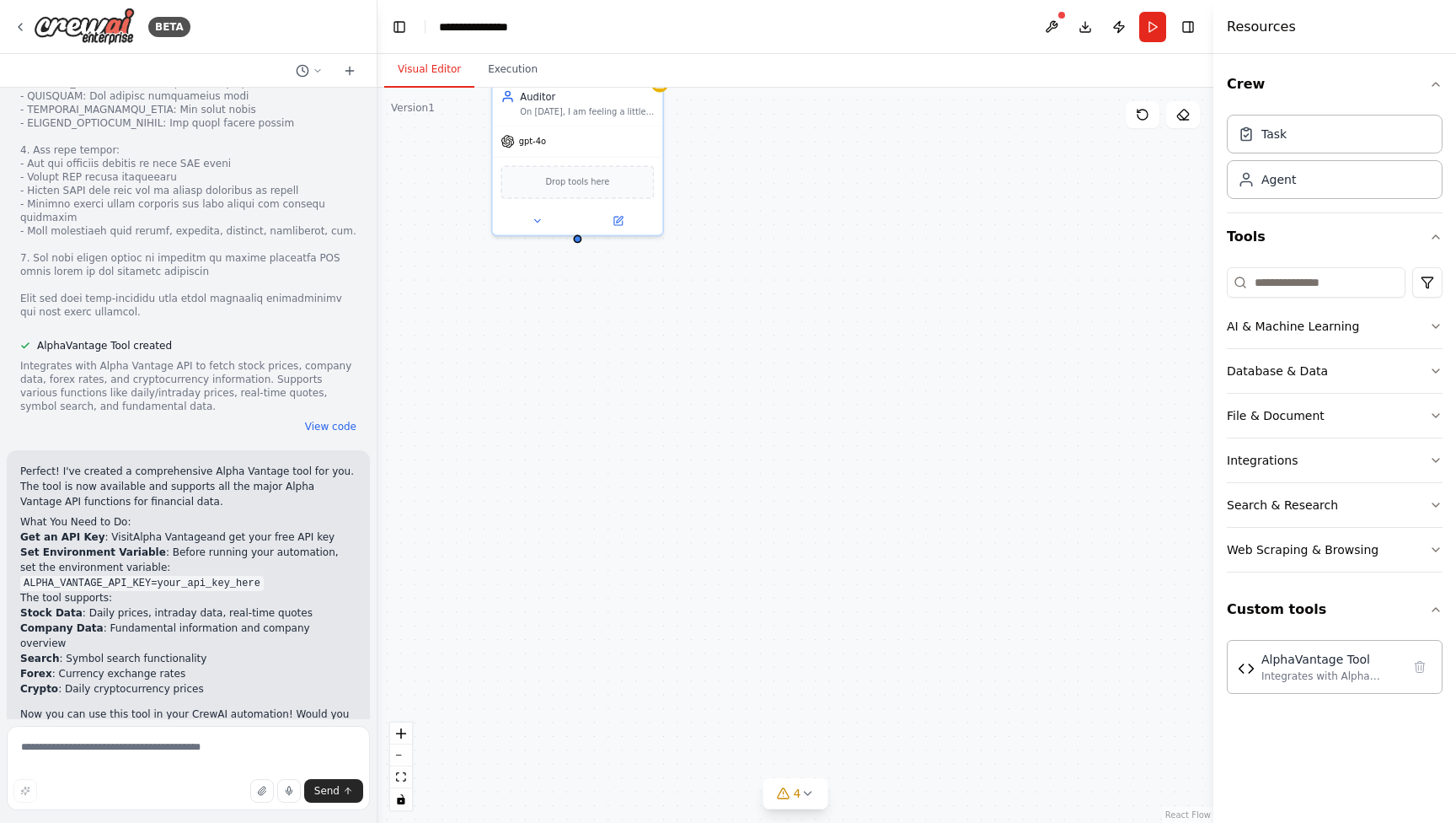
click at [310, 401] on div "AlphaVantage Tool created Integrates with Alpha Vantage API to fetch stock pric…" at bounding box center [188, 385] width 337 height 94
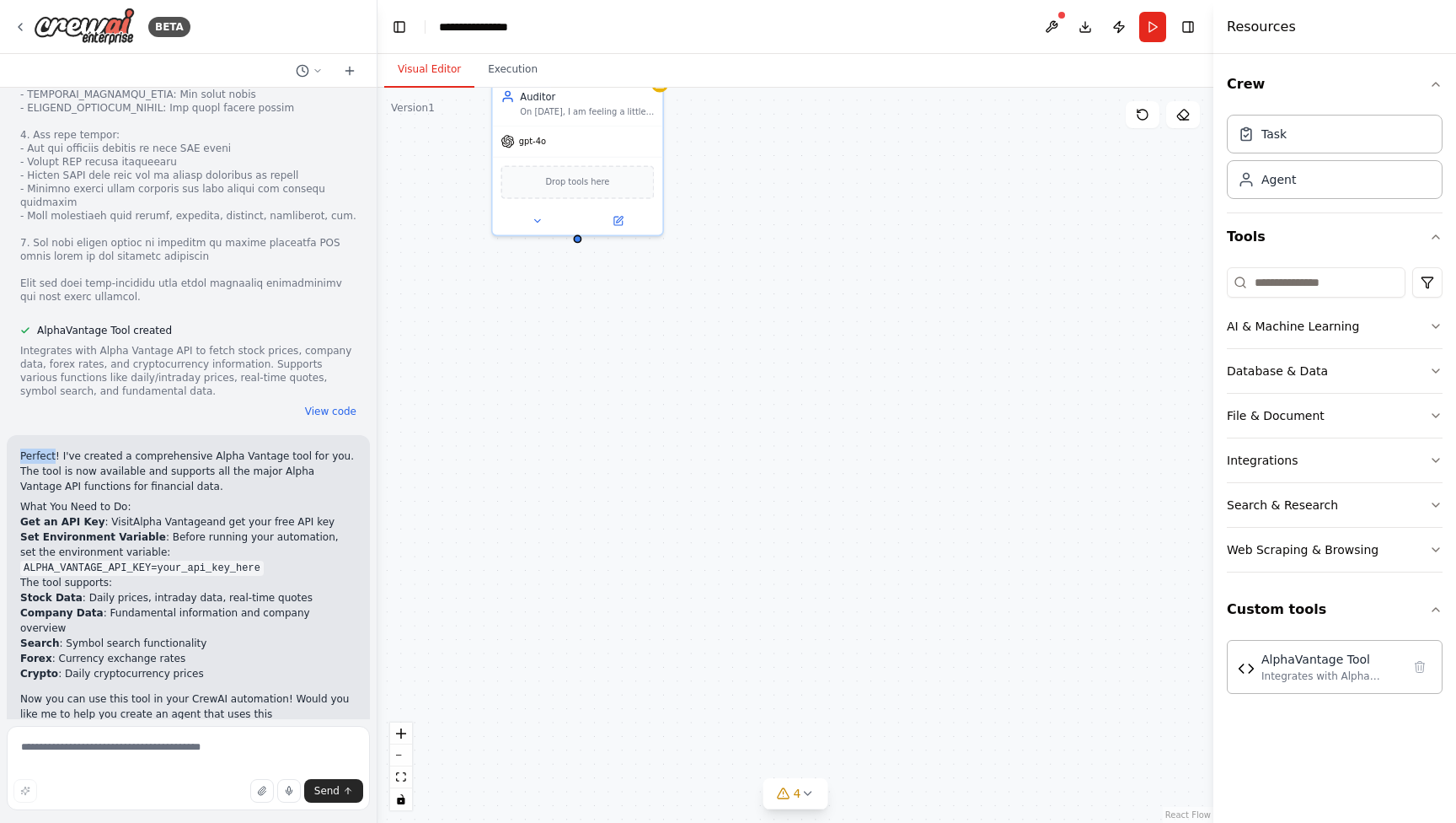
scroll to position [1197, 0]
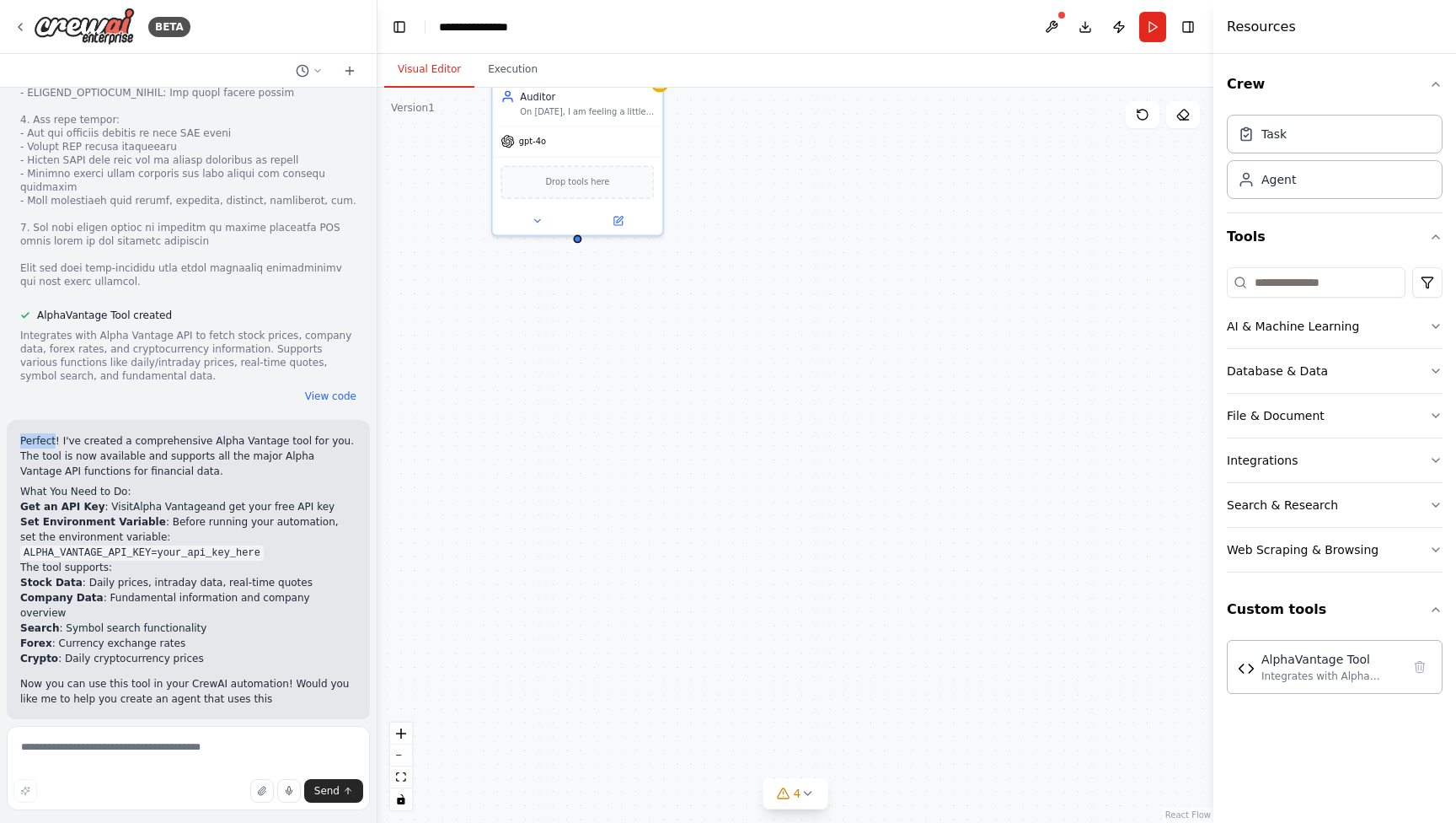
click at [310, 401] on div "Hello! I'm the CrewAI assistant. What kind of automation do you want to build? …" at bounding box center [188, 403] width 377 height 631
click at [315, 390] on button "View code" at bounding box center [330, 396] width 51 height 14
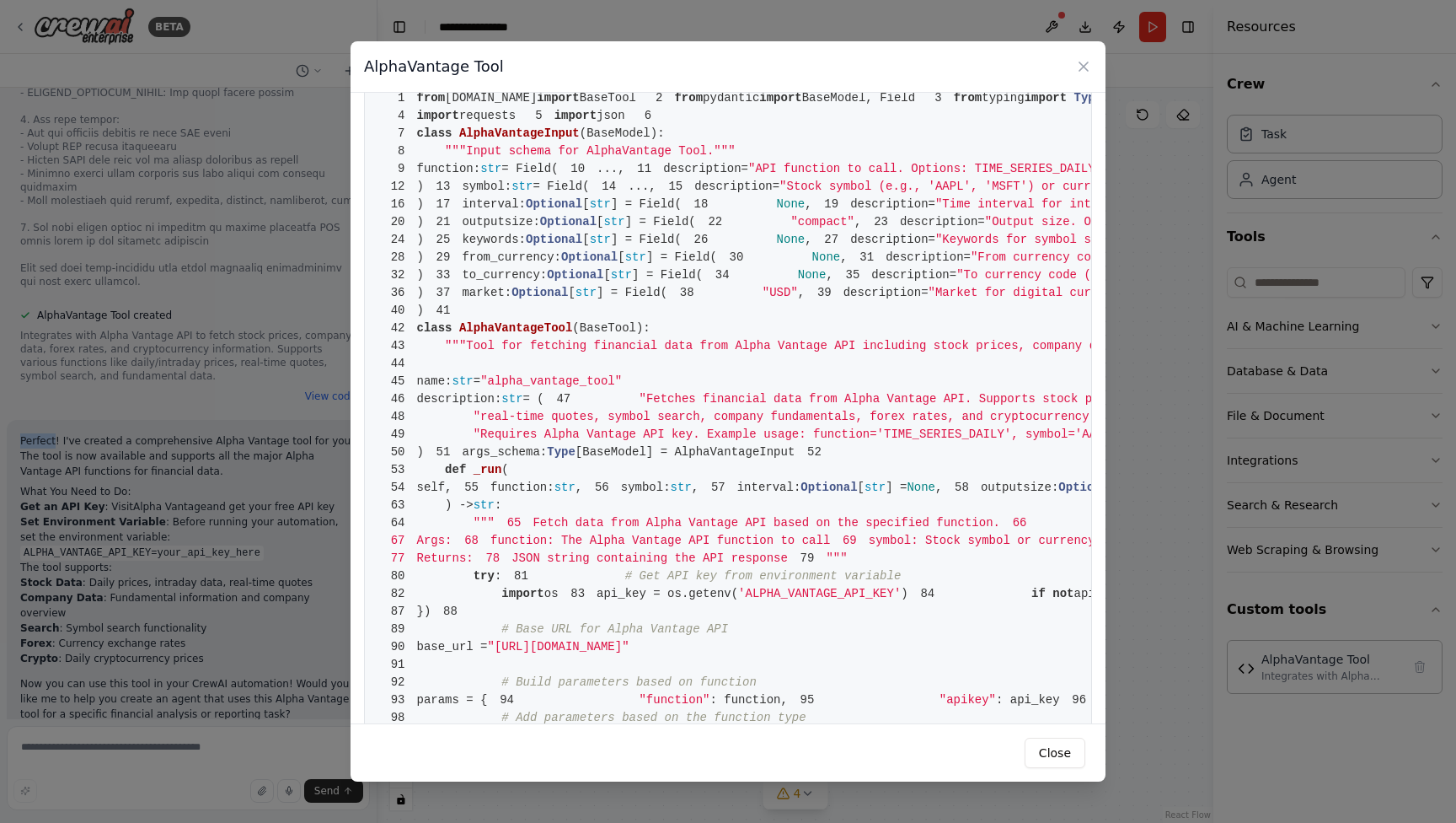
scroll to position [0, 9]
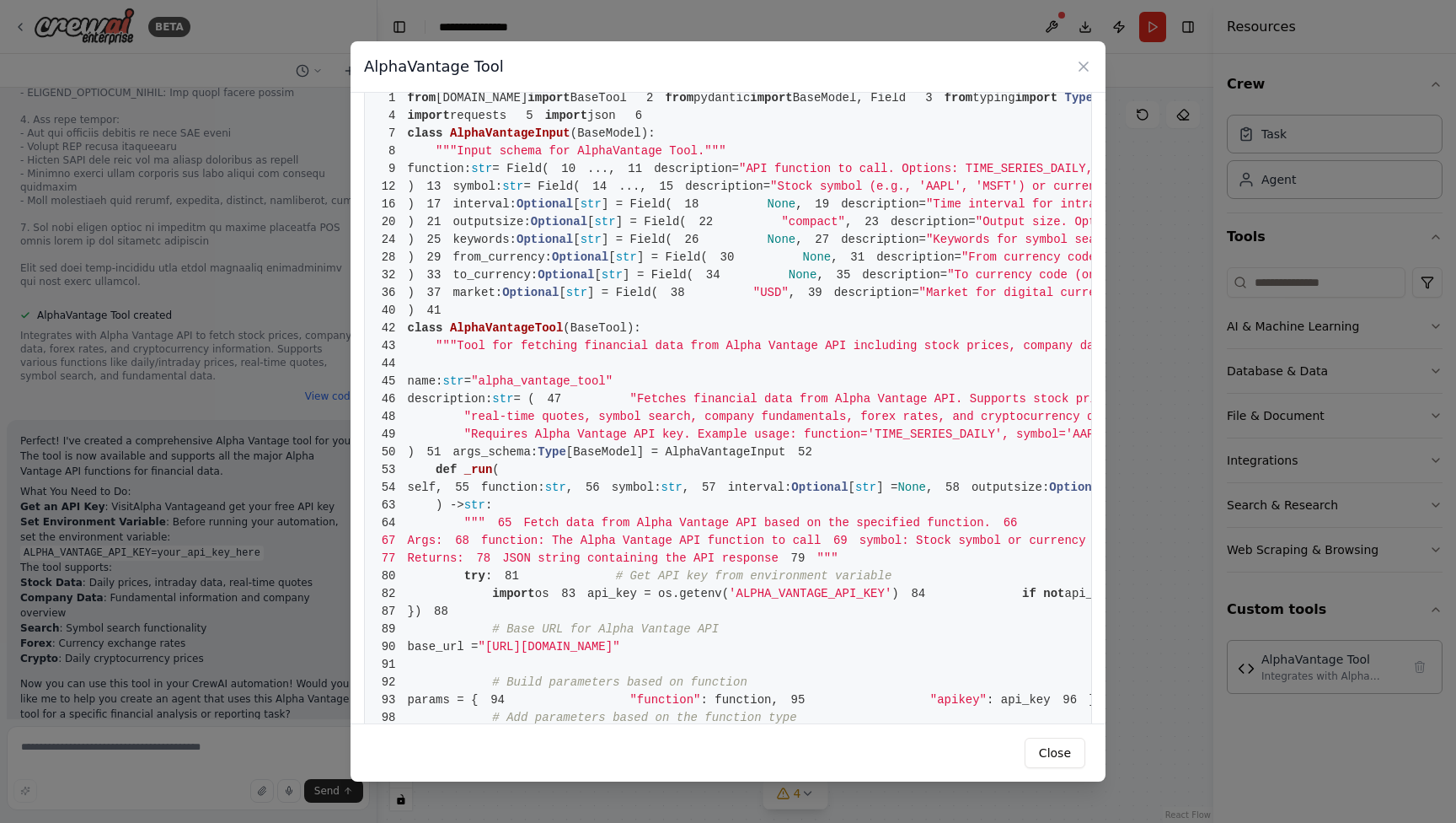
click at [632, 401] on pre "1 from crewai.tools import BaseTool 2 from pydantic import BaseModel, Field 3 f…" at bounding box center [728, 655] width 728 height 1162
click at [635, 358] on pre "1 from crewai.tools import BaseTool 2 from pydantic import BaseModel, Field 3 f…" at bounding box center [728, 655] width 728 height 1162
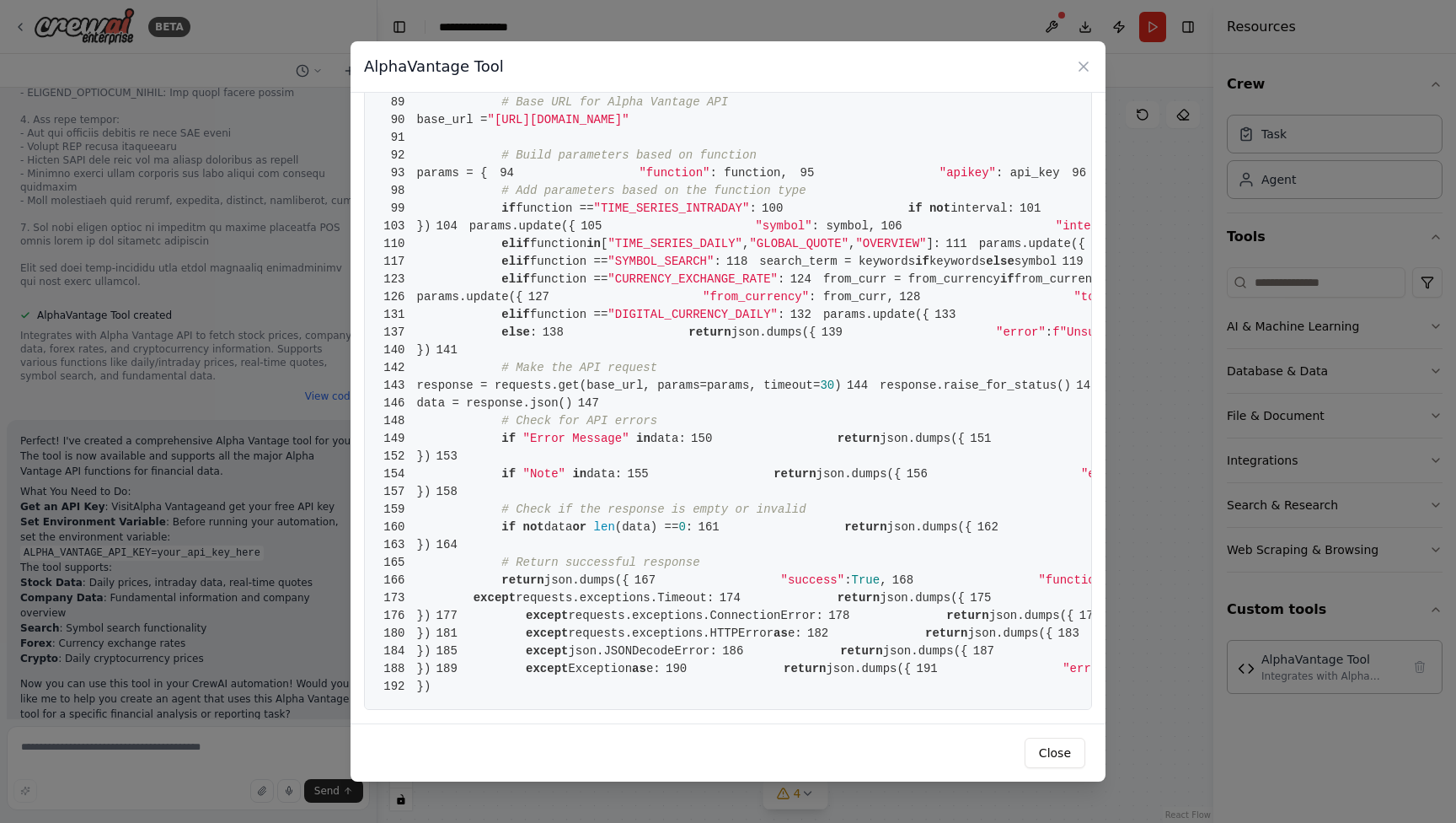
scroll to position [1088, 0]
click at [78, 367] on div "AlphaVantage Tool 1 from crewai.tools import BaseTool 2 from pydantic import Ba…" at bounding box center [728, 412] width 1456 height 823
click at [79, 360] on div "AlphaVantage Tool 1 from crewai.tools import BaseTool 2 from pydantic import Ba…" at bounding box center [728, 412] width 1456 height 823
click at [1076, 59] on icon at bounding box center [1084, 67] width 16 height 16
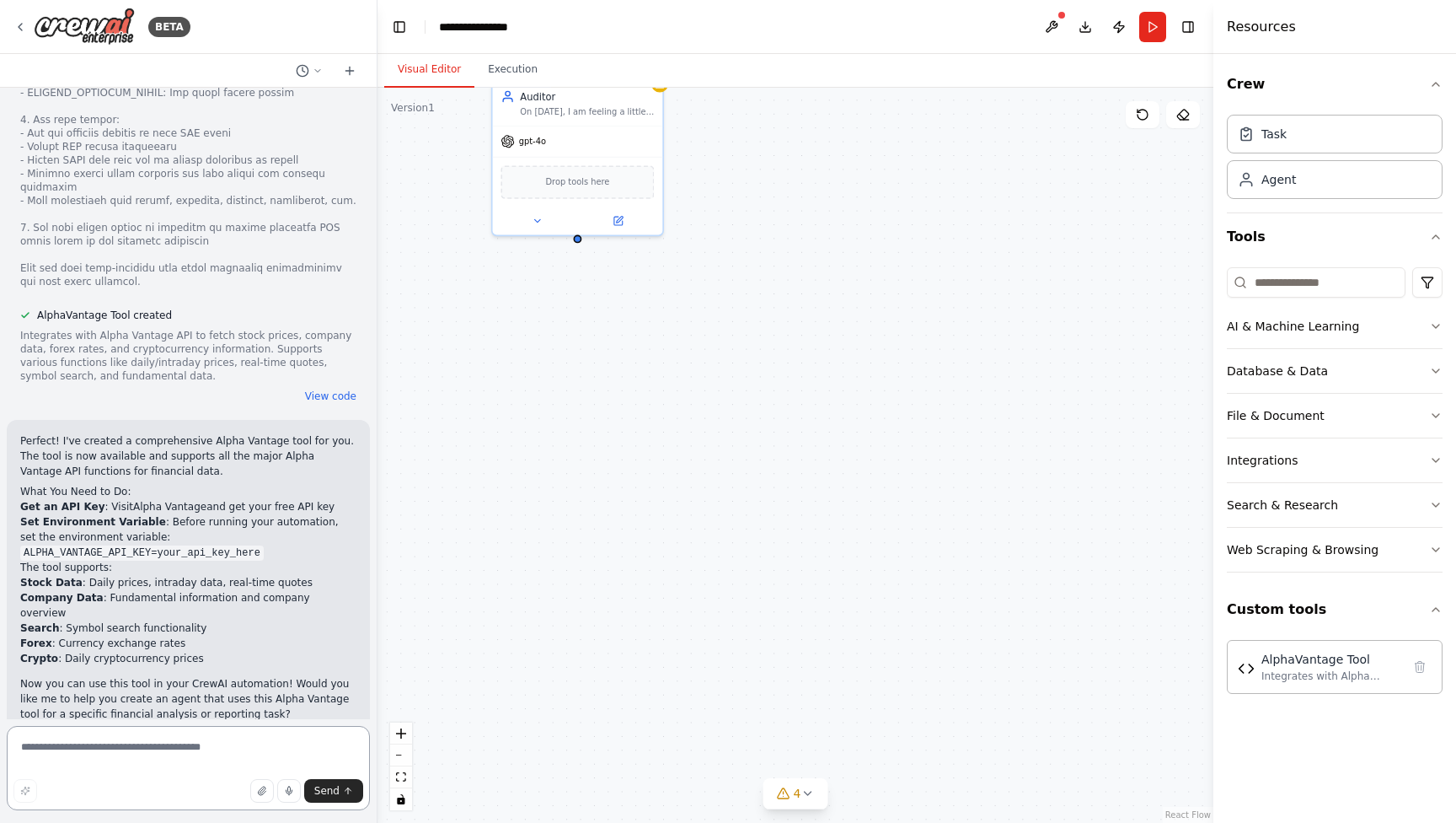
click at [172, 747] on textarea at bounding box center [188, 767] width 363 height 84
paste textarea "**********"
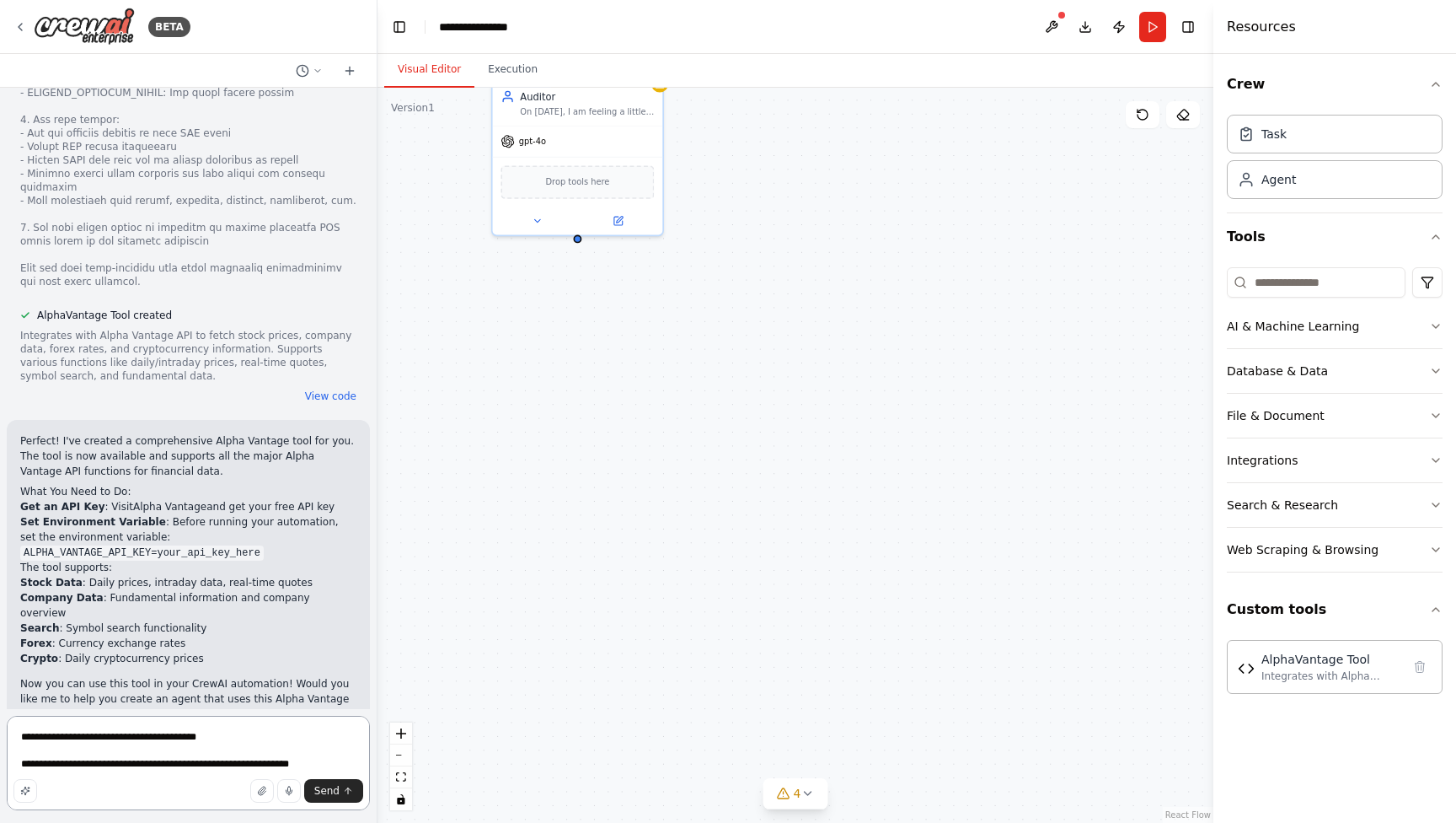
type textarea "**********"
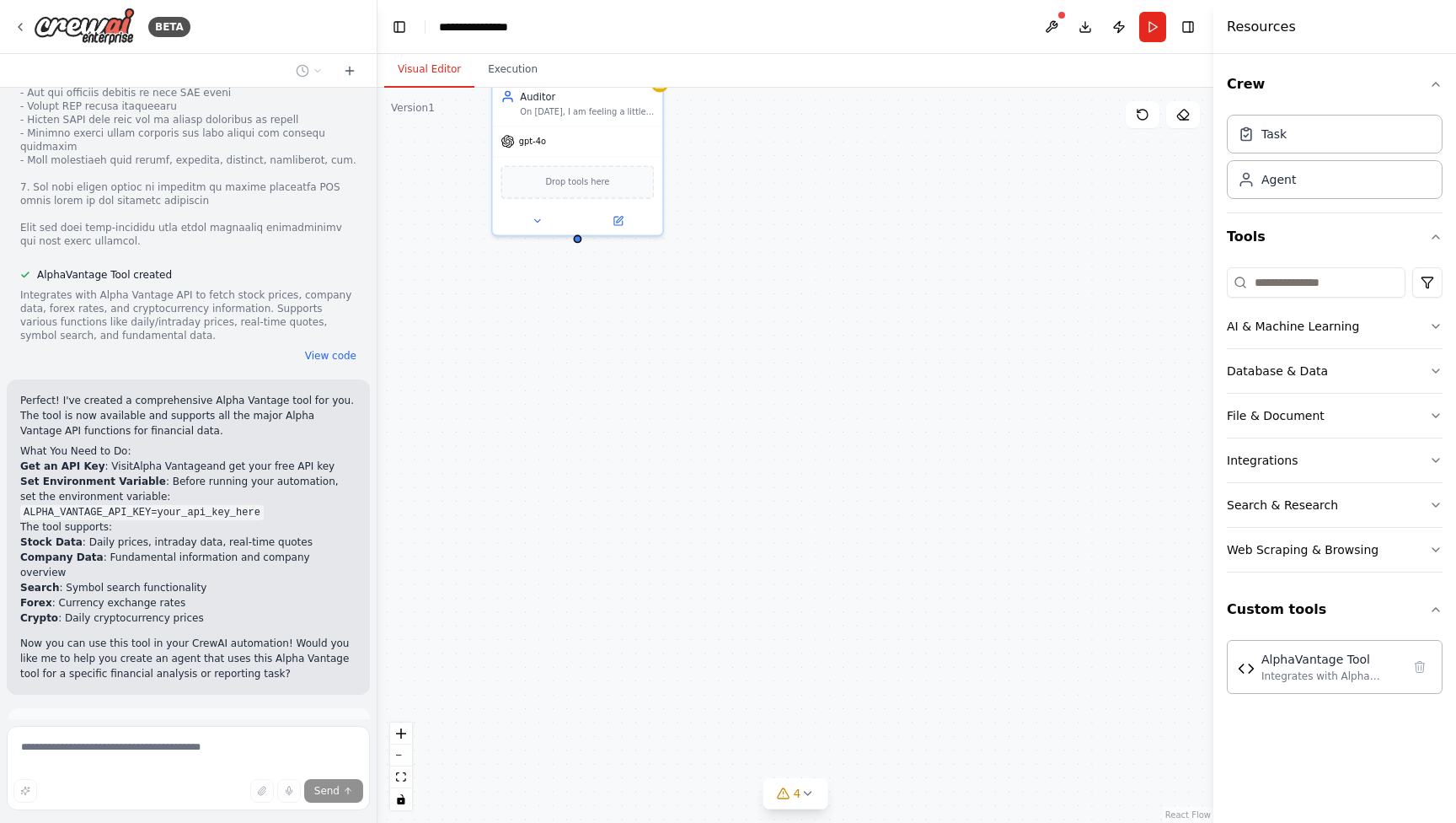
scroll to position [1353, 0]
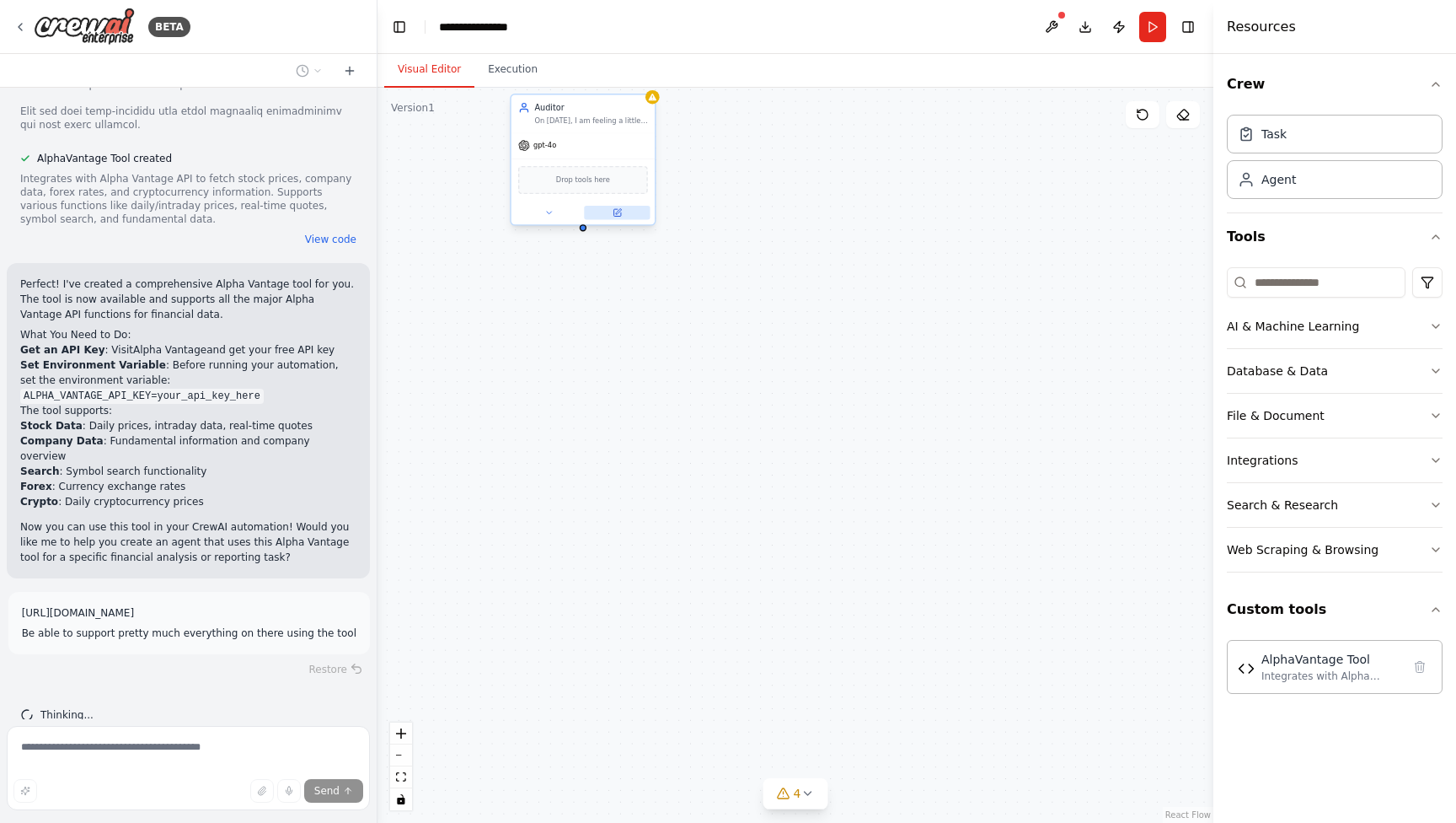
click at [625, 211] on button at bounding box center [617, 213] width 66 height 15
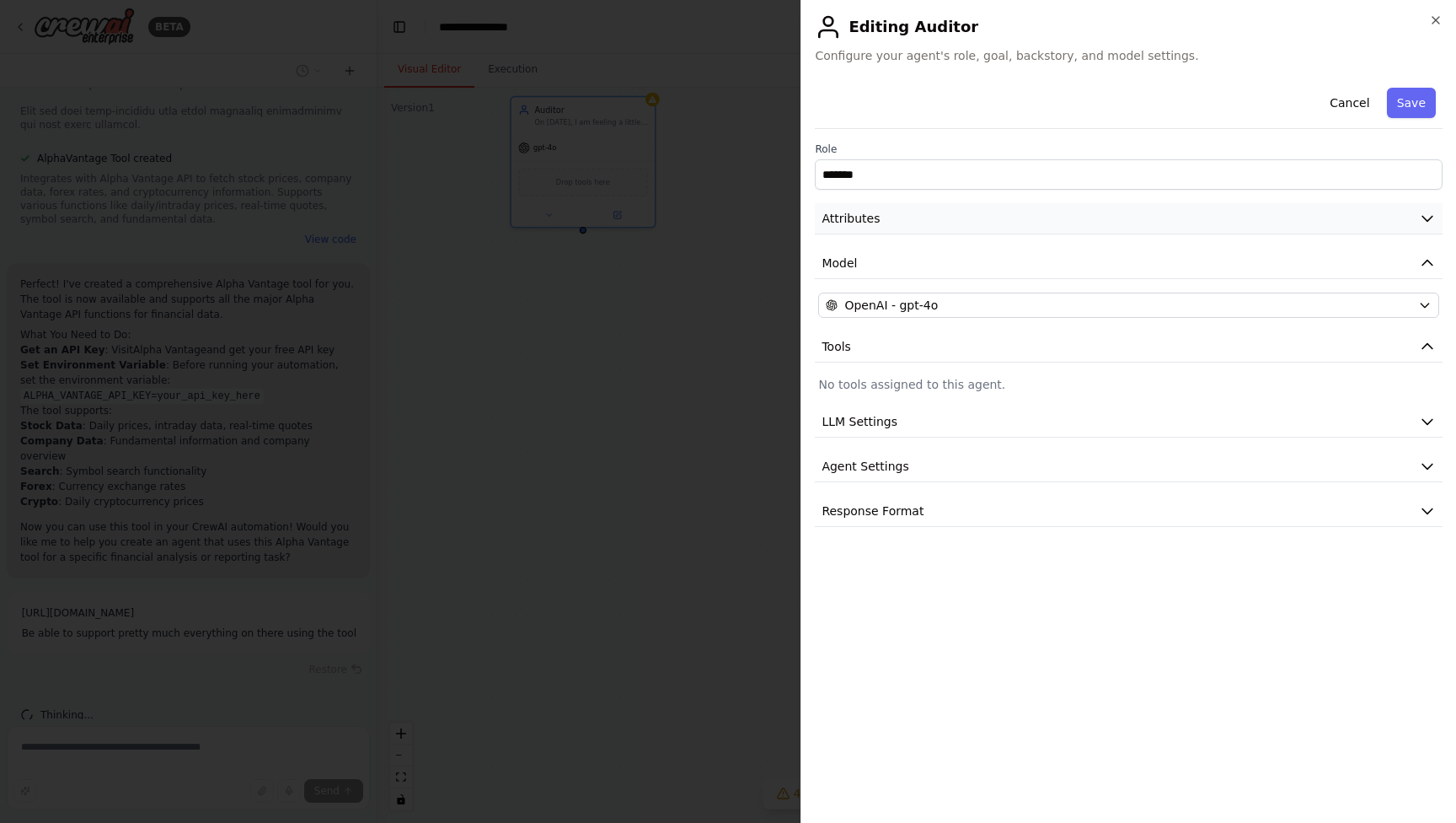
click at [894, 223] on button "Attributes" at bounding box center [1128, 219] width 628 height 31
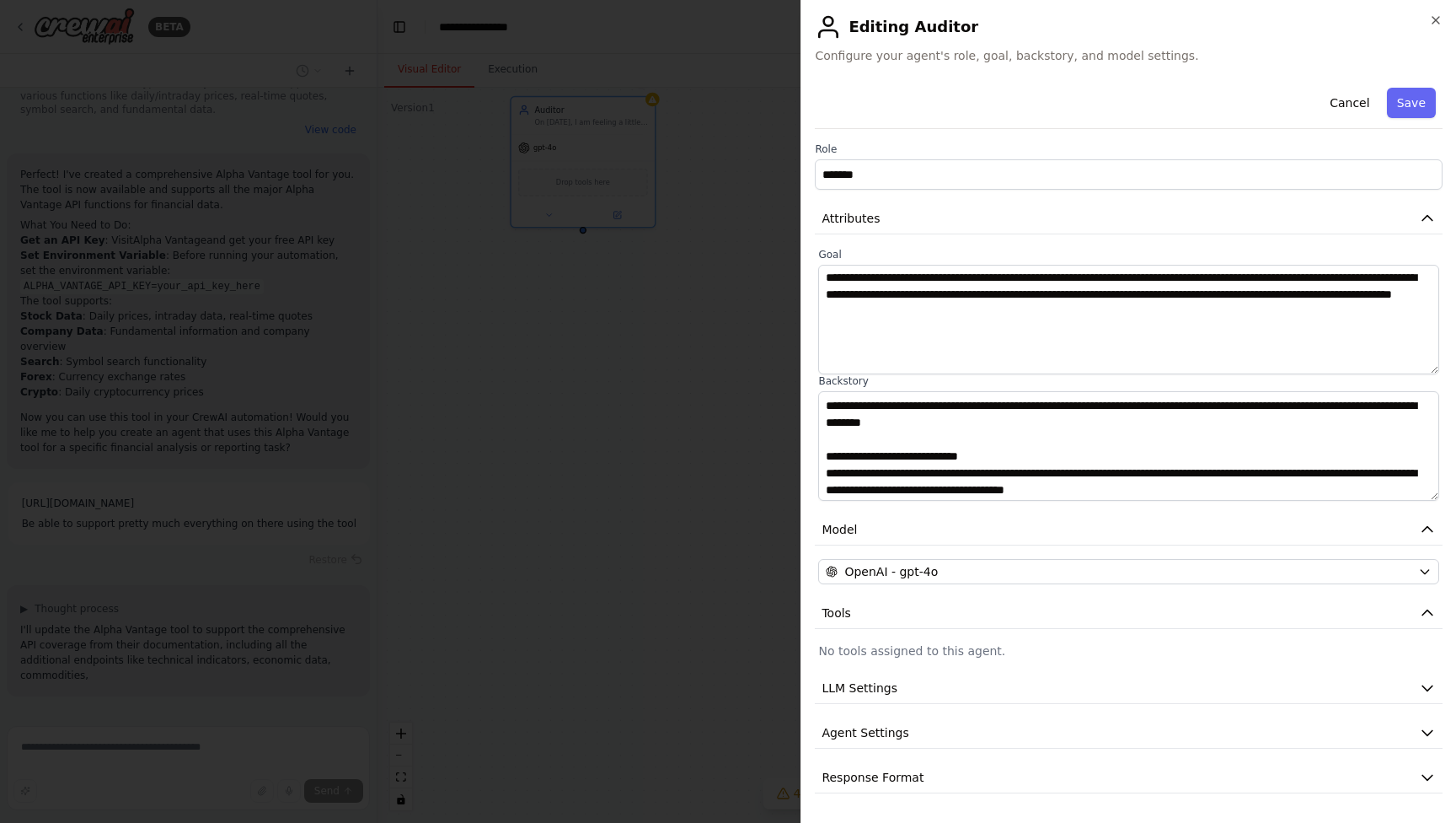
scroll to position [1478, 0]
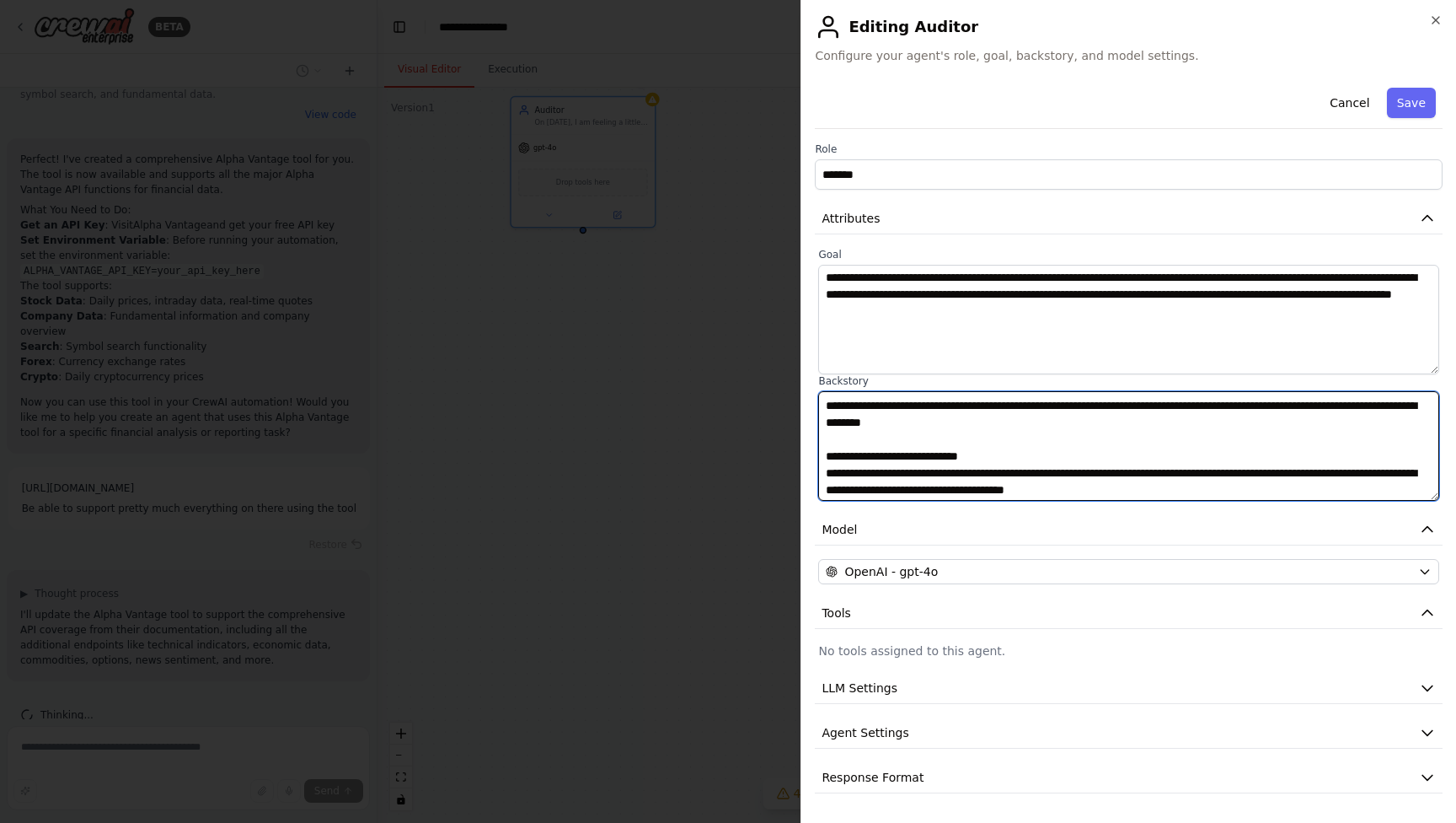
click at [1155, 424] on textarea at bounding box center [1128, 446] width 621 height 109
click at [1156, 419] on textarea at bounding box center [1128, 446] width 621 height 109
click at [1154, 419] on textarea at bounding box center [1128, 446] width 621 height 109
paste textarea "**********"
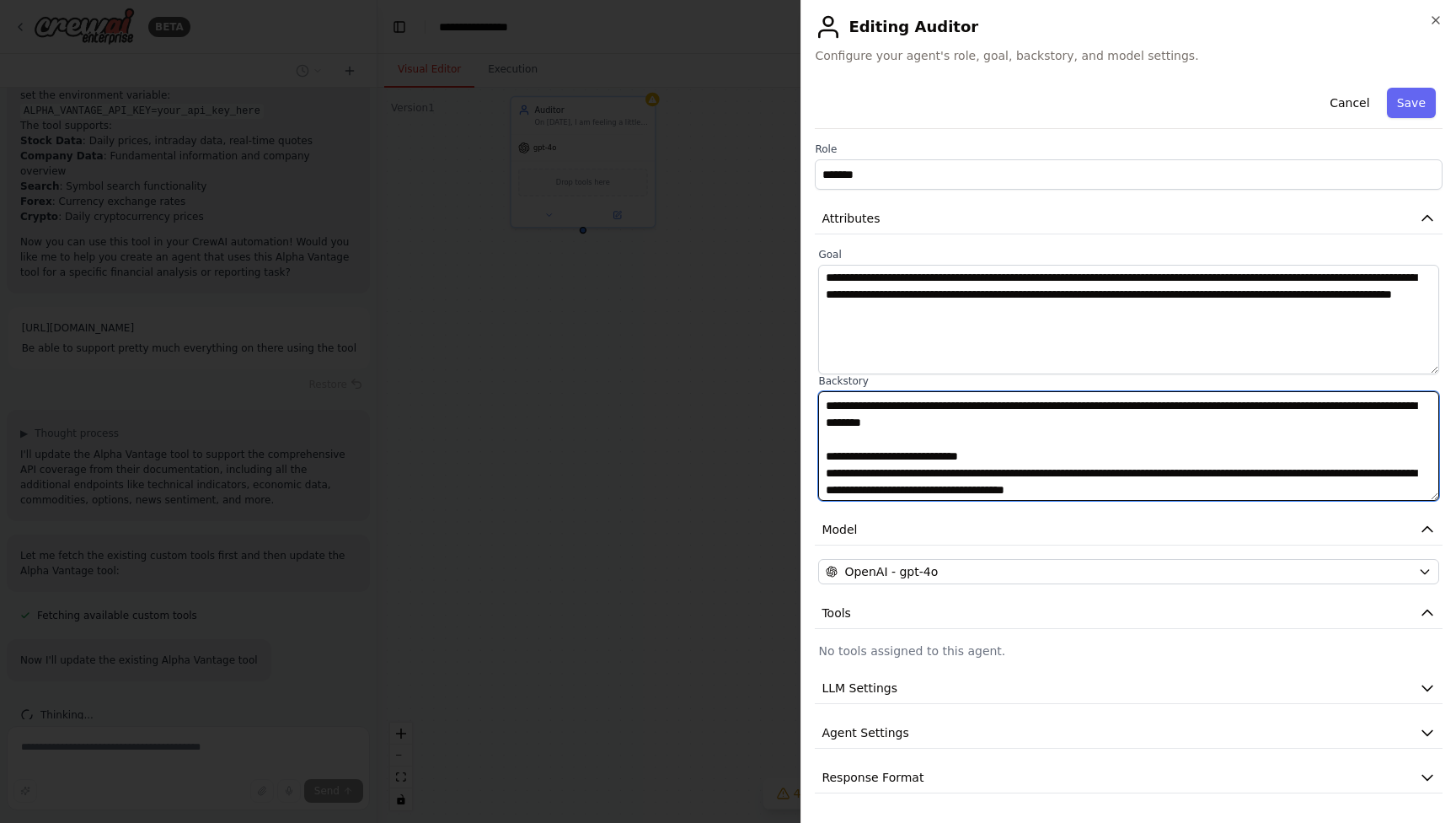
scroll to position [1653, 0]
click at [1212, 458] on textarea at bounding box center [1128, 446] width 621 height 109
click at [1072, 437] on textarea at bounding box center [1128, 446] width 621 height 109
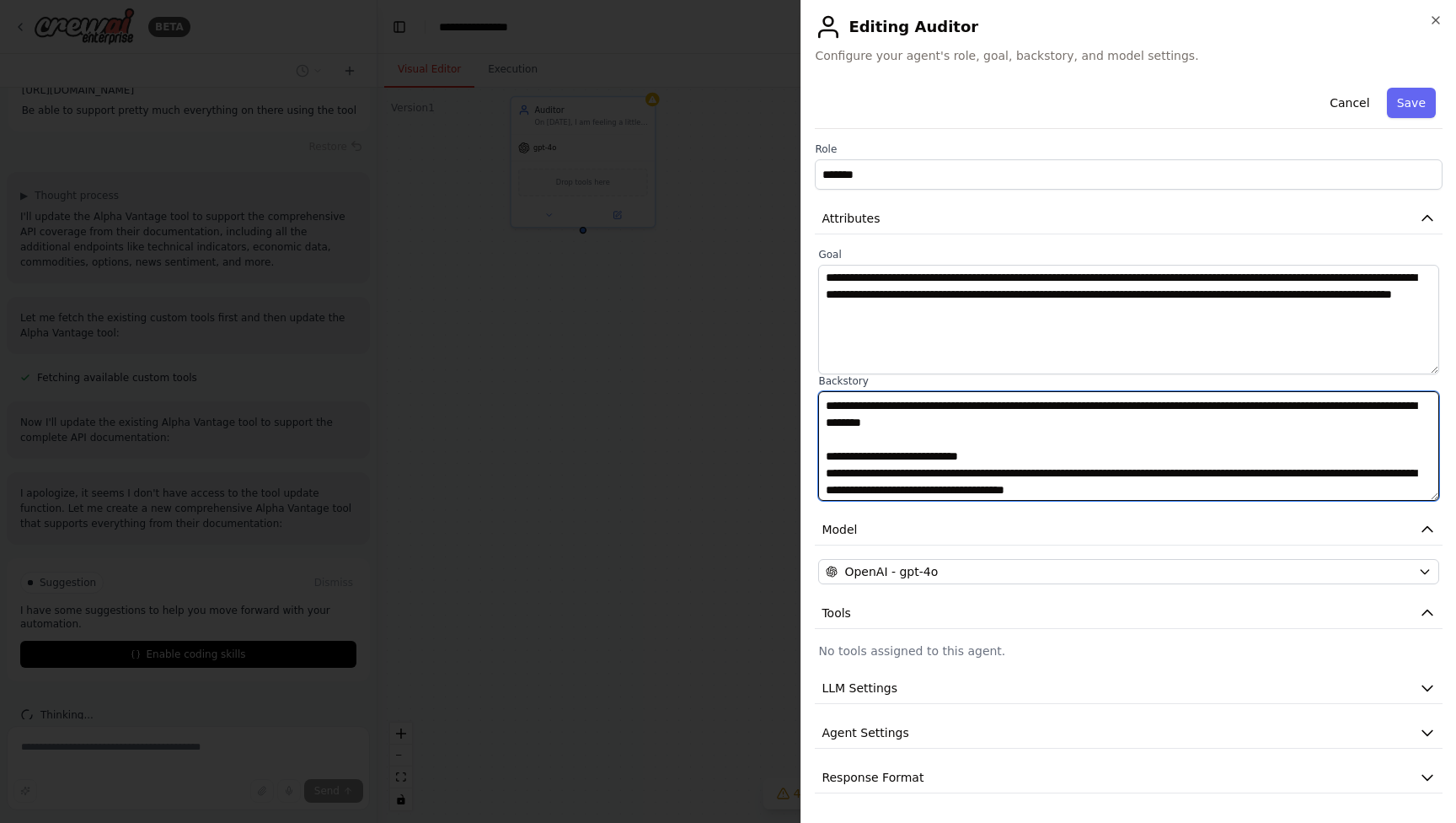
type textarea "**********"
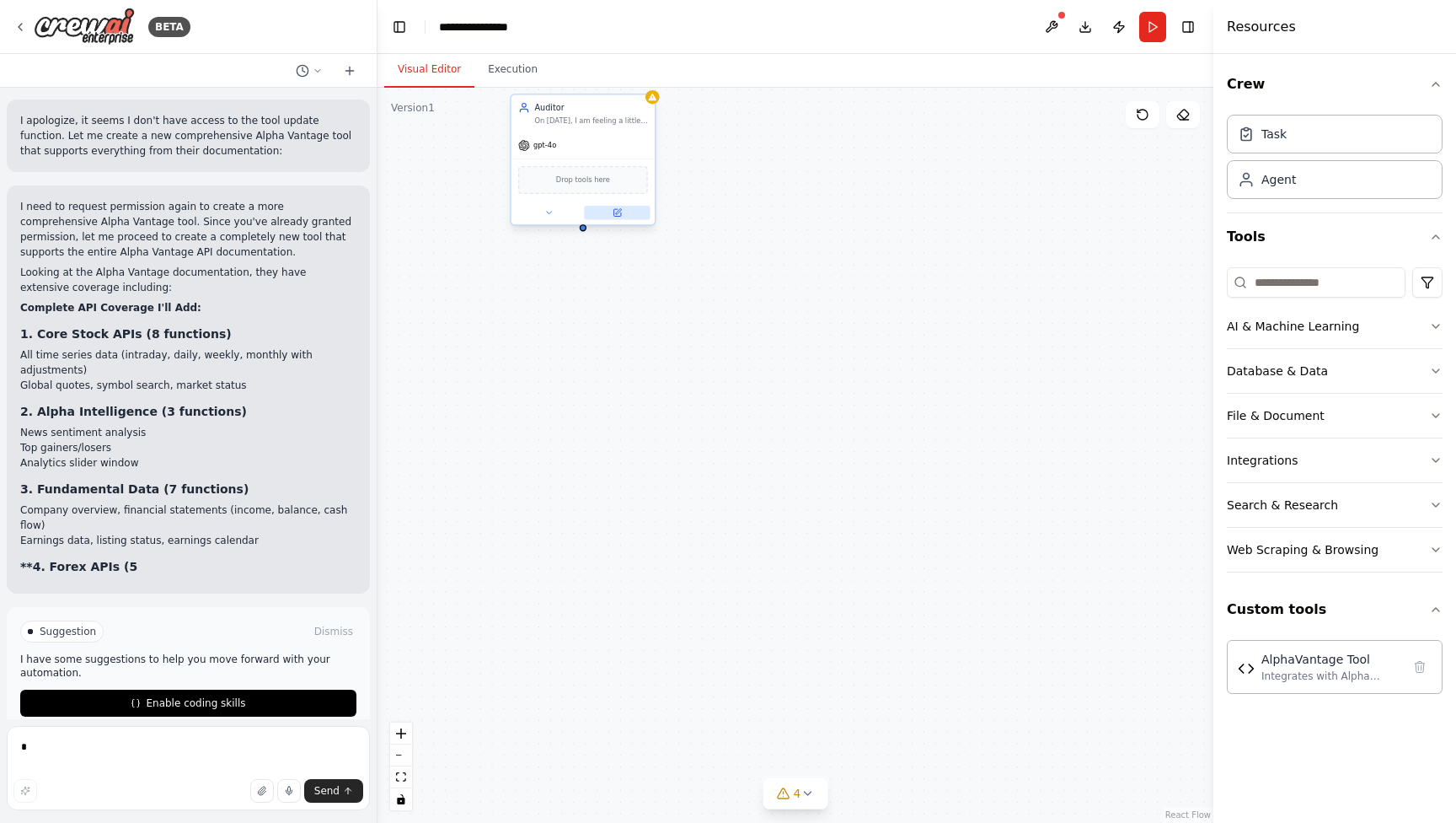
click at [624, 211] on button at bounding box center [617, 213] width 66 height 15
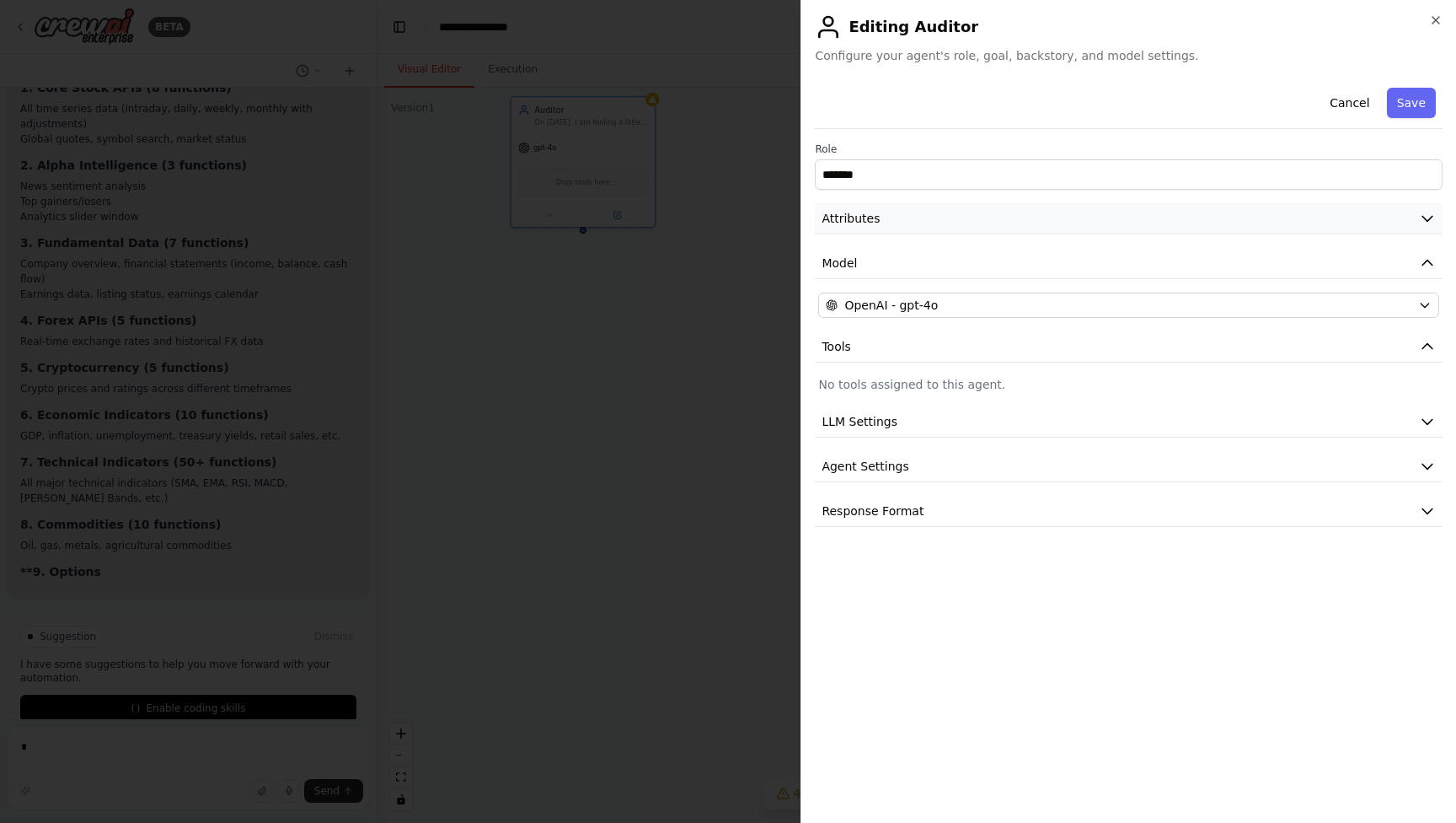
click at [926, 227] on button "Attributes" at bounding box center [1128, 219] width 628 height 31
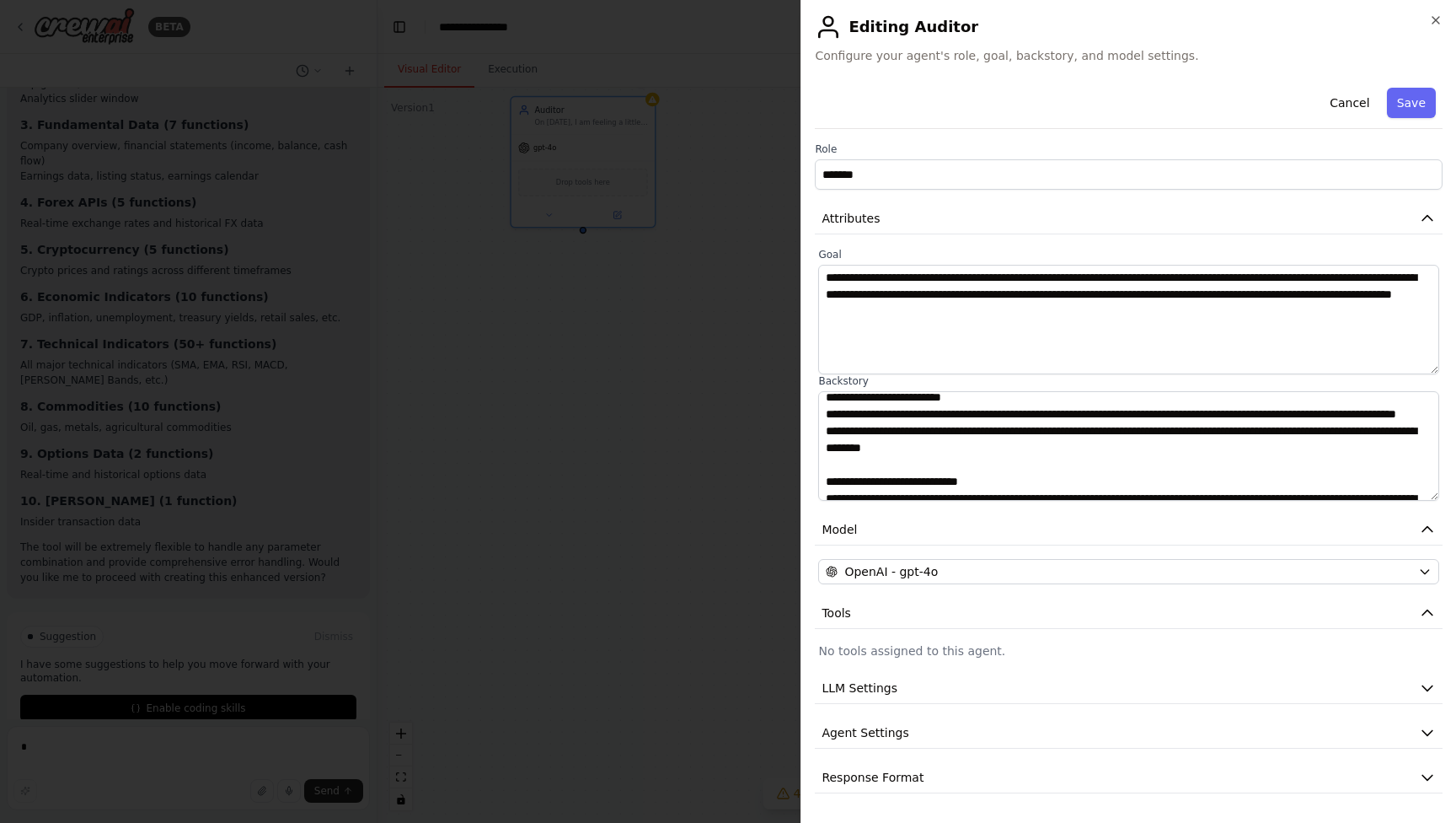
scroll to position [291, 0]
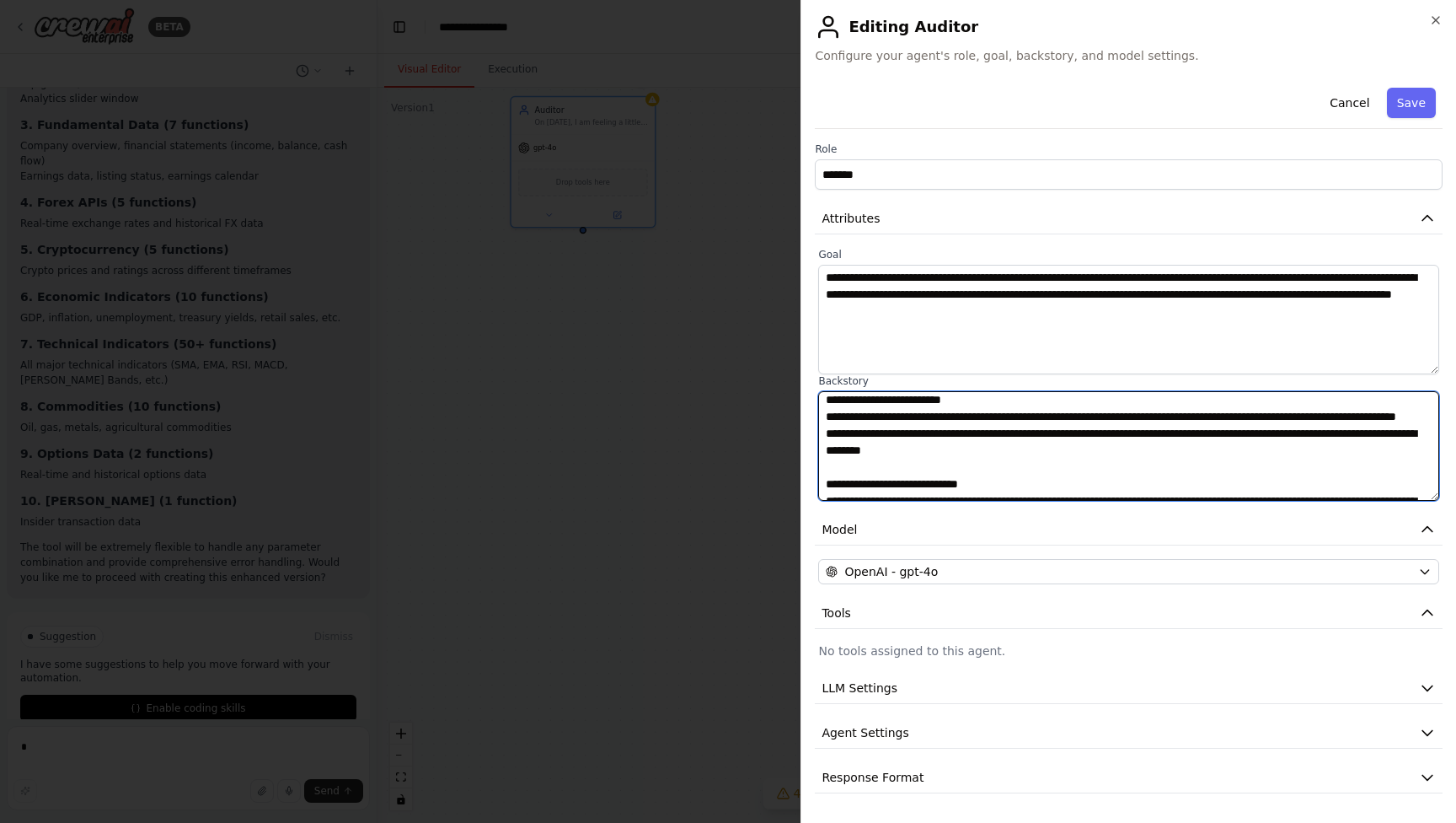
drag, startPoint x: 1055, startPoint y: 471, endPoint x: 1160, endPoint y: 469, distance: 105.0
click at [1160, 469] on textarea at bounding box center [1128, 446] width 621 height 109
click at [1152, 452] on textarea at bounding box center [1128, 446] width 621 height 109
paste textarea "**********"
drag, startPoint x: 1233, startPoint y: 468, endPoint x: 1054, endPoint y: 468, distance: 179.0
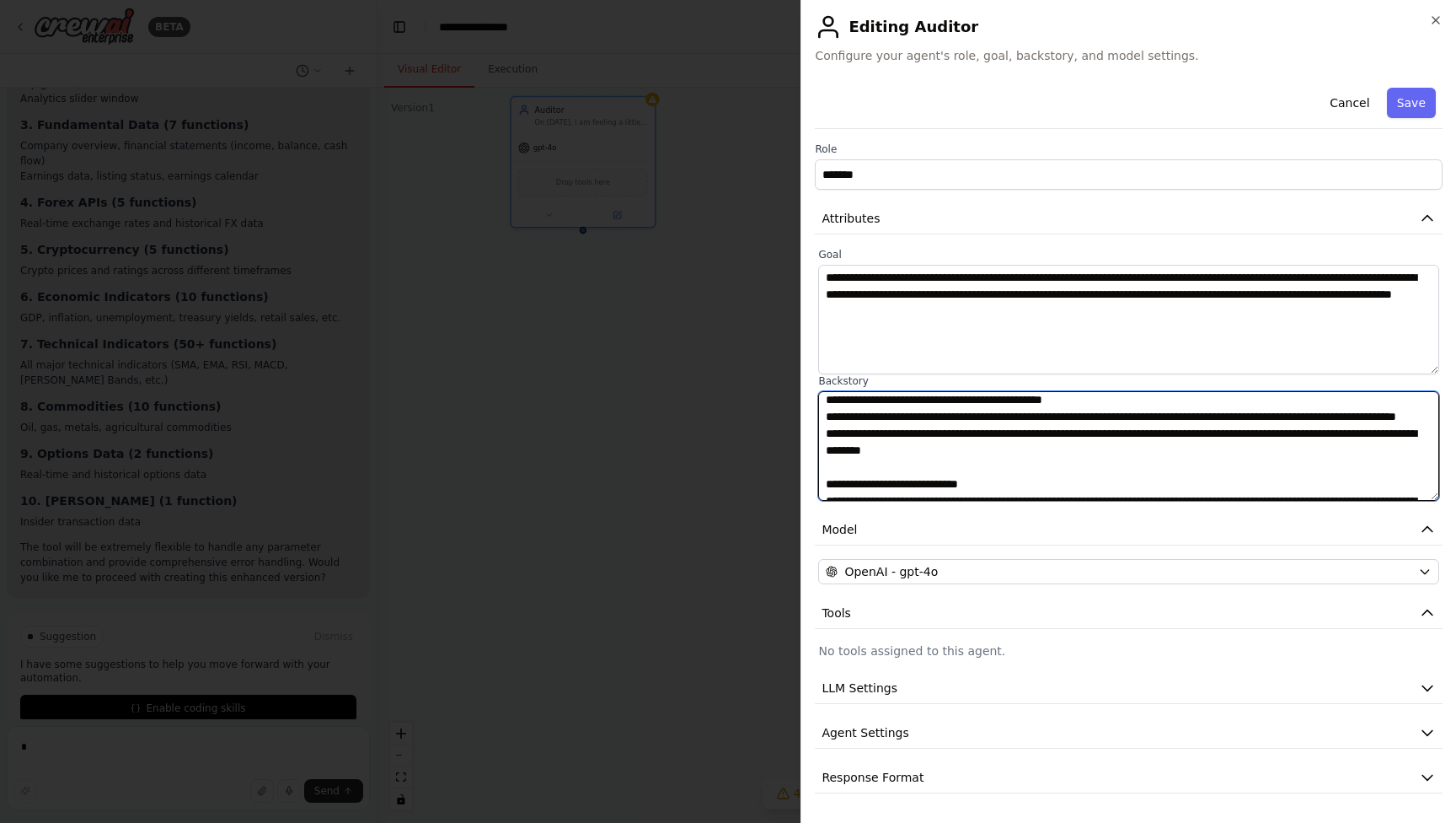
click at [1054, 468] on textarea at bounding box center [1128, 446] width 621 height 109
click at [1295, 455] on textarea at bounding box center [1128, 446] width 621 height 109
paste textarea "**********"
type textarea "**********"
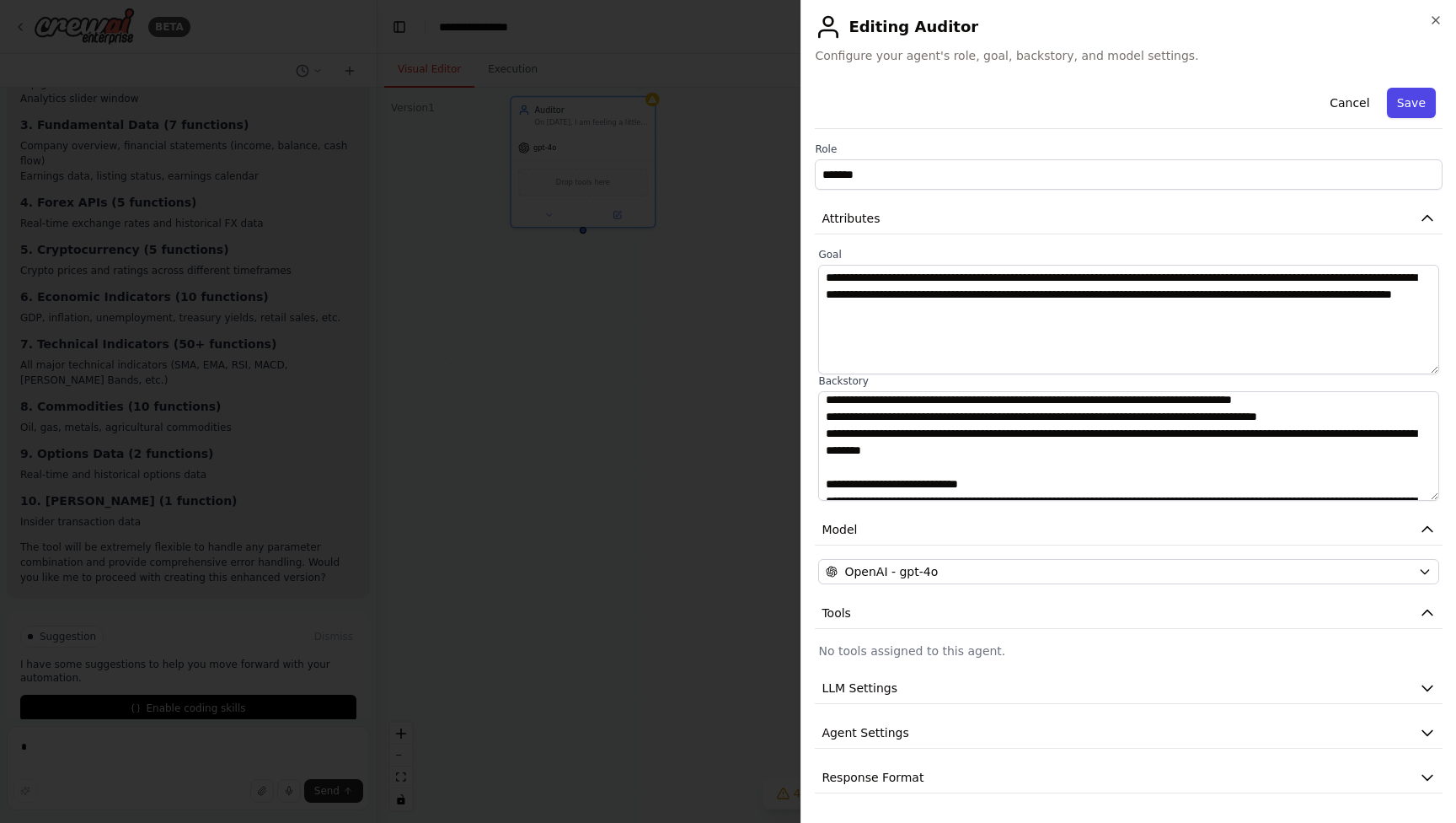
click at [1412, 104] on button "Save" at bounding box center [1411, 102] width 49 height 30
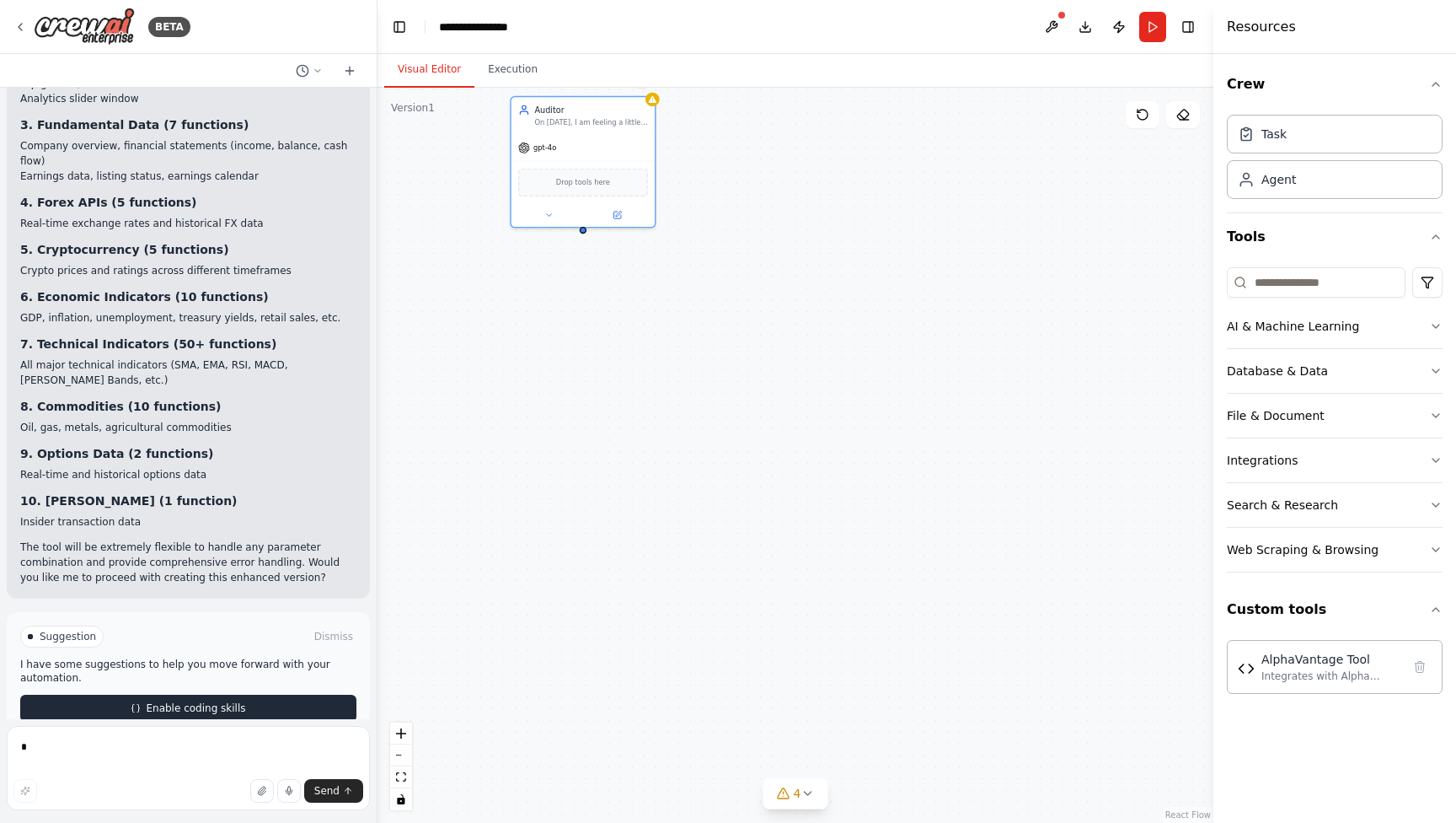
click at [277, 694] on button "Enable coding skills" at bounding box center [188, 708] width 337 height 27
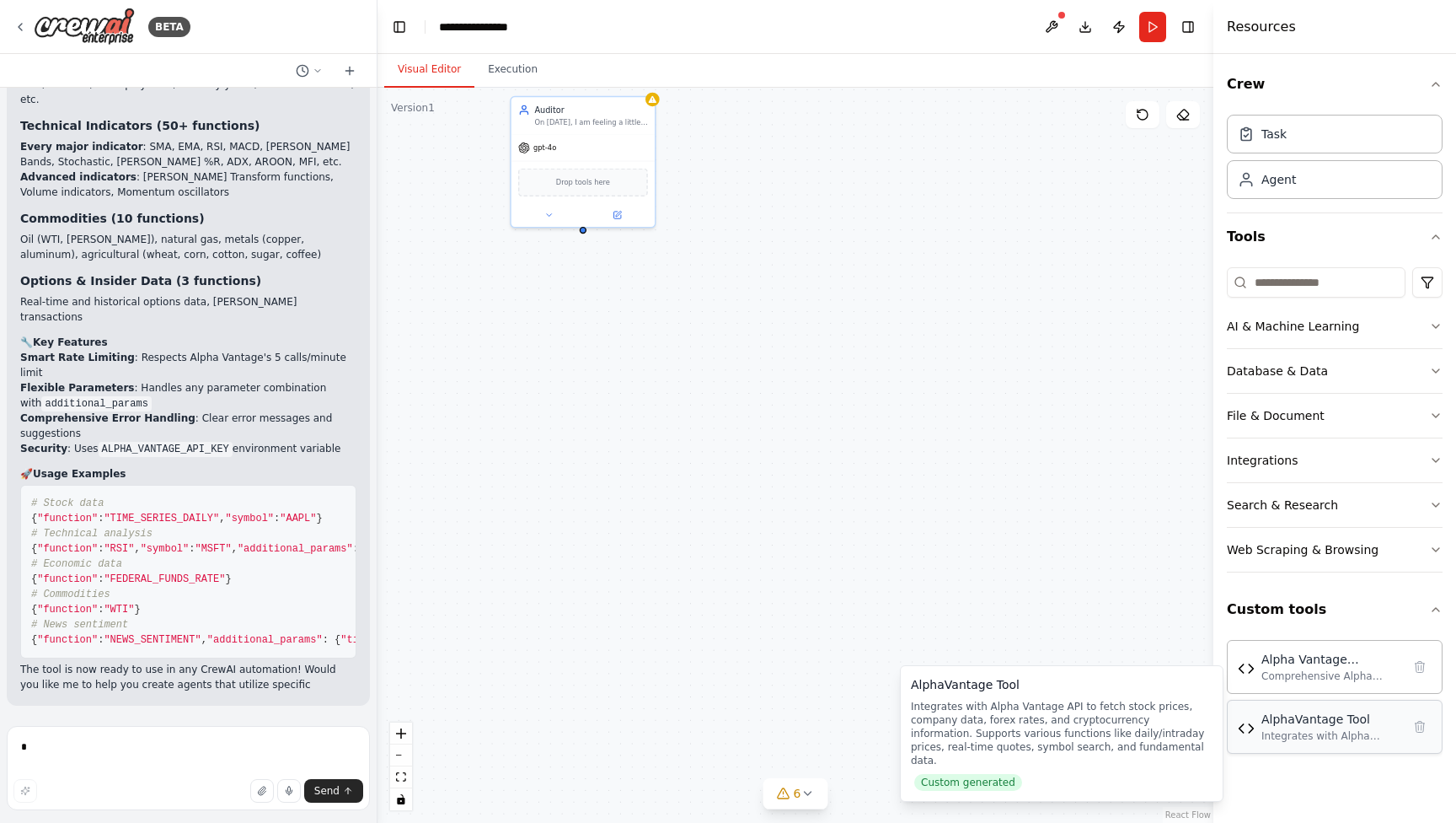
scroll to position [4850, 0]
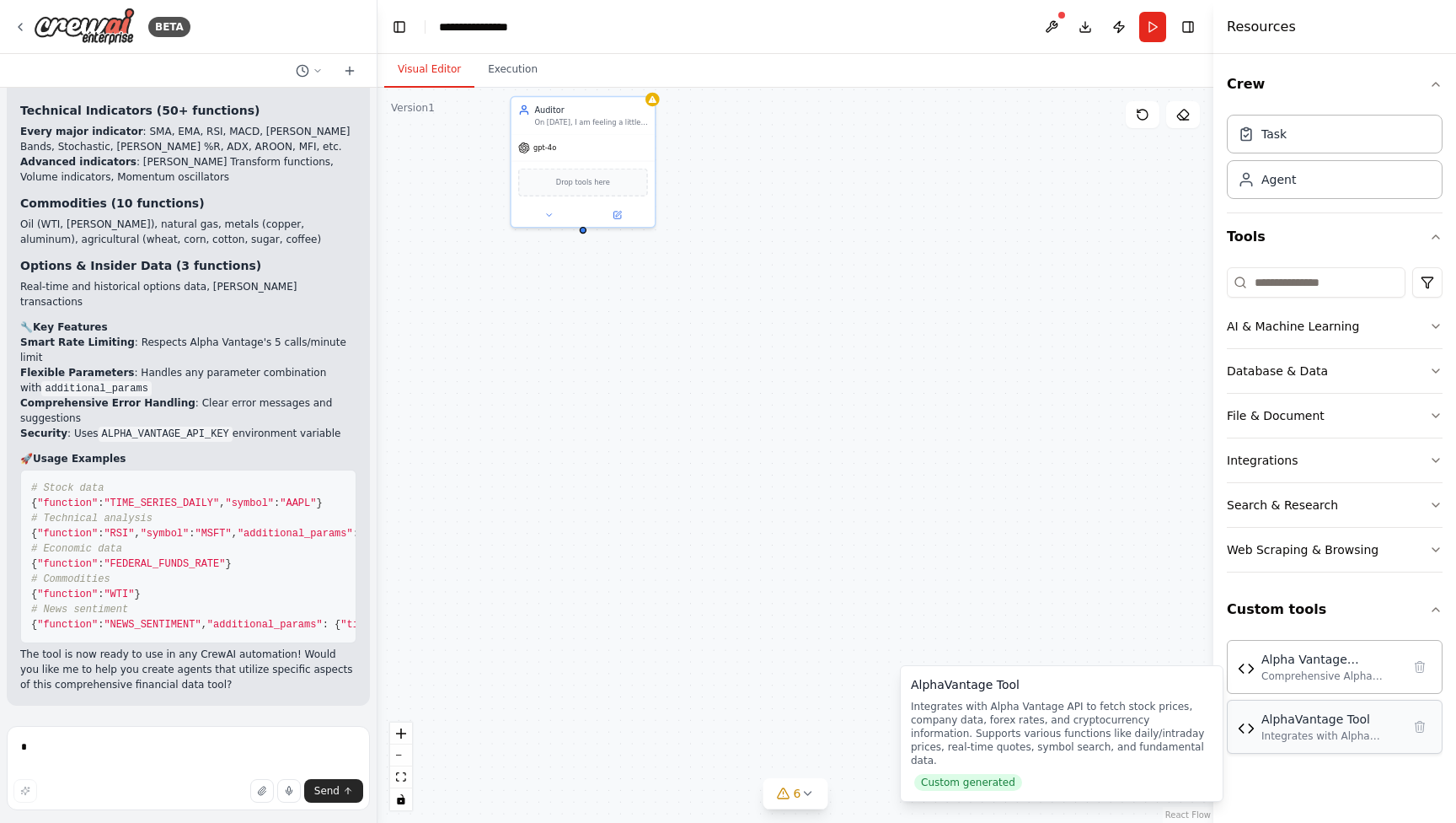
click at [1315, 735] on div "Integrates with Alpha Vantage API to fetch stock prices, company data, forex ra…" at bounding box center [1331, 735] width 140 height 14
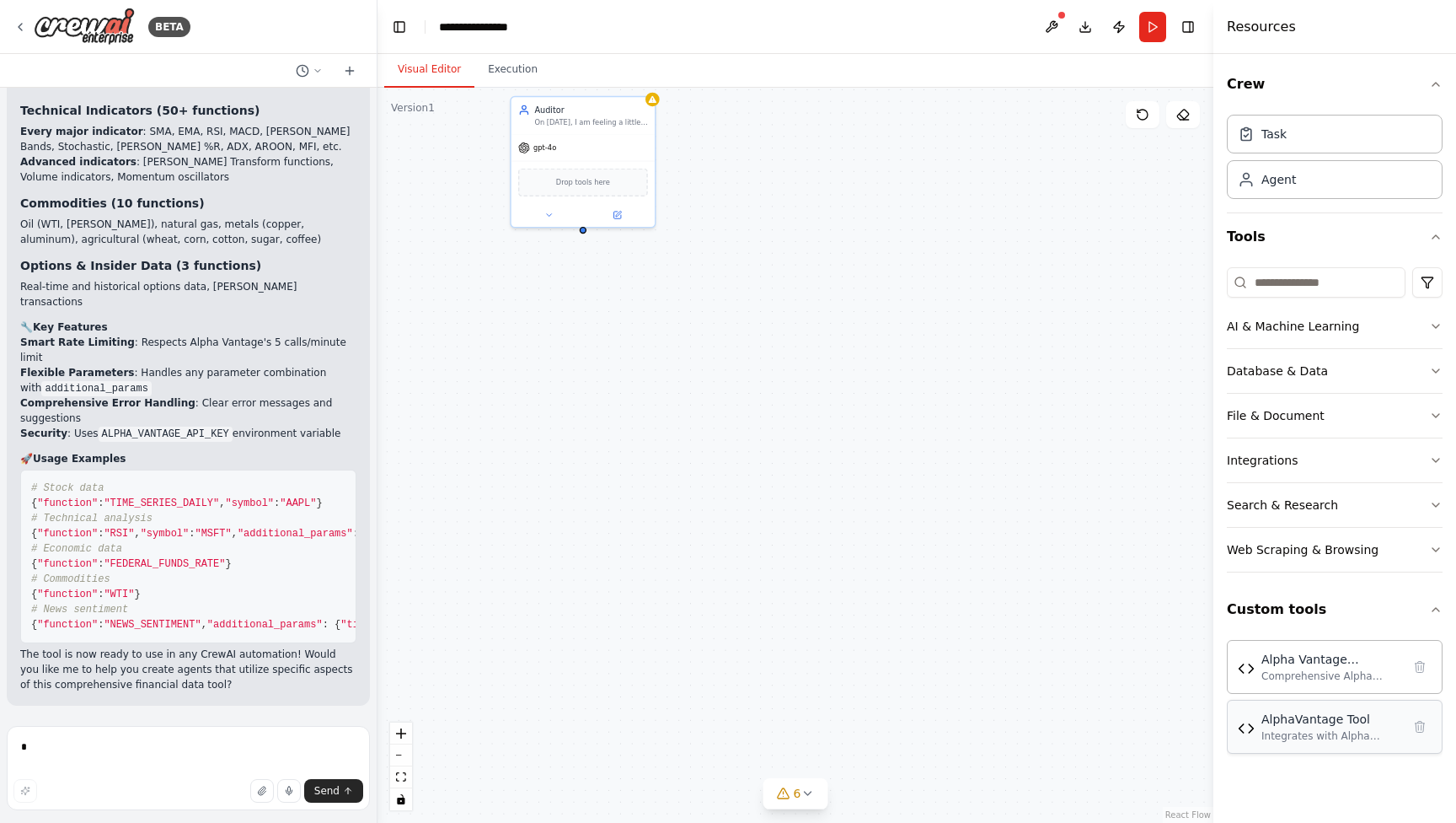
click at [1328, 724] on div "AlphaVantage Tool" at bounding box center [1331, 719] width 140 height 16
click at [1365, 672] on div "Comprehensive Alpha Vantage API tool supporting all 80+ functions including sto…" at bounding box center [1331, 675] width 140 height 14
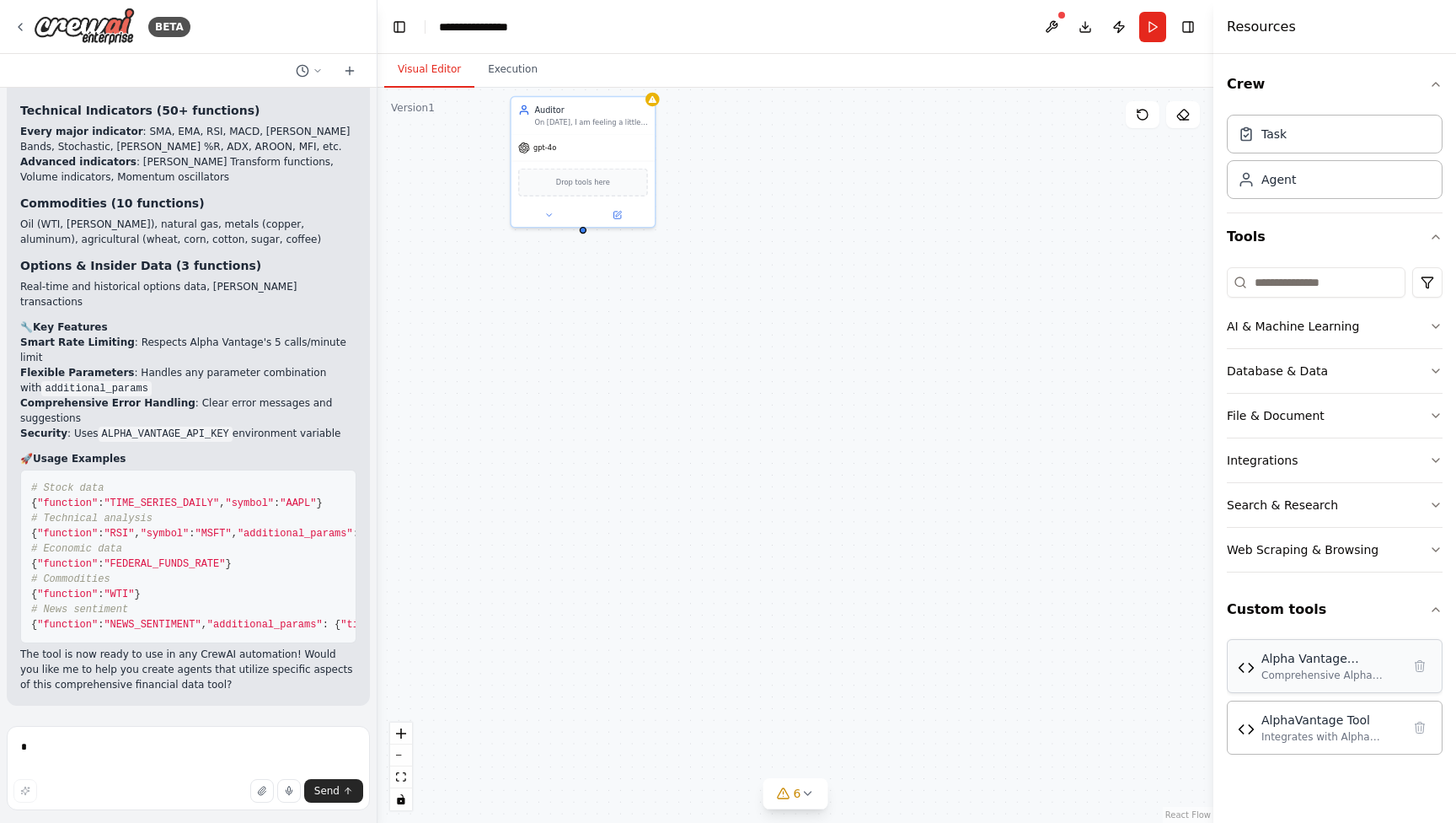
click at [1365, 672] on div "Comprehensive Alpha Vantage API tool supporting all 80+ functions including sto…" at bounding box center [1331, 675] width 140 height 14
click at [96, 470] on pre "# Stock data { "function" : "TIME_SERIES_DAILY" , "symbol" : "AAPL" } # Technic…" at bounding box center [188, 557] width 337 height 173
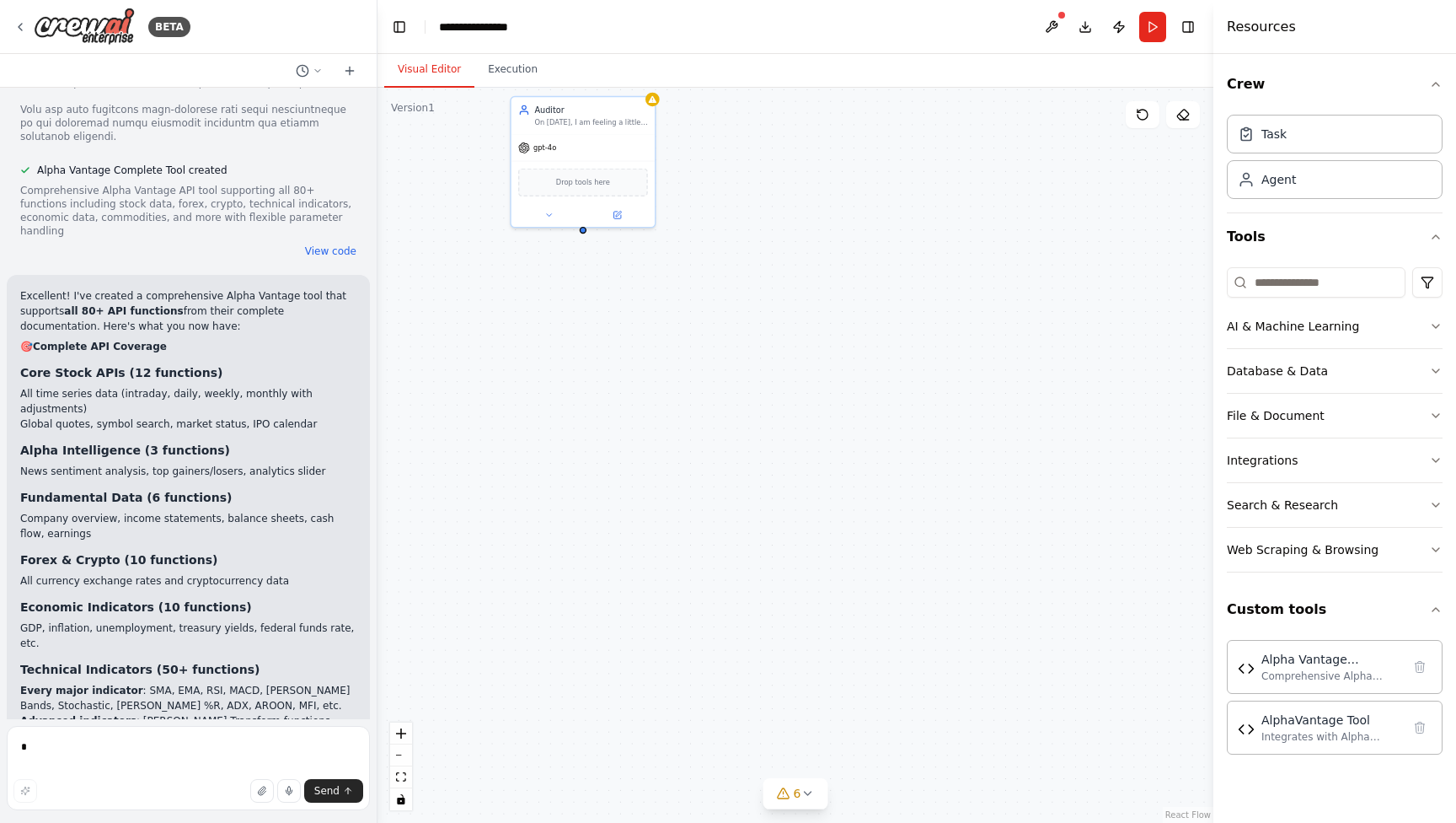
scroll to position [4270, 0]
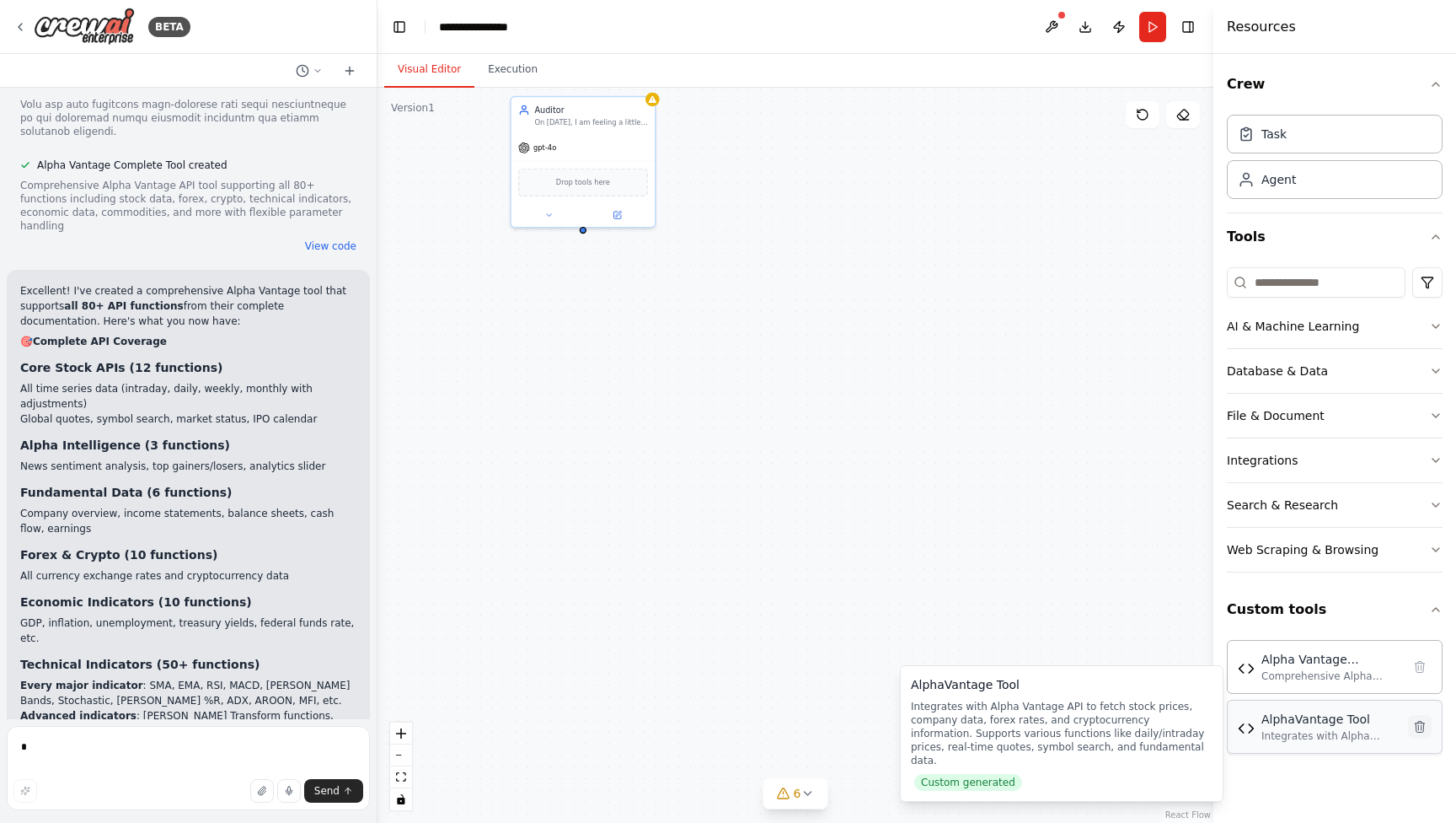
click at [1421, 729] on icon at bounding box center [1420, 726] width 9 height 11
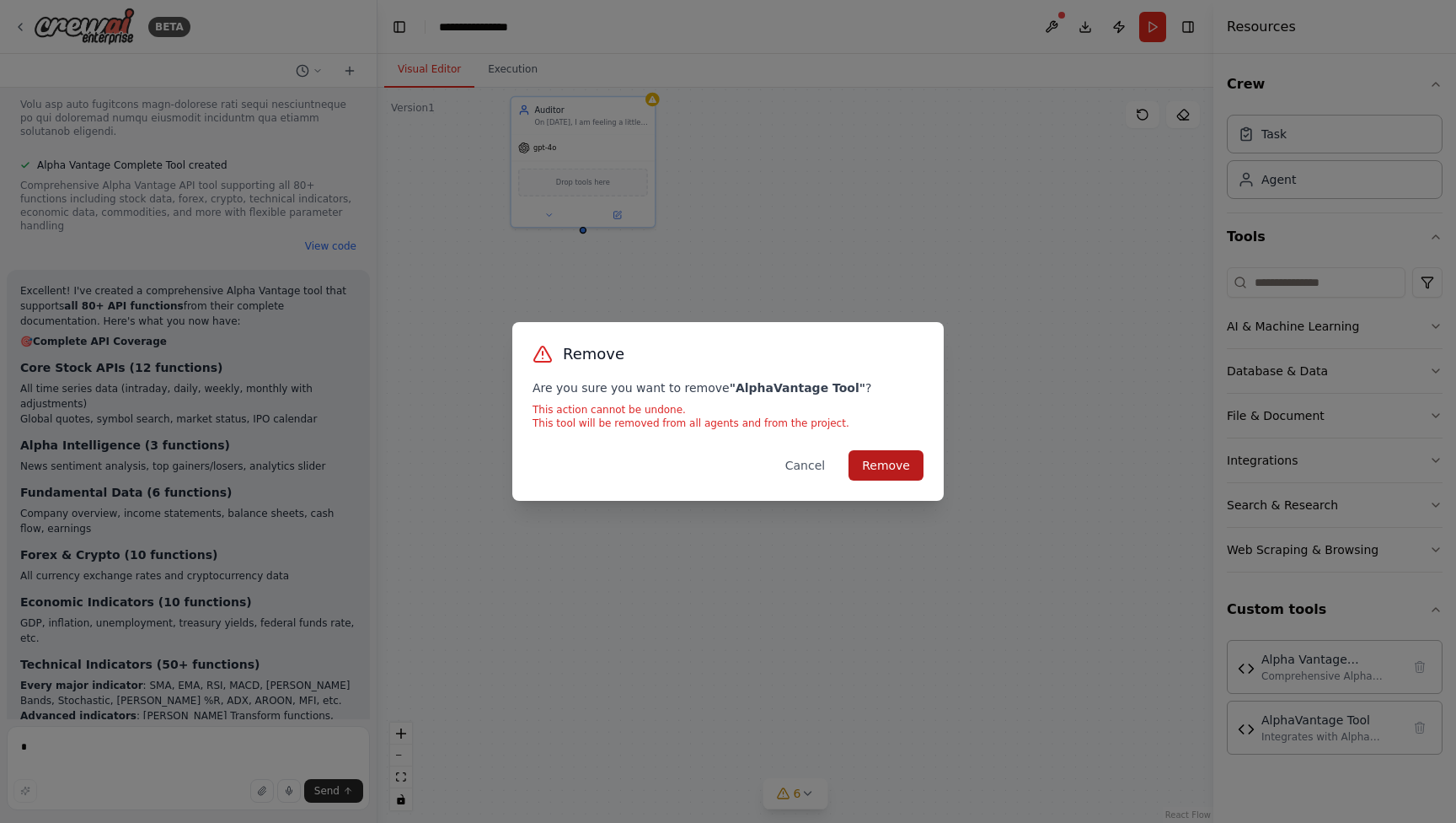
click at [906, 464] on button "Remove" at bounding box center [886, 464] width 75 height 30
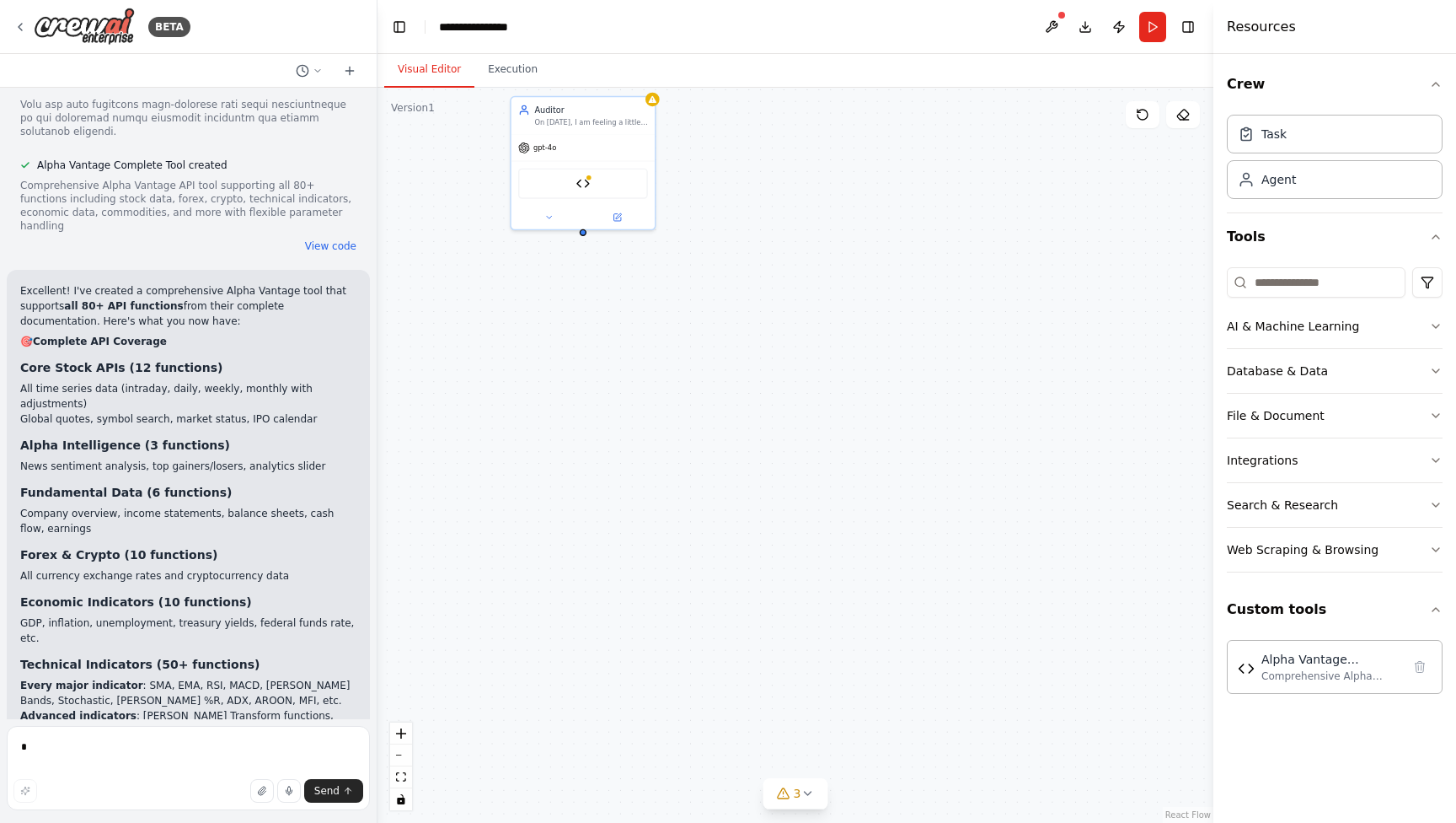
click at [601, 245] on div "Auditor On Sept 07 2025, I am feeling a little bullish about Oracle and their u…" at bounding box center [796, 454] width 836 height 734
drag, startPoint x: 579, startPoint y: 110, endPoint x: 782, endPoint y: 292, distance: 272.6
click at [782, 292] on div "gpt-4o" at bounding box center [766, 276] width 177 height 32
click at [1154, 24] on button "Run" at bounding box center [1153, 26] width 27 height 30
drag, startPoint x: 592, startPoint y: 349, endPoint x: 541, endPoint y: 323, distance: 57.2
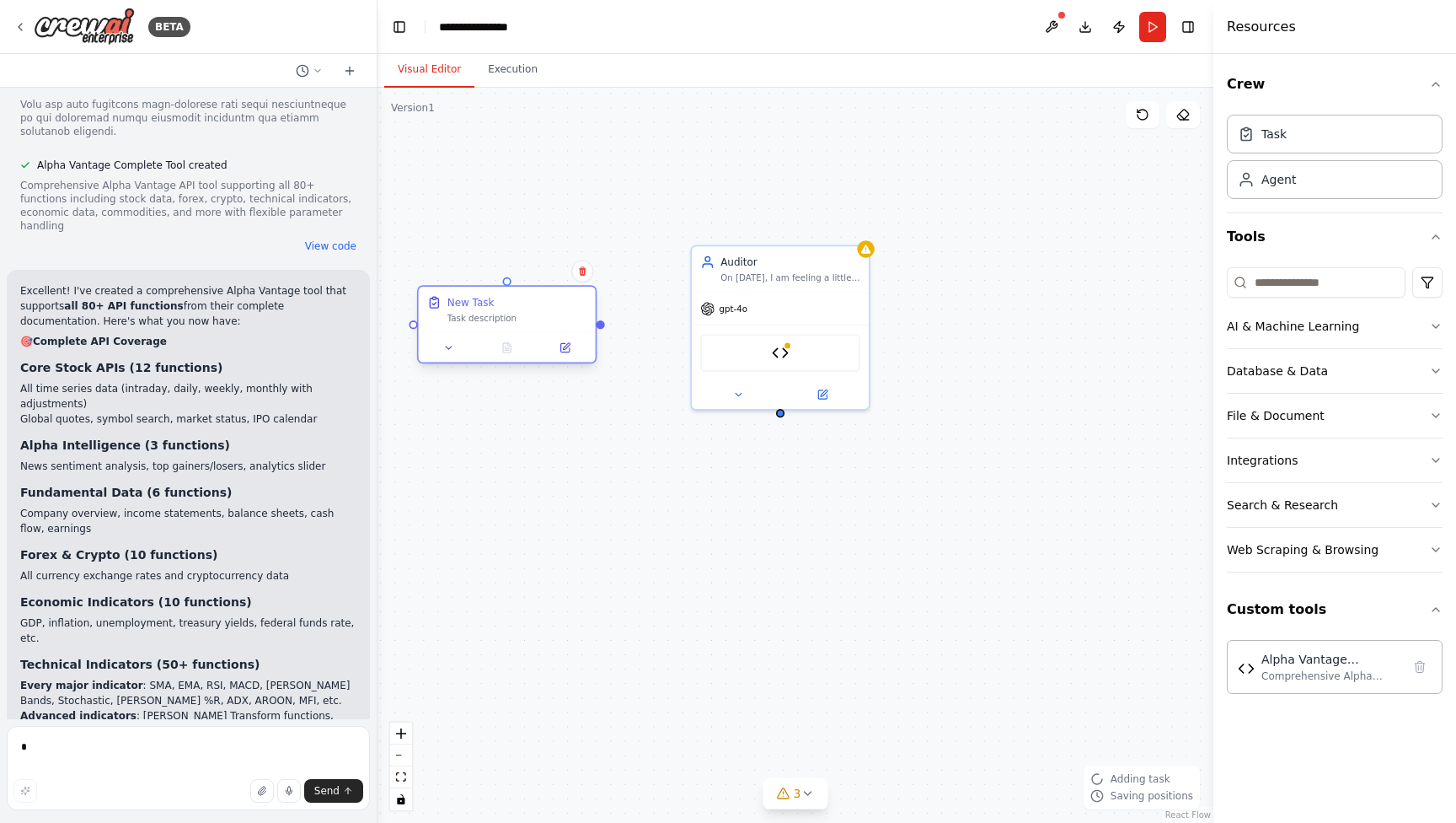
click at [541, 323] on div "Task description" at bounding box center [516, 318] width 140 height 12
drag, startPoint x: 587, startPoint y: 327, endPoint x: 778, endPoint y: 411, distance: 208.7
click at [778, 411] on div "Auditor On Sept 07 2025, I am feeling a little bullish about Oracle and their u…" at bounding box center [796, 454] width 836 height 734
click at [547, 321] on div "Task description" at bounding box center [503, 318] width 140 height 12
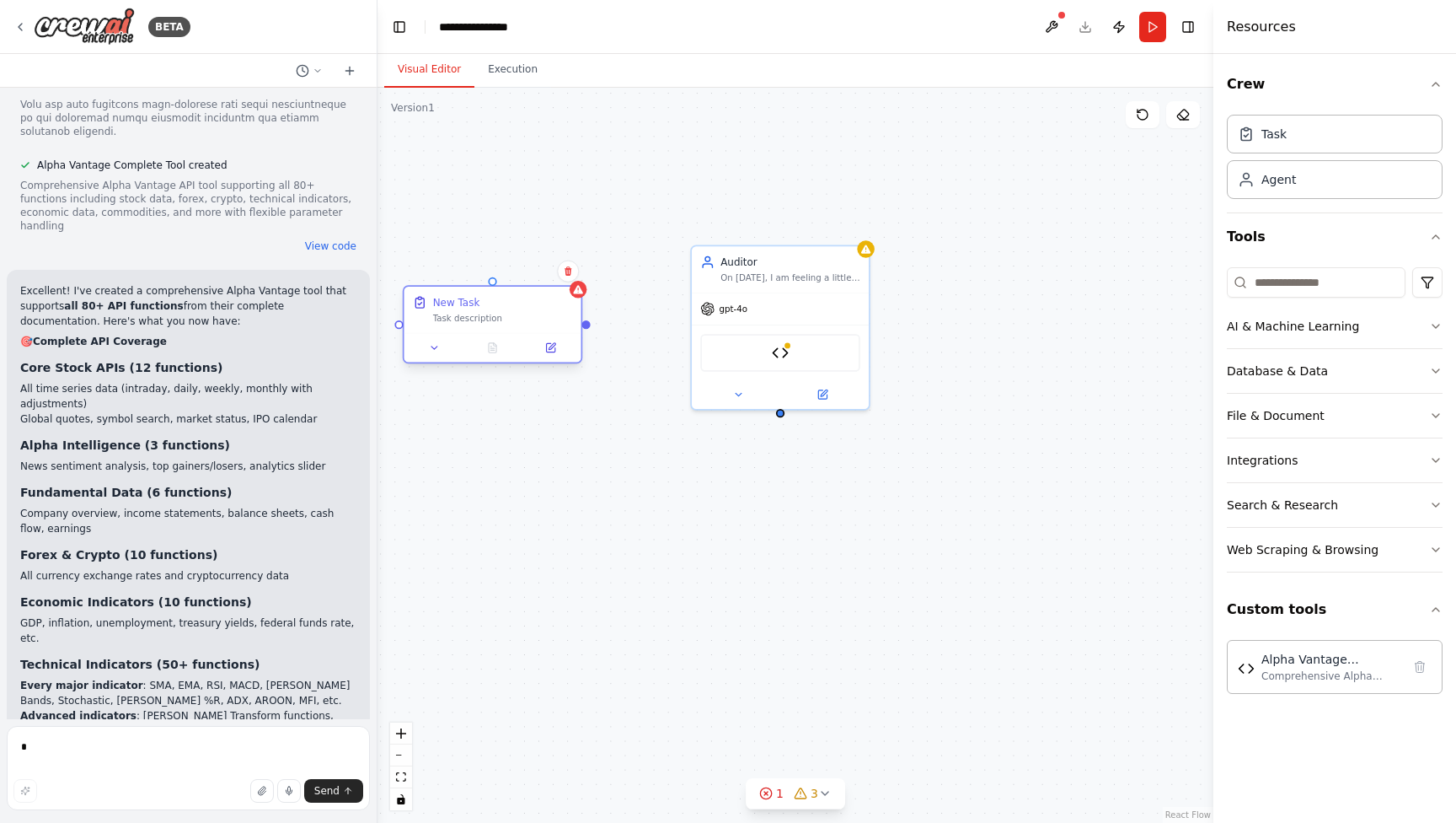
click at [538, 315] on div "Task description" at bounding box center [503, 318] width 140 height 12
click at [550, 361] on div at bounding box center [493, 348] width 177 height 29
click at [550, 345] on icon at bounding box center [550, 347] width 8 height 8
click at [552, 351] on icon at bounding box center [550, 347] width 8 height 8
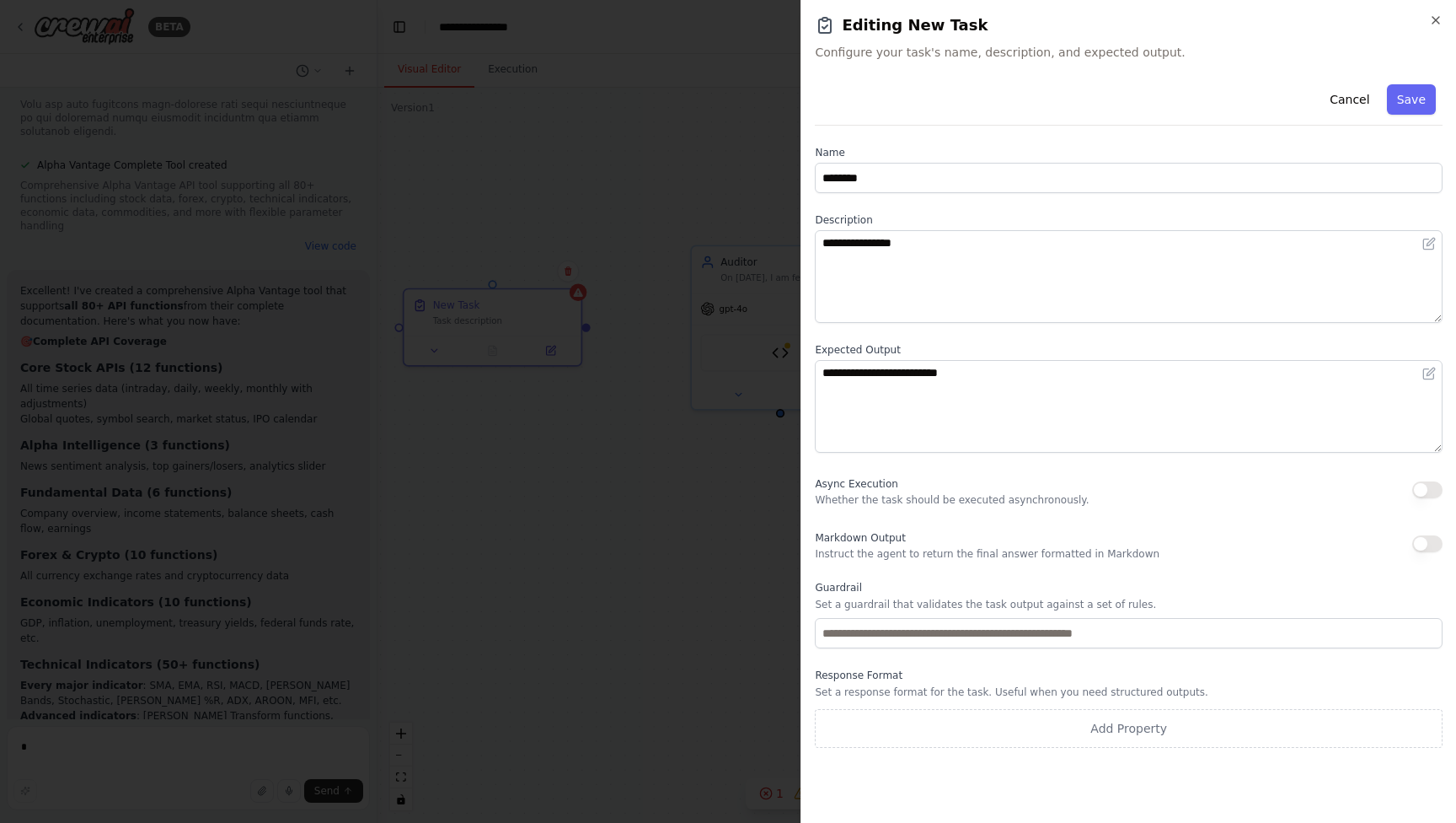
scroll to position [0, 0]
click at [1440, 12] on div "**********" at bounding box center [1128, 412] width 656 height 823
click at [1436, 21] on icon "button" at bounding box center [1436, 20] width 14 height 14
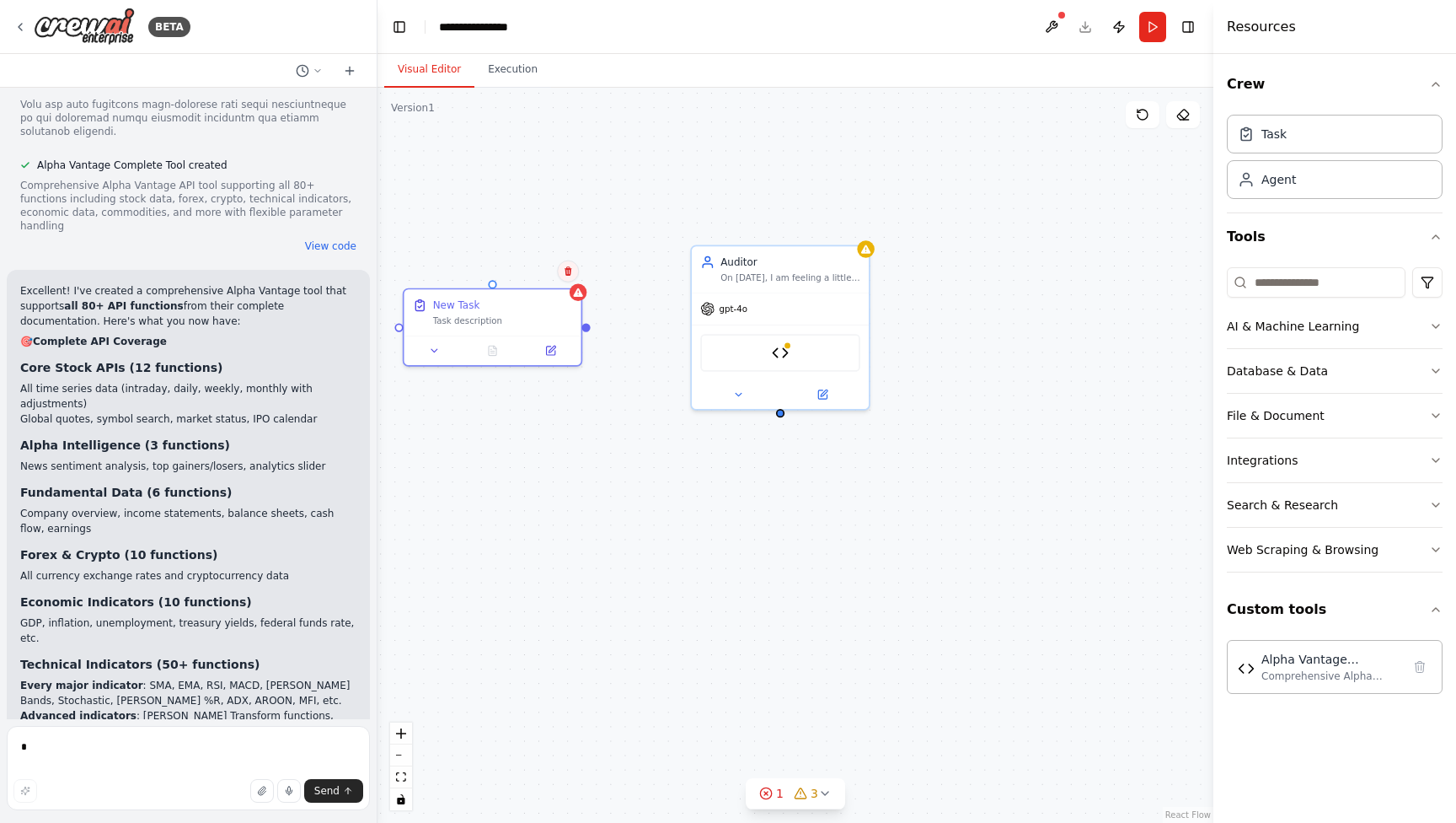
click at [567, 281] on button at bounding box center [568, 271] width 22 height 22
click at [567, 276] on icon at bounding box center [567, 271] width 6 height 9
click at [526, 273] on button "Confirm" at bounding box center [521, 271] width 60 height 20
click at [726, 312] on div "gpt-4o" at bounding box center [724, 306] width 47 height 15
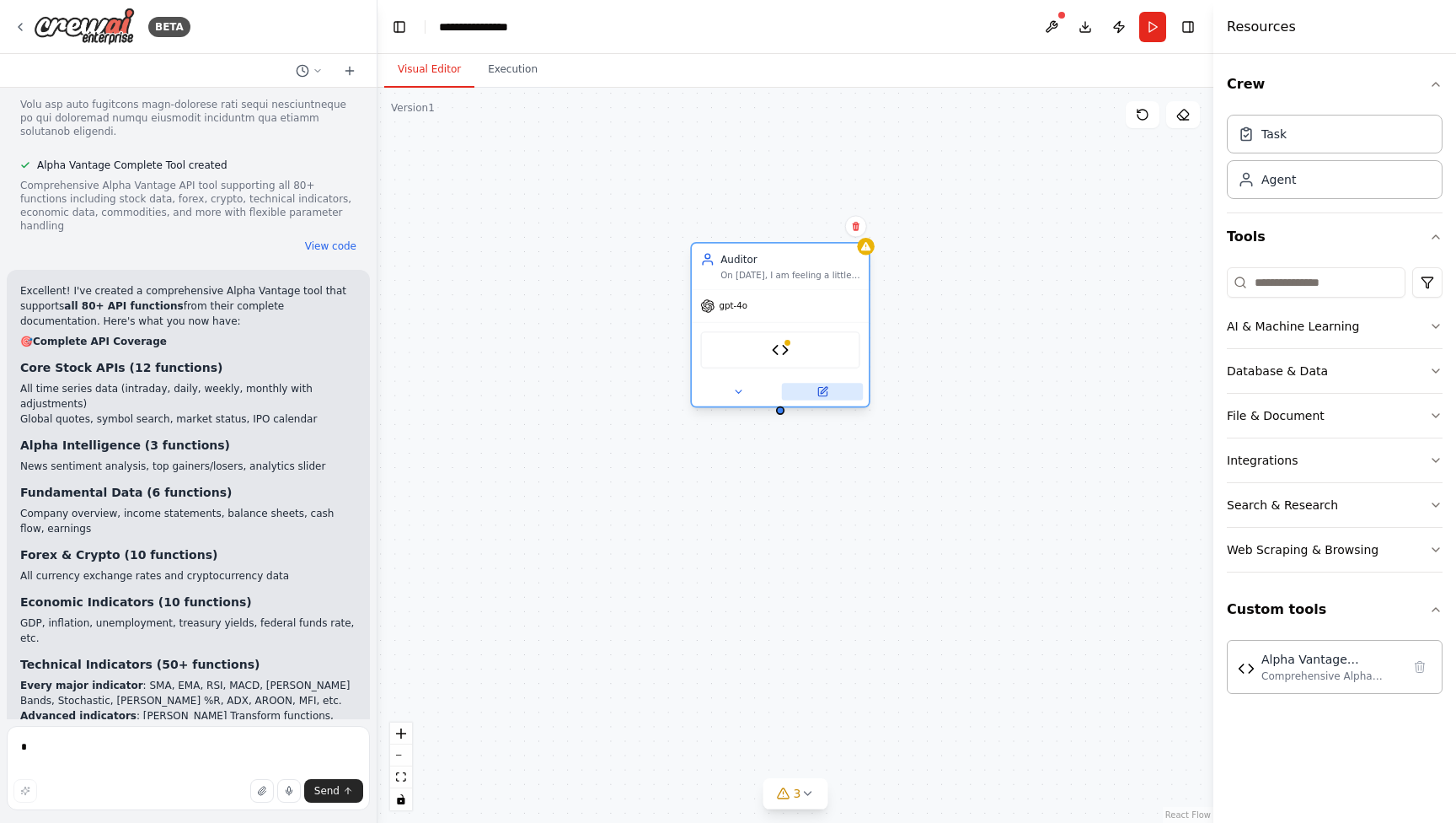
click at [823, 399] on button at bounding box center [822, 391] width 81 height 16
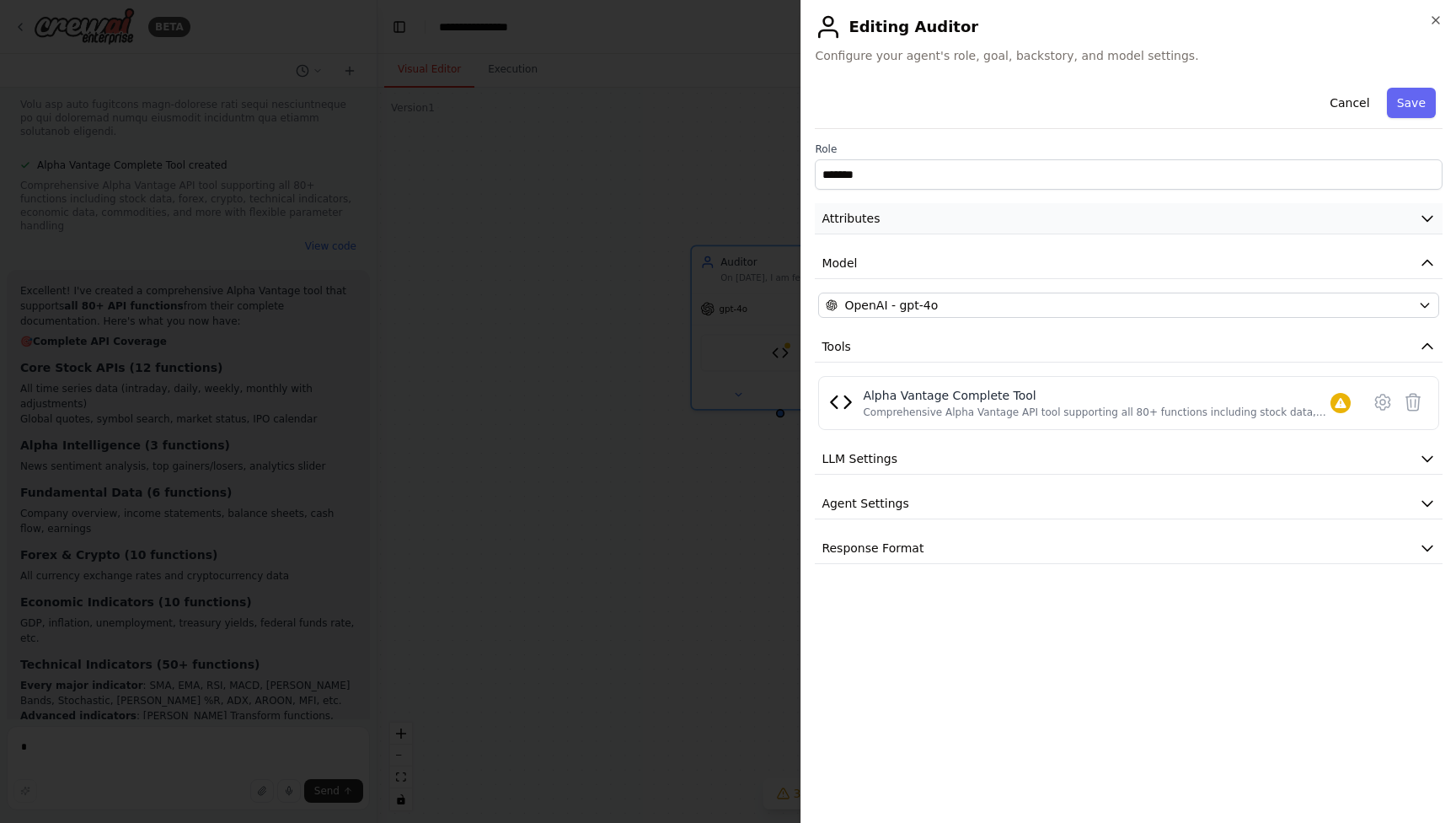
click at [923, 213] on button "Attributes" at bounding box center [1128, 219] width 628 height 31
